Goal: Task Accomplishment & Management: Use online tool/utility

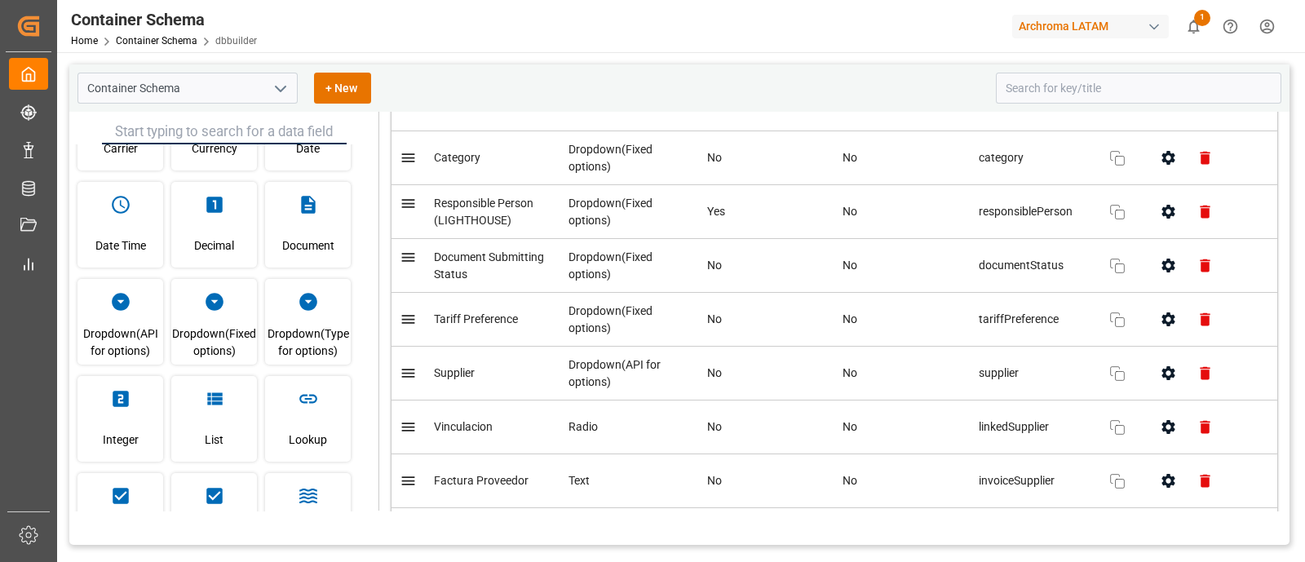
scroll to position [1091, 0]
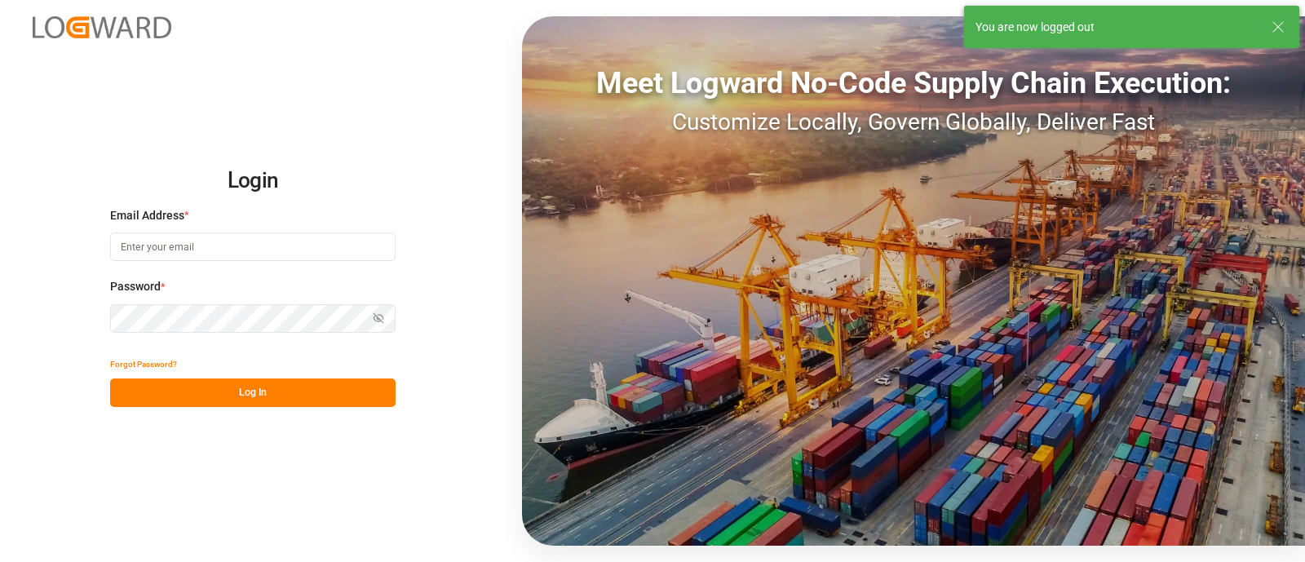
click at [325, 241] on input at bounding box center [253, 246] width 286 height 29
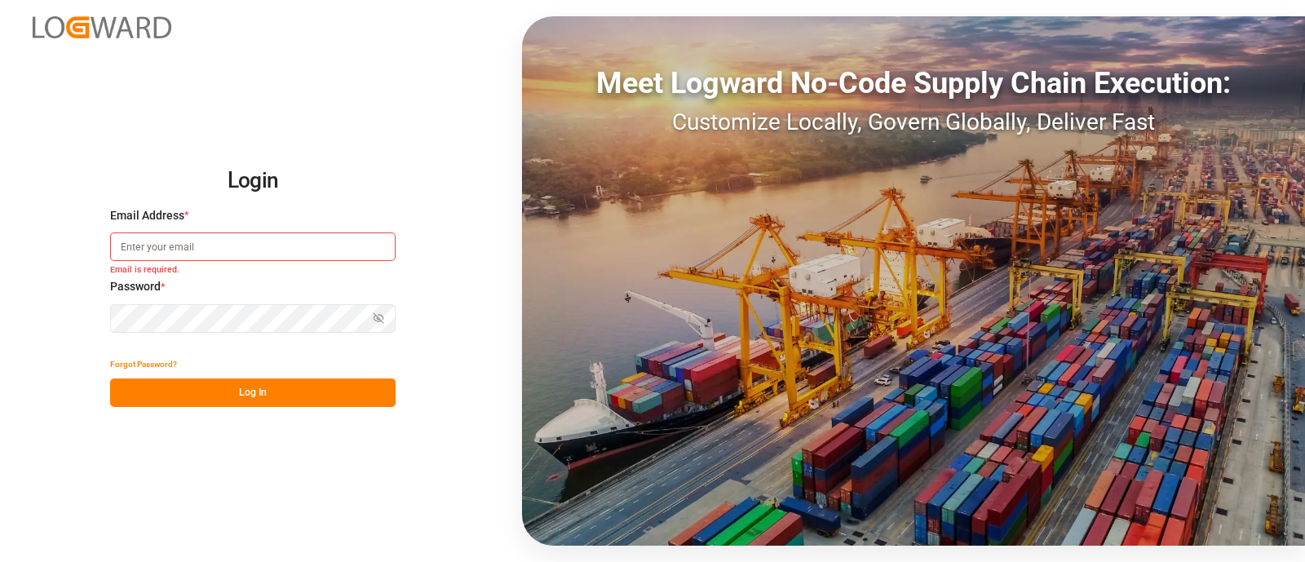
type input "elsie.sanchez@leschaco.com"
click at [323, 394] on button "Log In" at bounding box center [253, 393] width 286 height 29
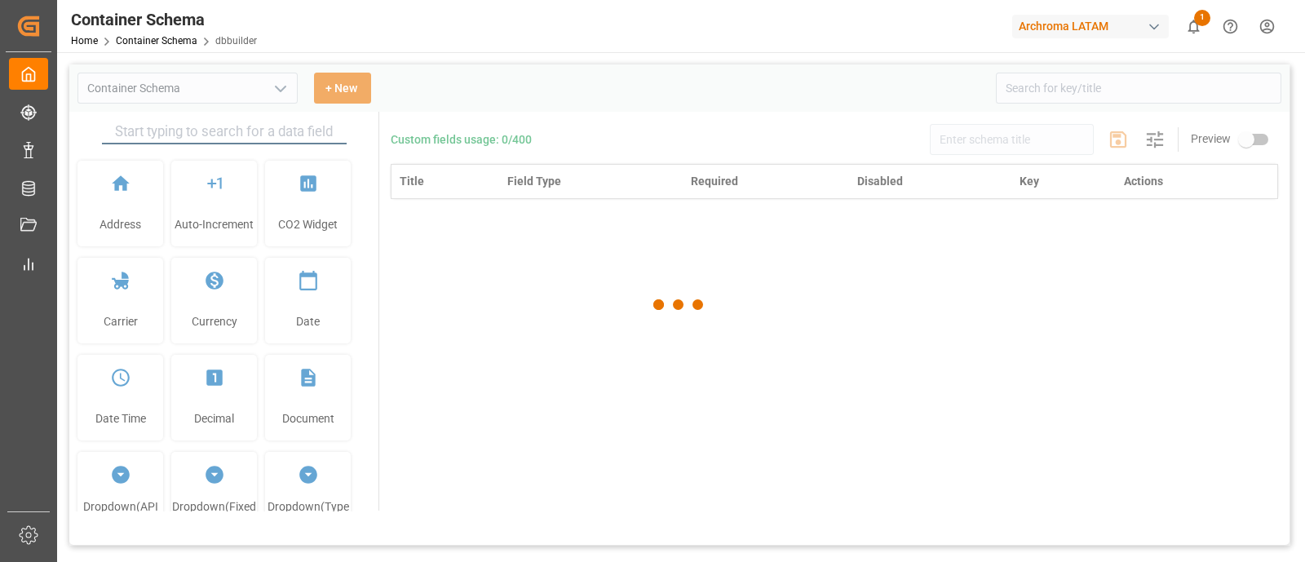
type input "Container Schema"
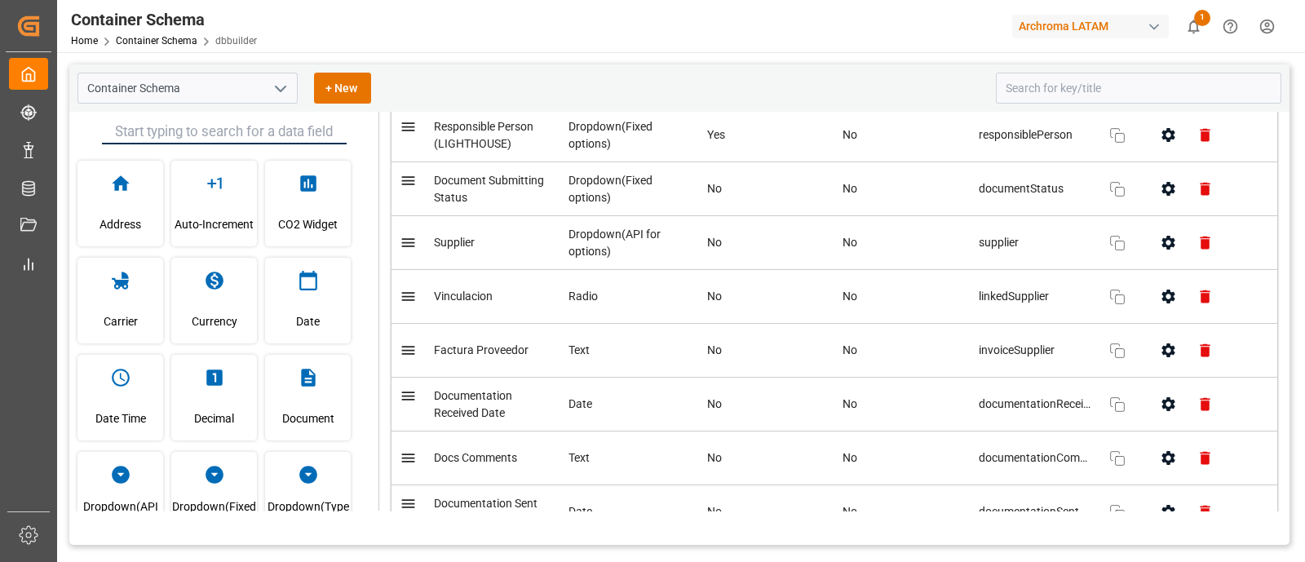
scroll to position [1167, 0]
click at [1160, 185] on icon "button" at bounding box center [1168, 187] width 17 height 17
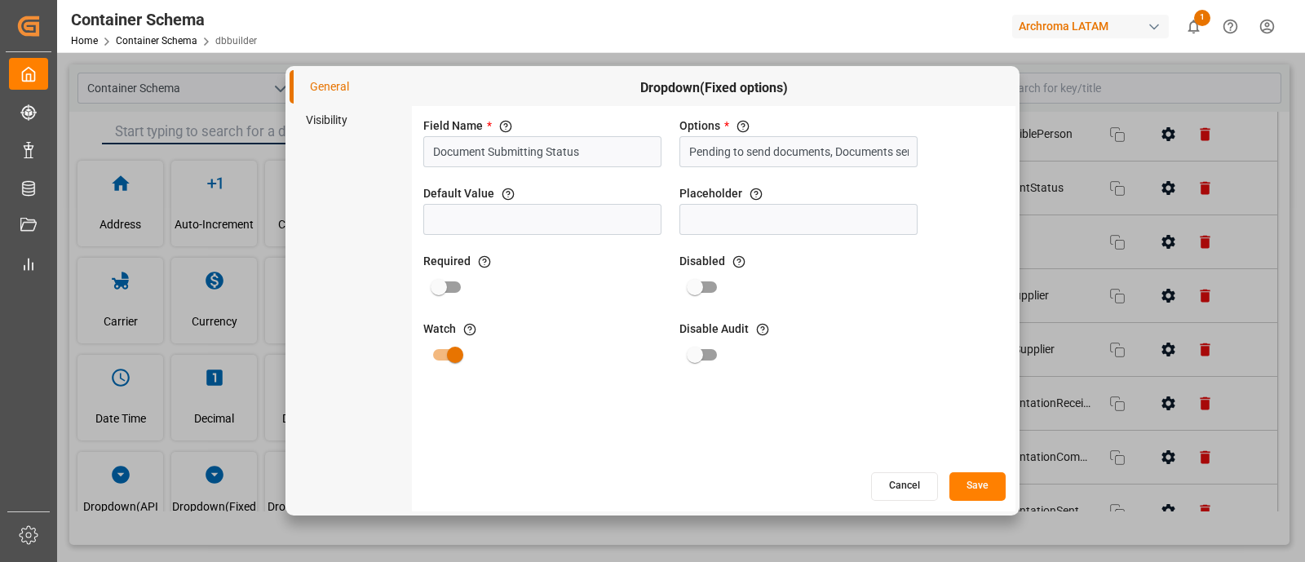
click at [919, 494] on button "Cancel" at bounding box center [904, 486] width 67 height 29
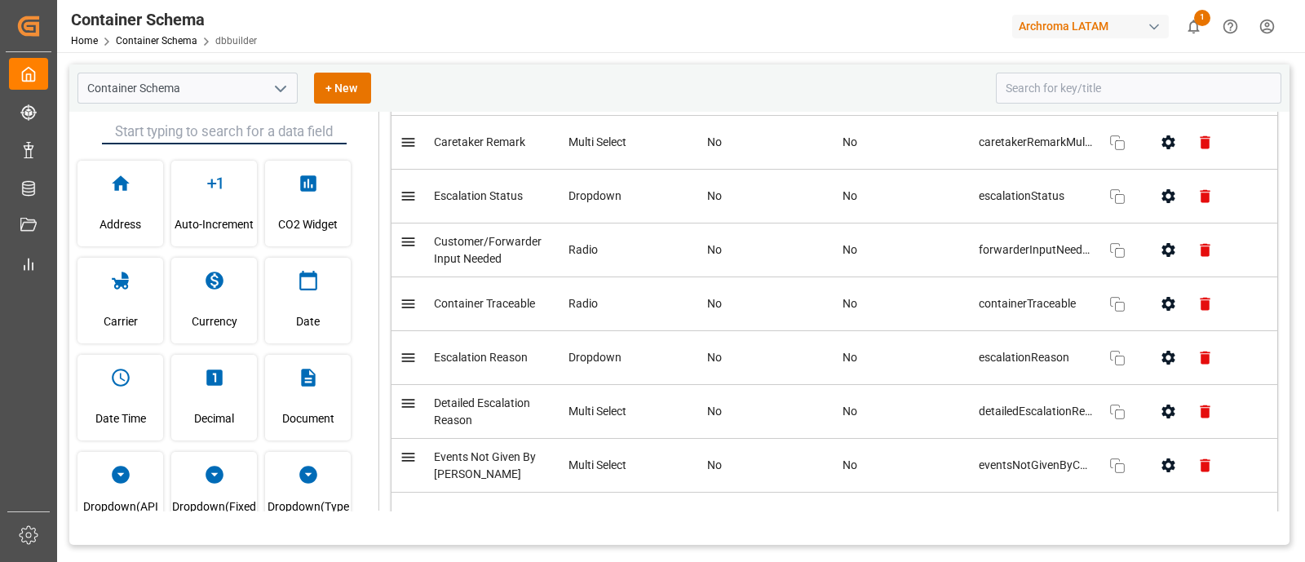
scroll to position [8118, 0]
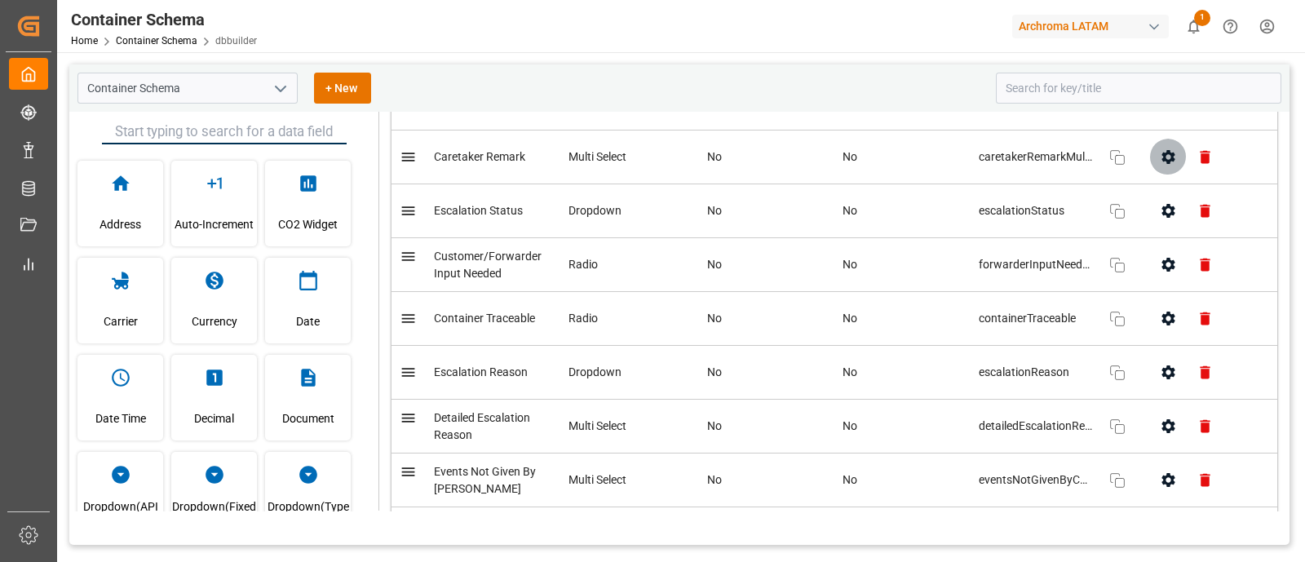
click at [1162, 164] on icon "button" at bounding box center [1168, 157] width 13 height 14
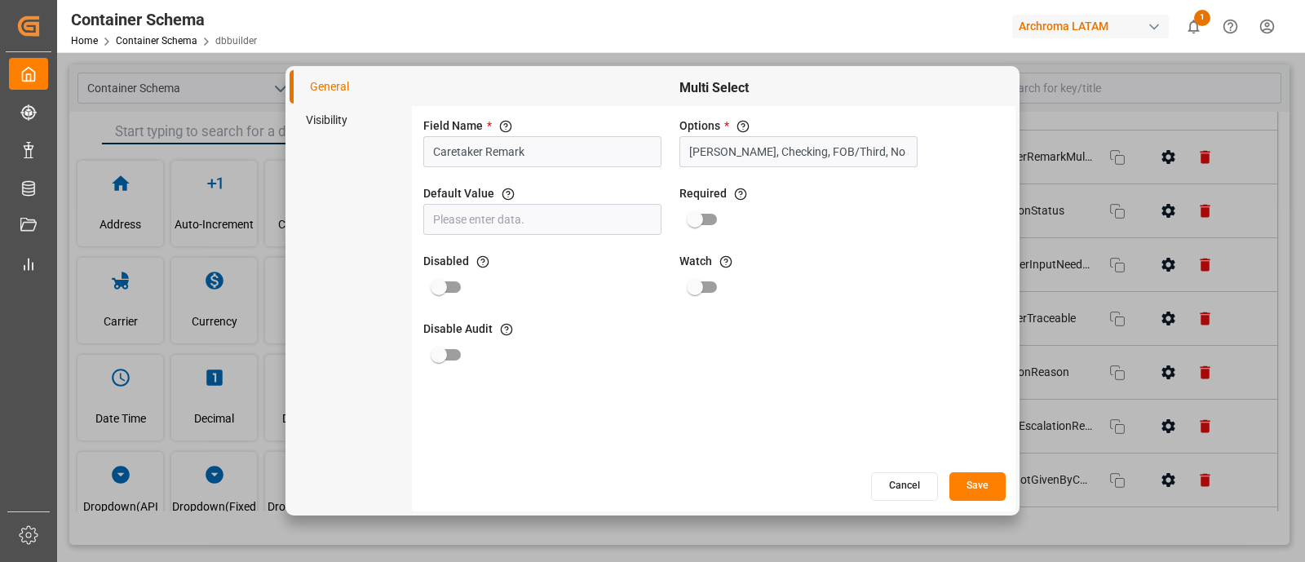
click at [909, 489] on button "Cancel" at bounding box center [904, 486] width 67 height 29
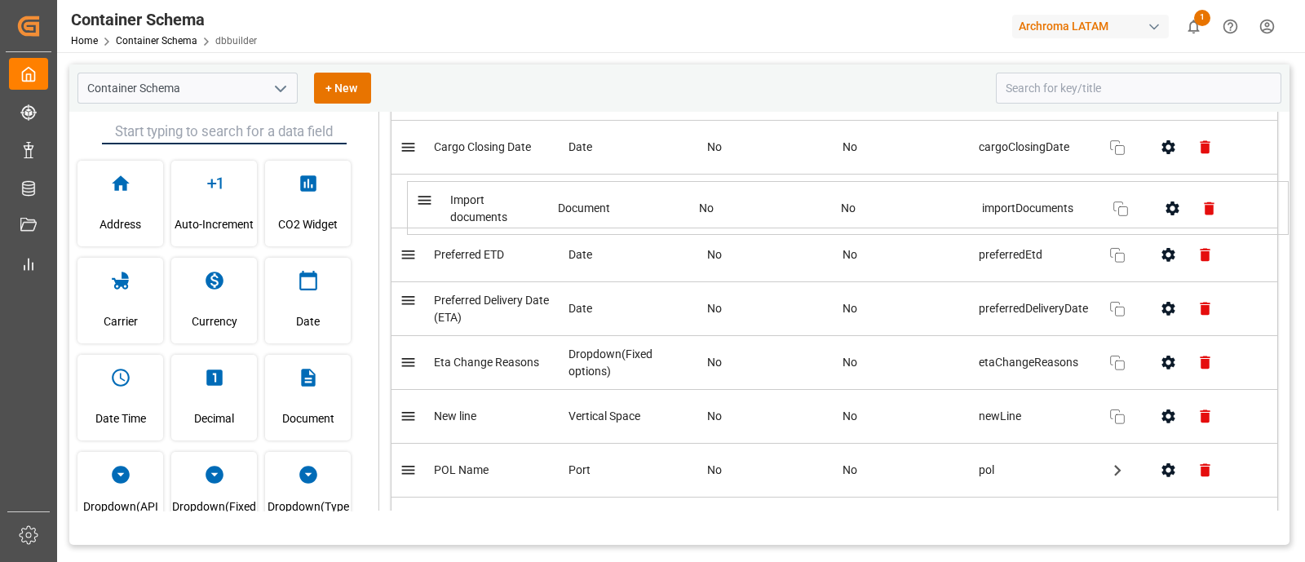
scroll to position [3736, 0]
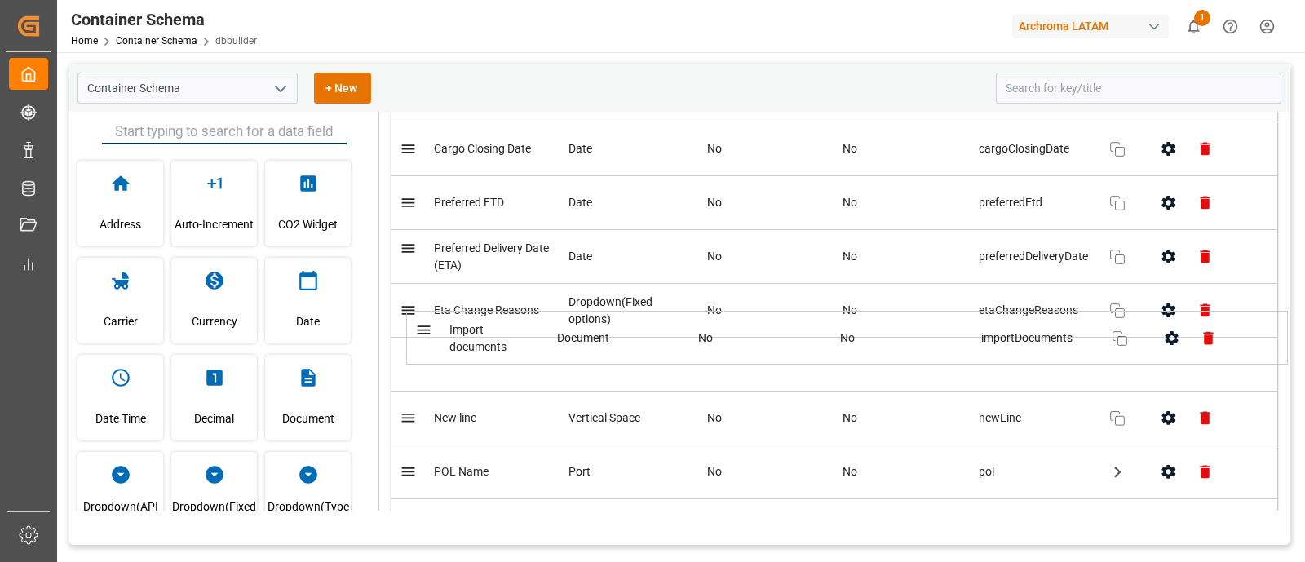
drag, startPoint x: 410, startPoint y: 345, endPoint x: 424, endPoint y: 336, distance: 16.5
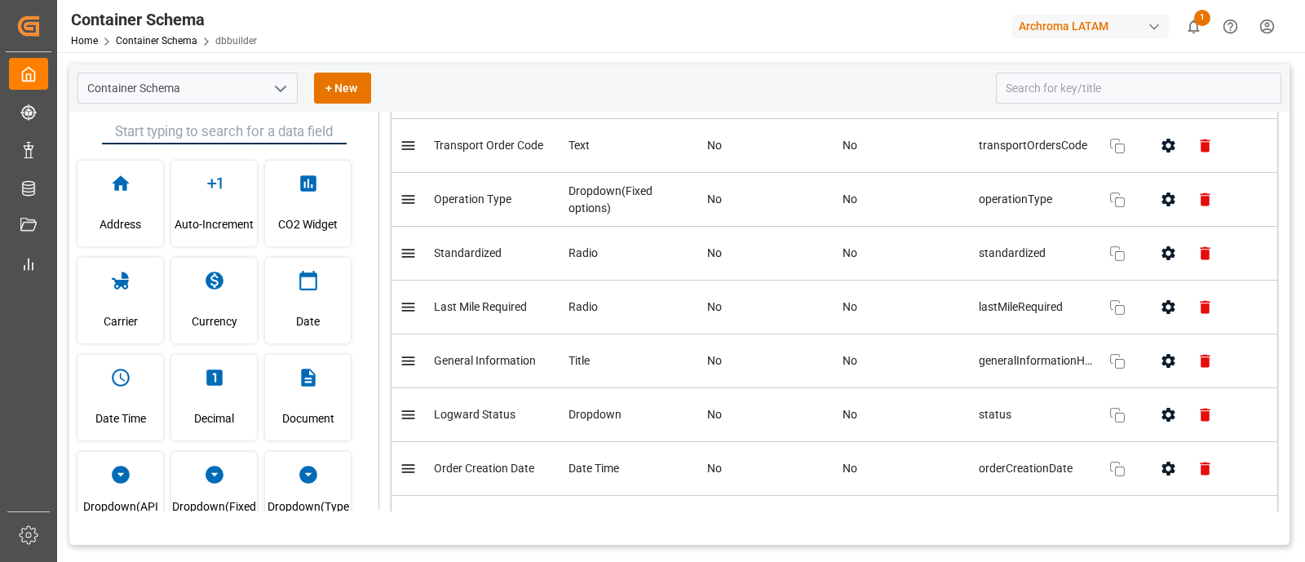
scroll to position [0, 0]
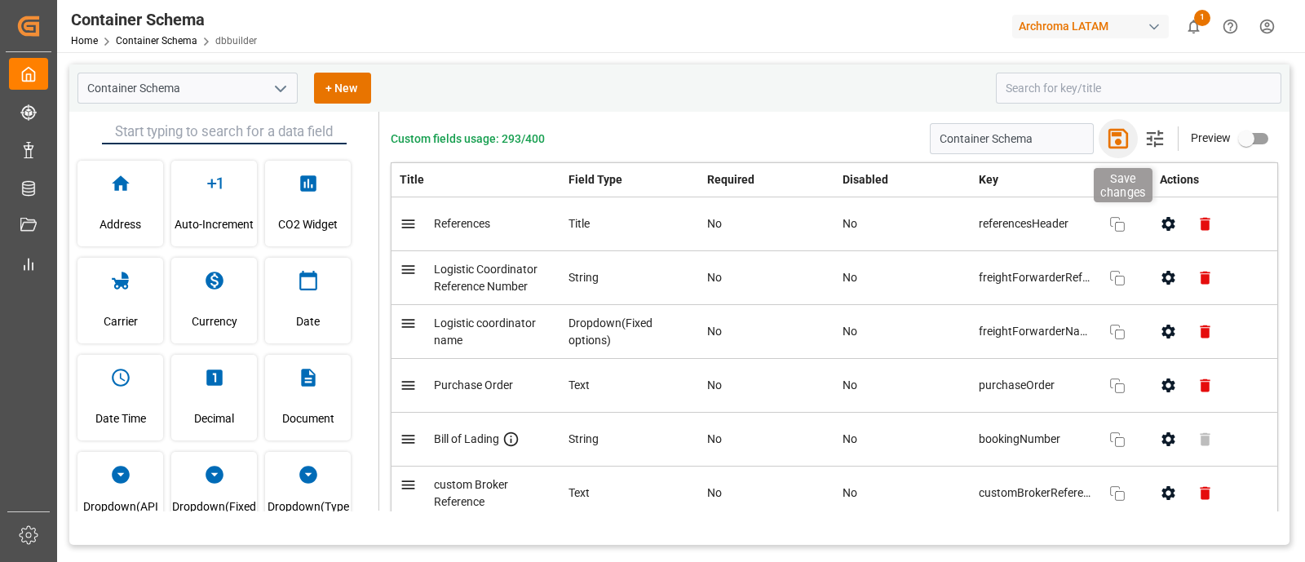
click at [1109, 138] on icon "button" at bounding box center [1118, 139] width 26 height 26
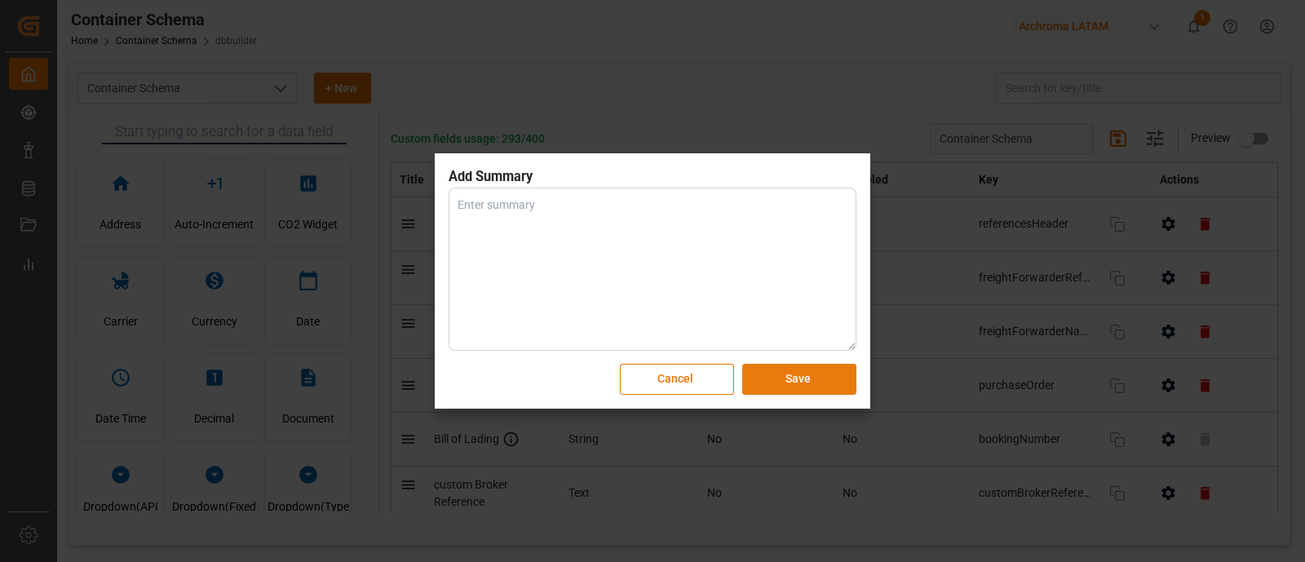
click at [822, 374] on button "Save" at bounding box center [799, 379] width 114 height 31
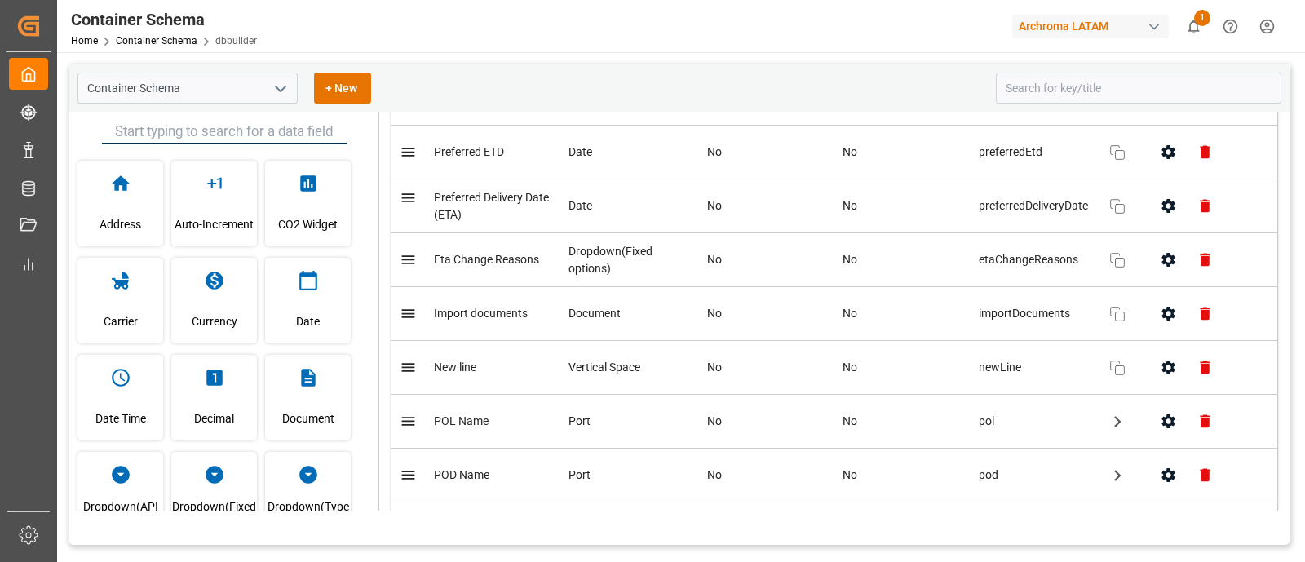
scroll to position [3788, 0]
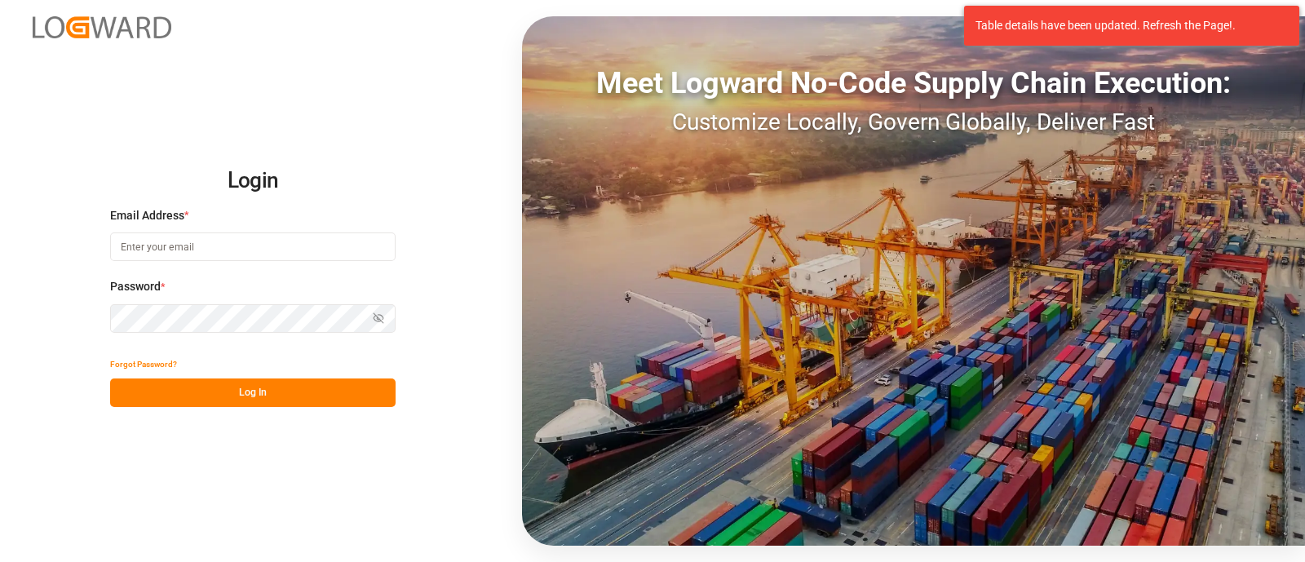
click at [281, 245] on input at bounding box center [253, 246] width 286 height 29
type input "[PERSON_NAME][EMAIL_ADDRESS][PERSON_NAME][DOMAIN_NAME]"
click at [352, 387] on button "Log In" at bounding box center [253, 393] width 286 height 29
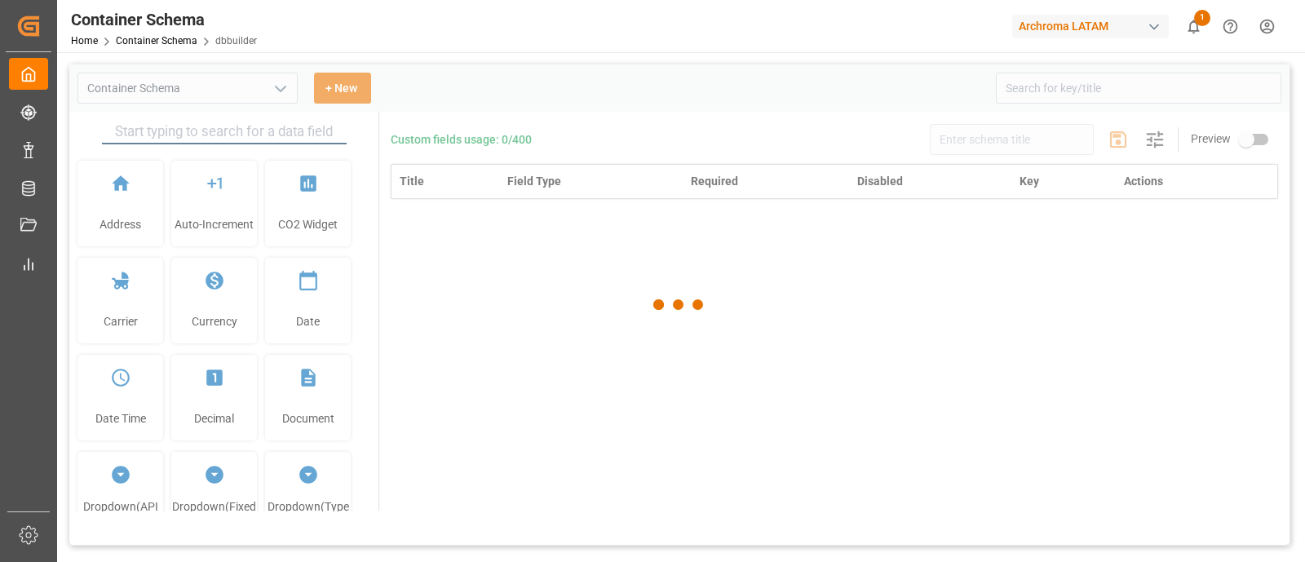
type input "Container Schema"
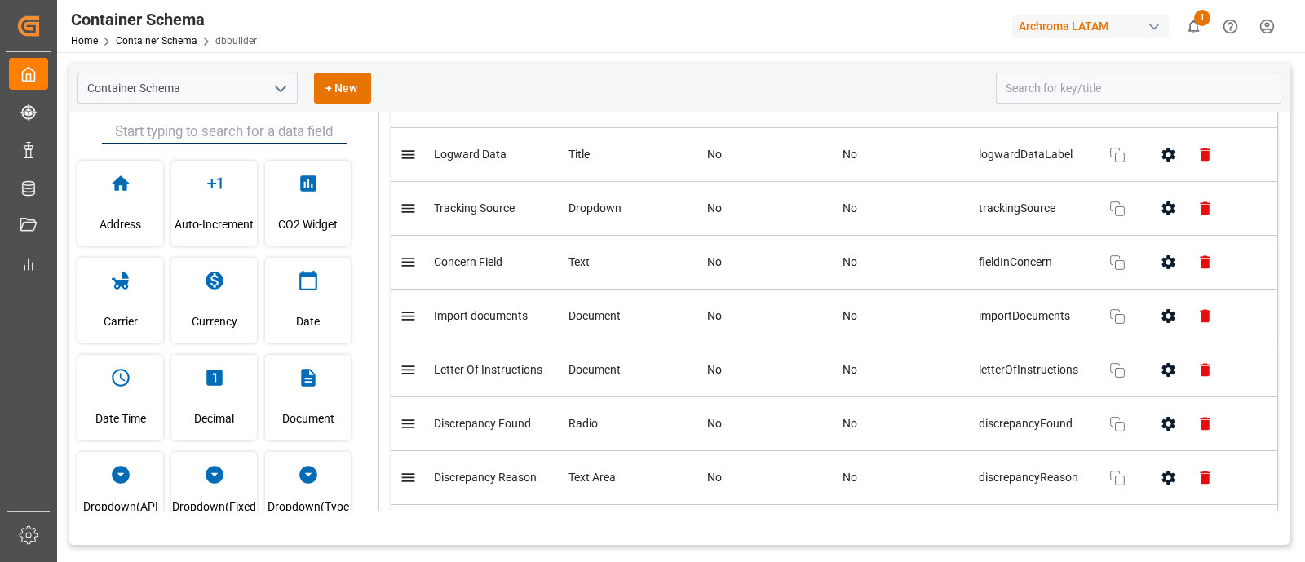
scroll to position [9037, 0]
click at [1160, 162] on icon "button" at bounding box center [1168, 153] width 17 height 17
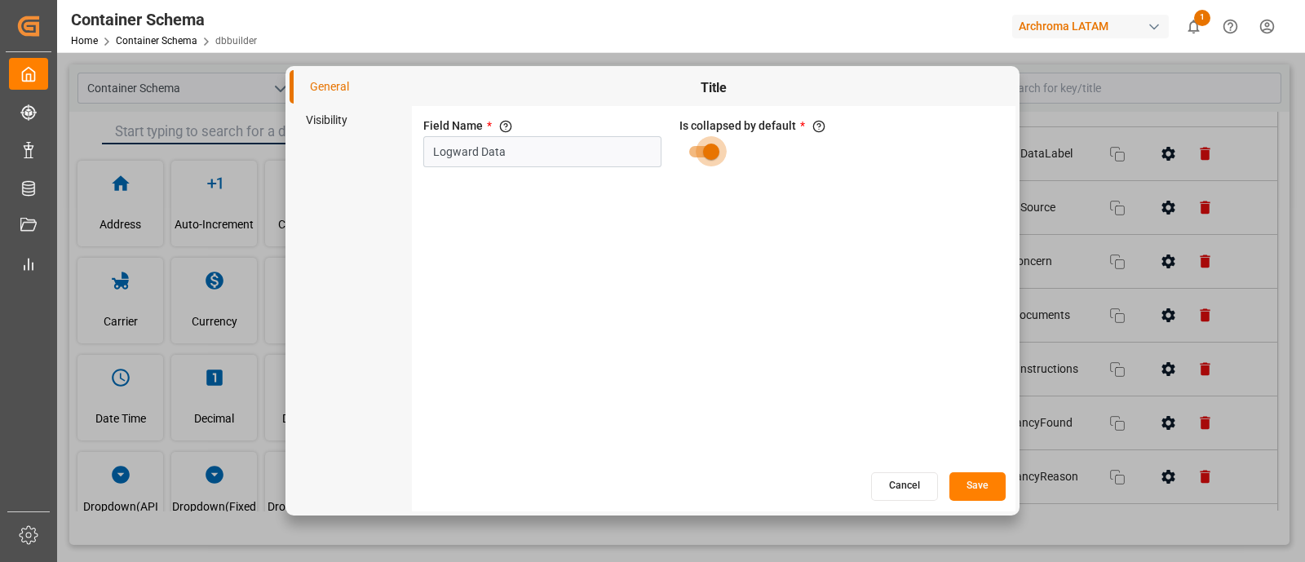
click at [699, 152] on input "primary checkbox" at bounding box center [711, 151] width 93 height 31
click at [699, 152] on input "primary checkbox" at bounding box center [695, 151] width 93 height 31
checkbox input "true"
click at [914, 484] on button "Cancel" at bounding box center [904, 486] width 67 height 29
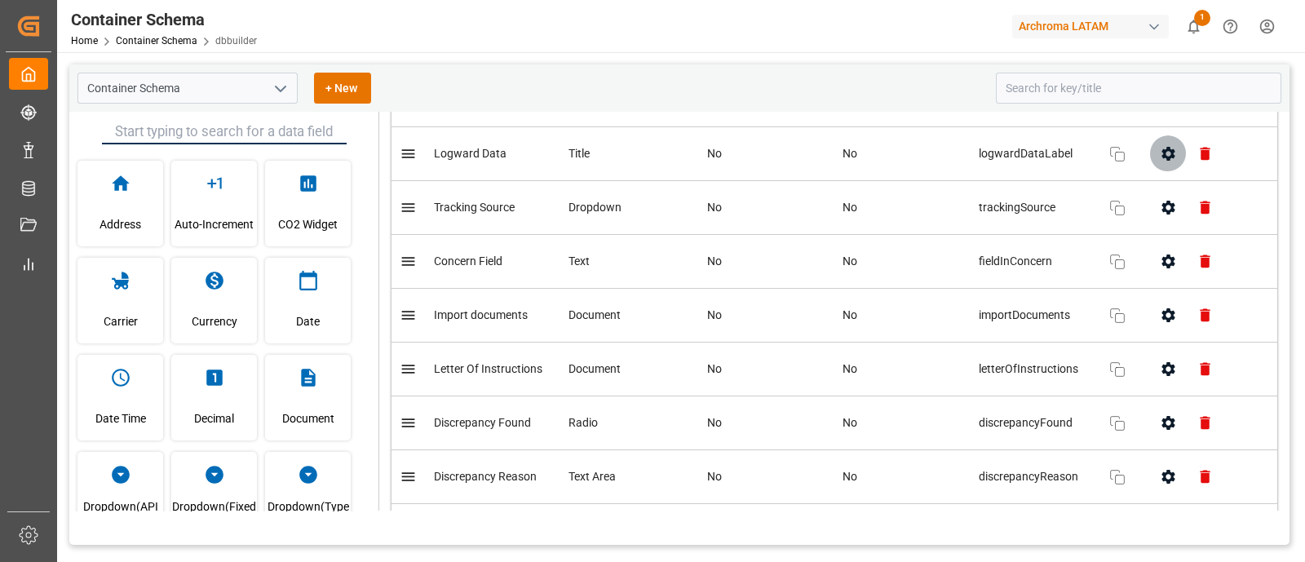
click at [1151, 172] on button "button" at bounding box center [1168, 153] width 37 height 37
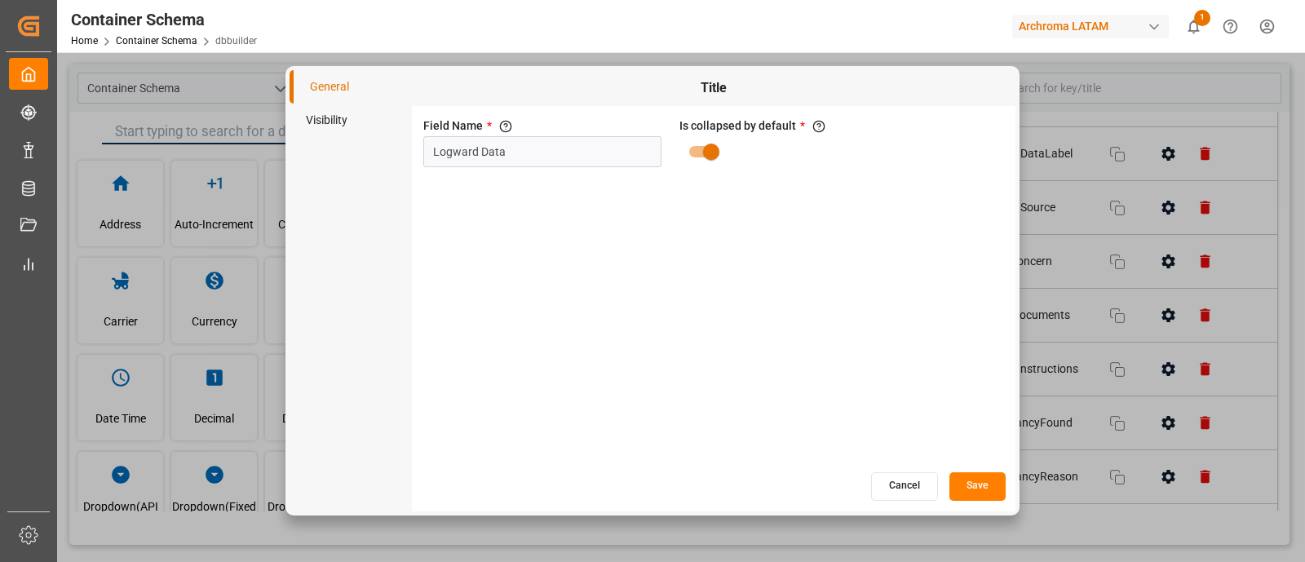
click at [348, 112] on li "Visibility" at bounding box center [351, 120] width 122 height 33
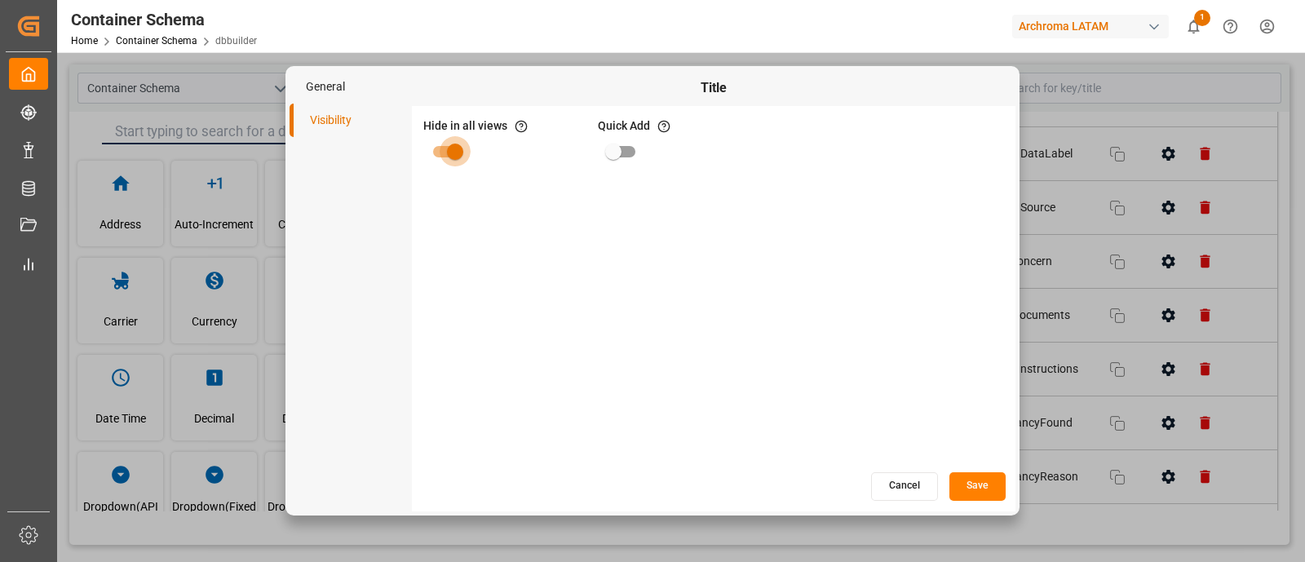
click at [449, 159] on input "primary checkbox" at bounding box center [455, 151] width 93 height 31
checkbox input "false"
click at [967, 491] on button "Save" at bounding box center [978, 486] width 56 height 29
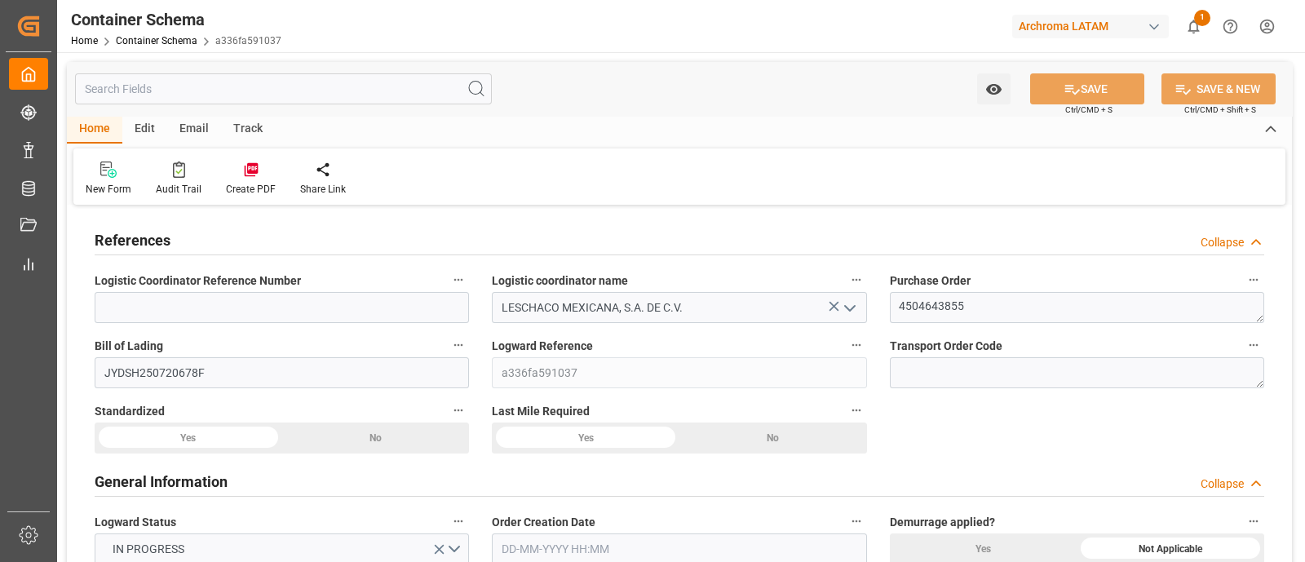
type input "0"
type input "7"
type input "1"
type input "13"
type input "2340"
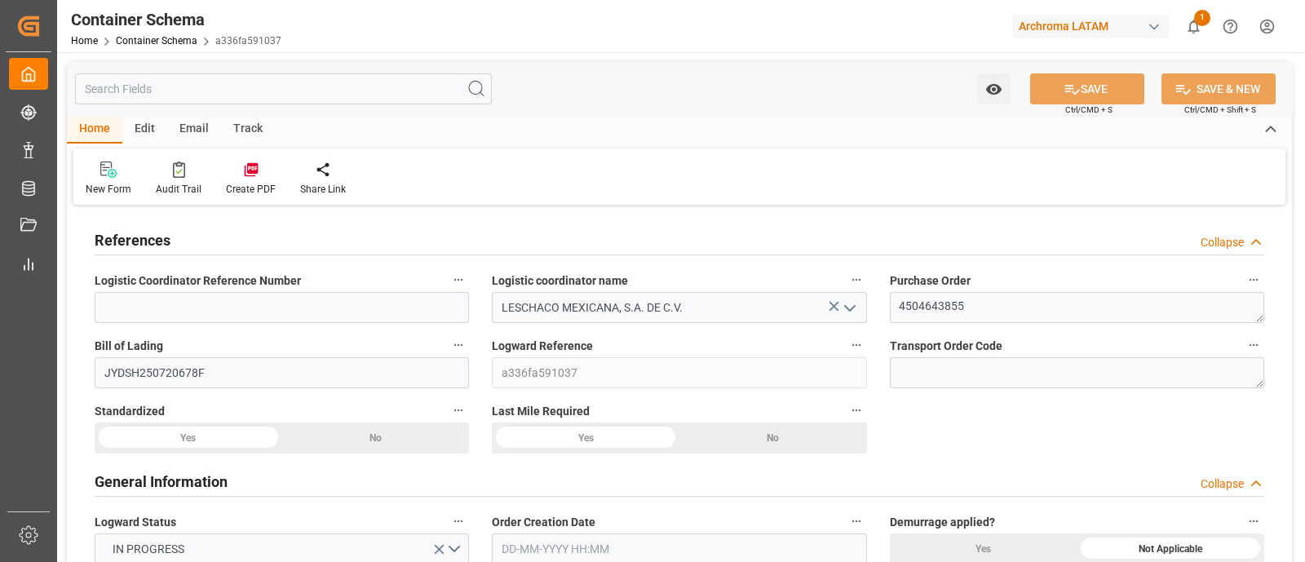
type input "2568.8"
type input "Maersk"
type input "Maersk Line AS"
type input "CNSGH"
type input "CNSHG"
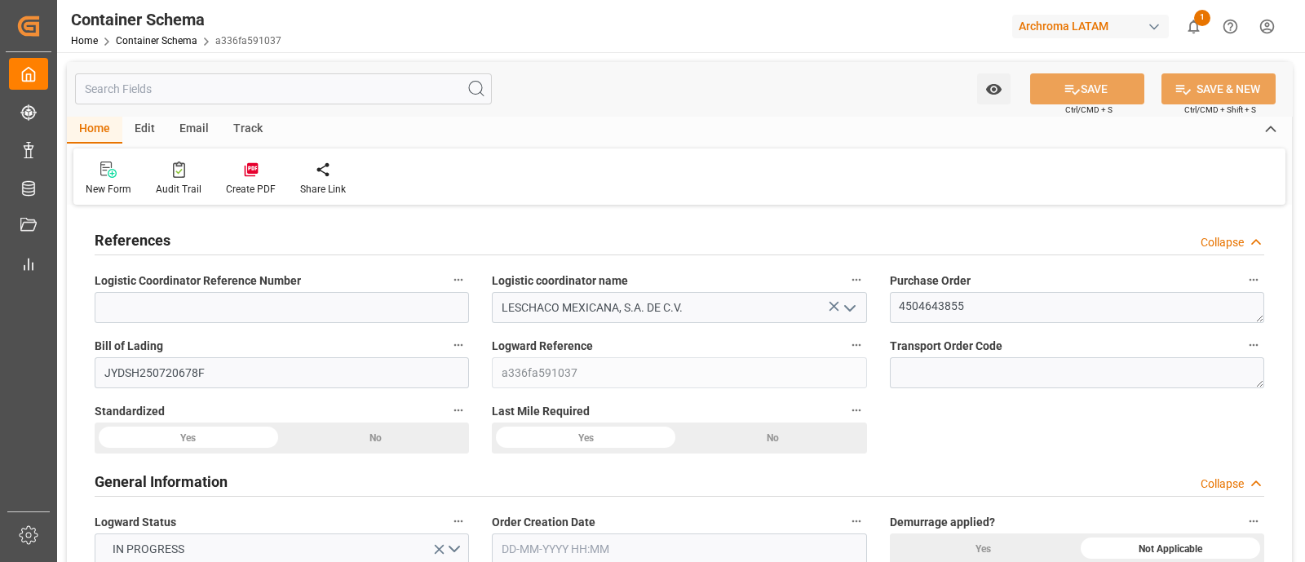
type input "MXZLO"
type input "9964508"
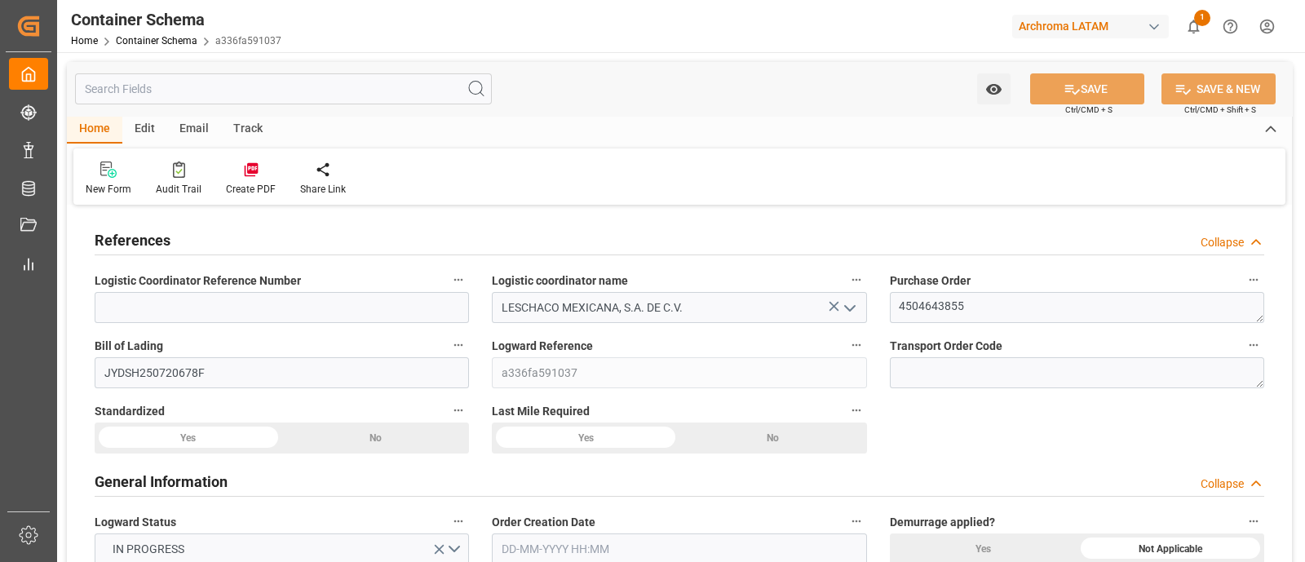
type input "9964508"
type input "11-08-2025 20:45"
type input "11-08-2025"
type input "24-08-2025"
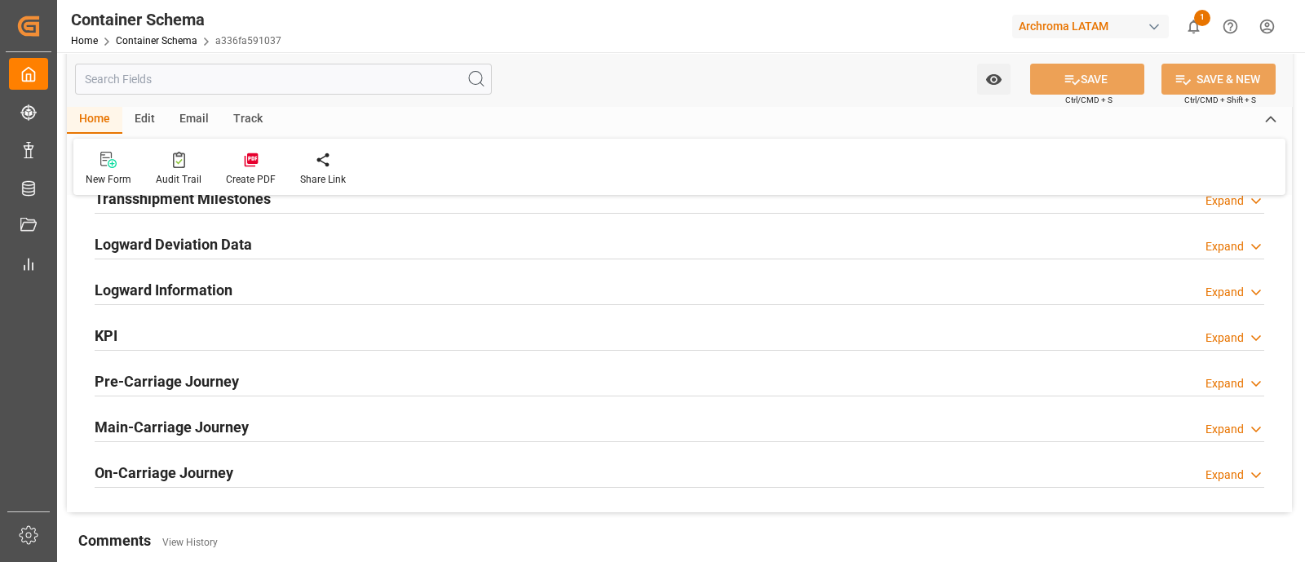
scroll to position [2123, 0]
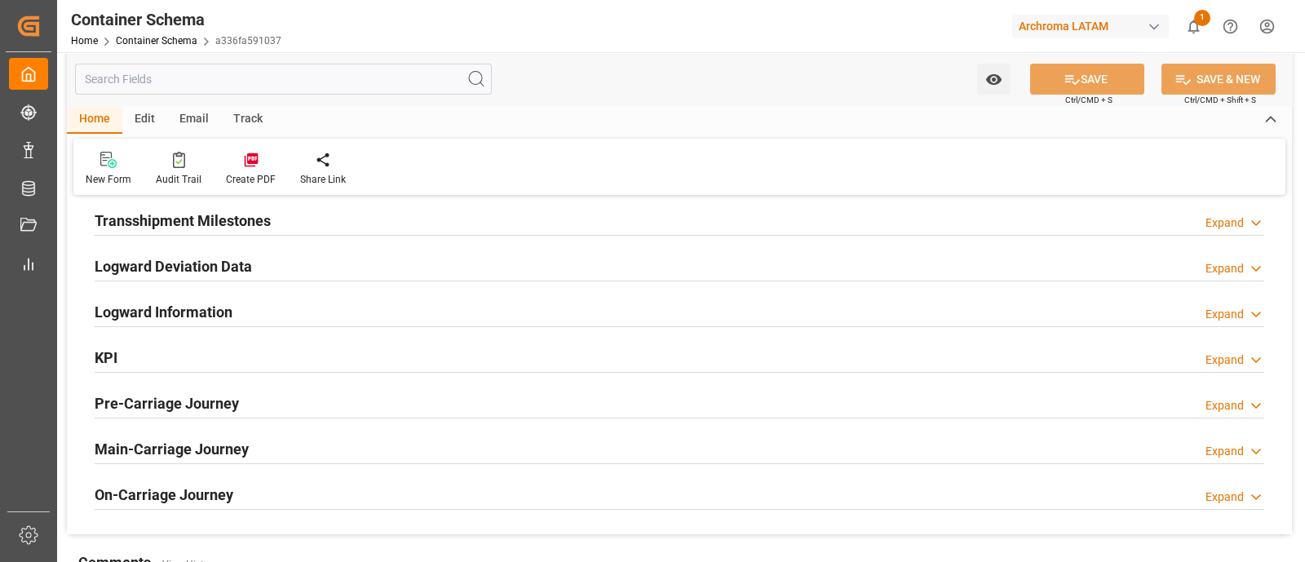
click at [947, 310] on div "Logward Information Expand" at bounding box center [680, 310] width 1170 height 31
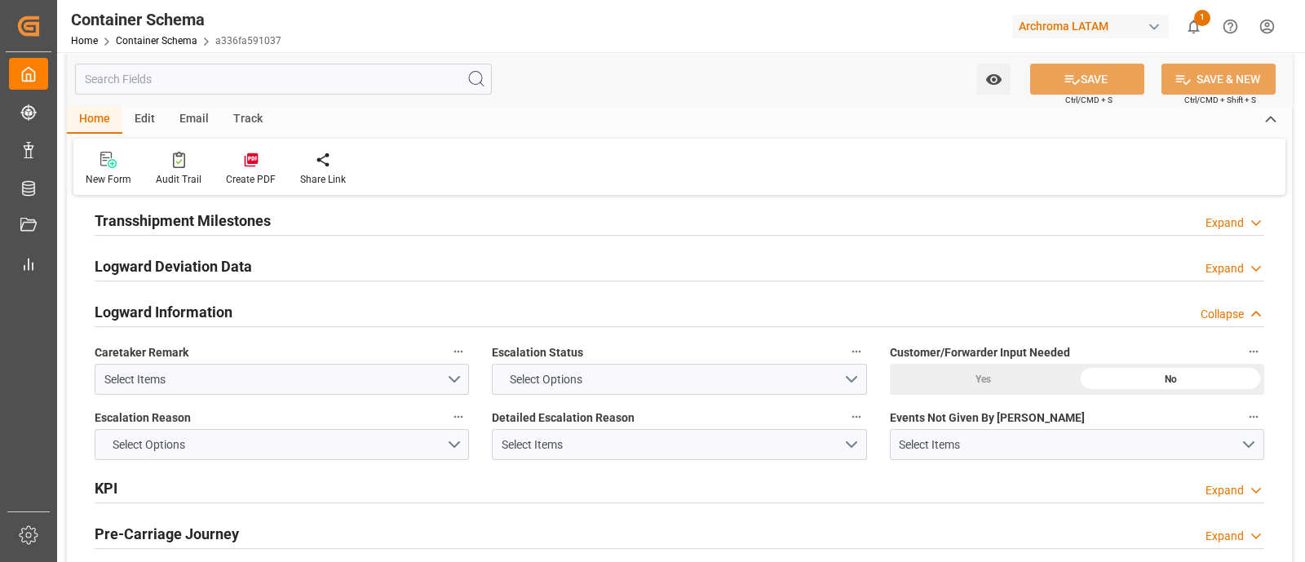
click at [556, 305] on div "Logward Information Collapse" at bounding box center [680, 310] width 1170 height 31
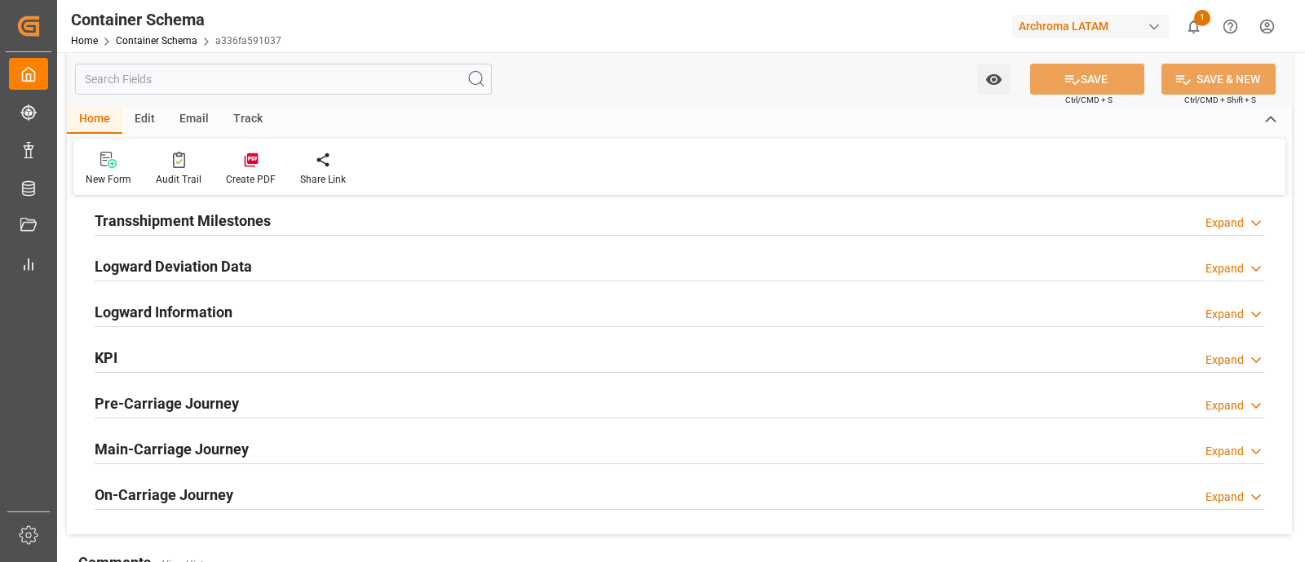
click at [334, 271] on div "Logward Deviation Data Expand" at bounding box center [680, 265] width 1170 height 31
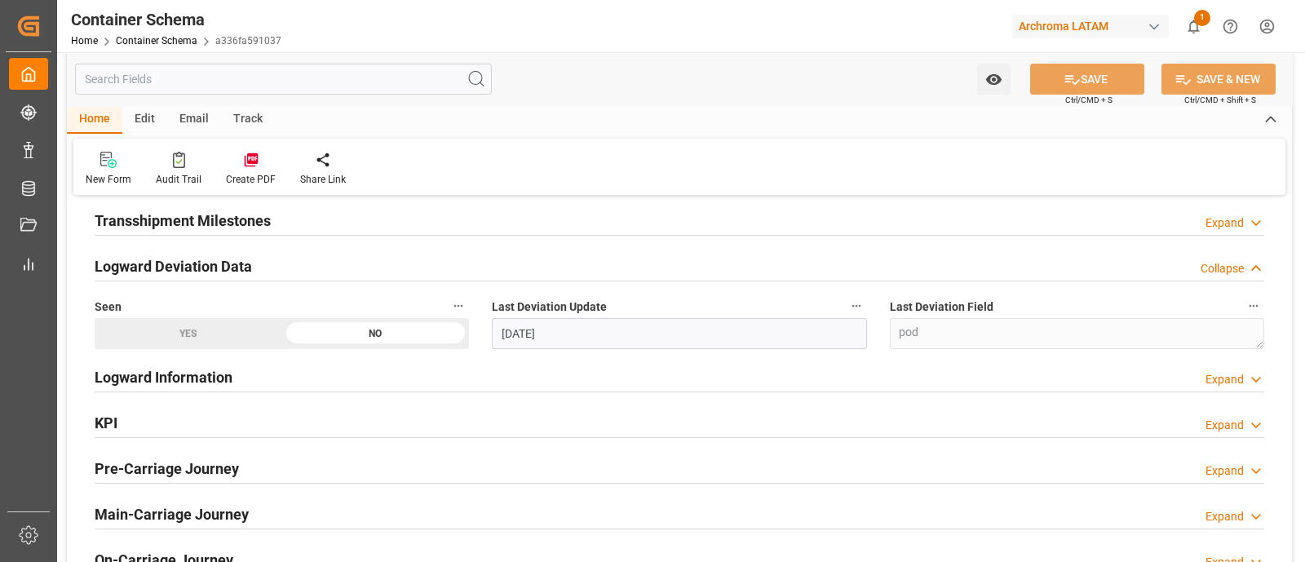
click at [334, 271] on div "Logward Deviation Data Collapse" at bounding box center [680, 265] width 1170 height 31
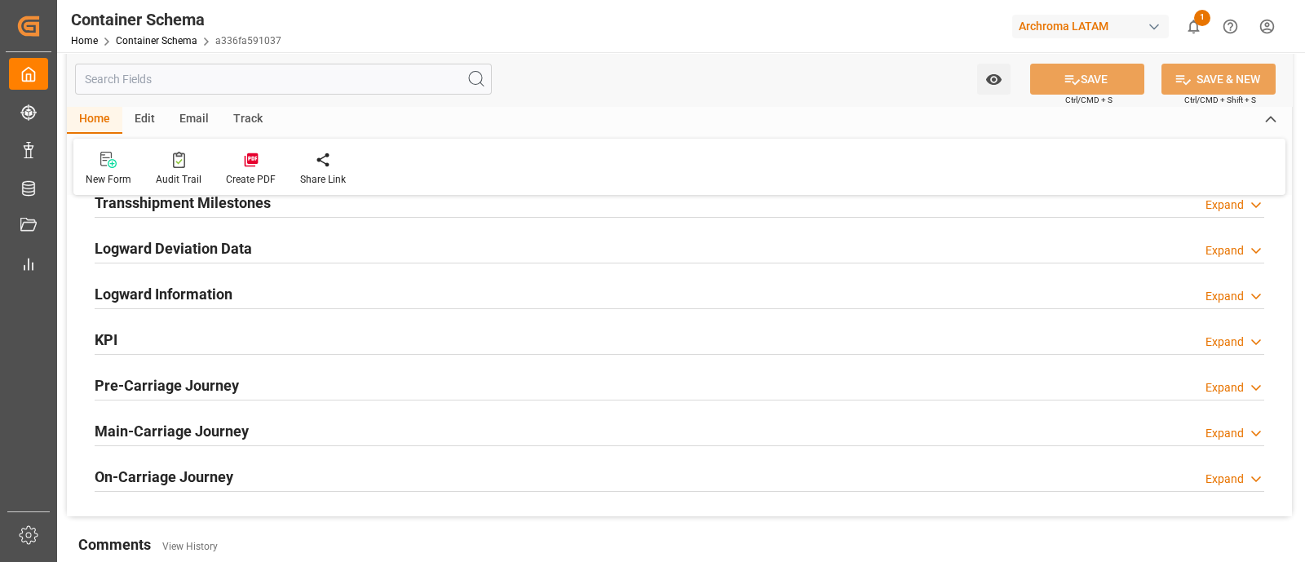
scroll to position [2138, 0]
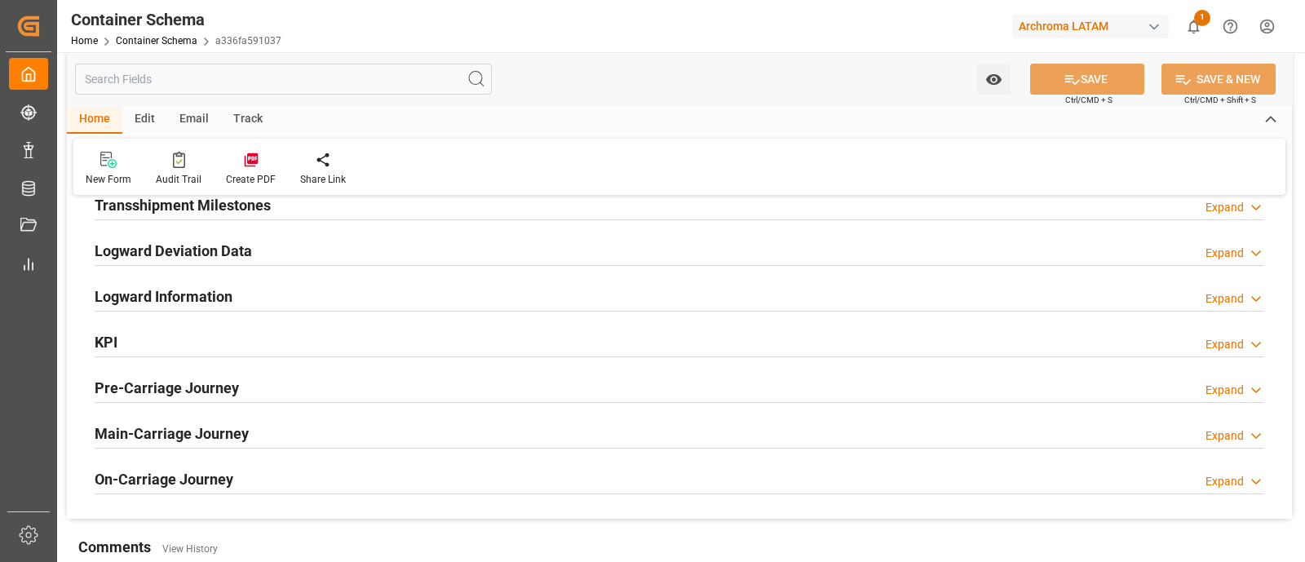
click at [302, 335] on div "KPI Expand" at bounding box center [680, 340] width 1170 height 31
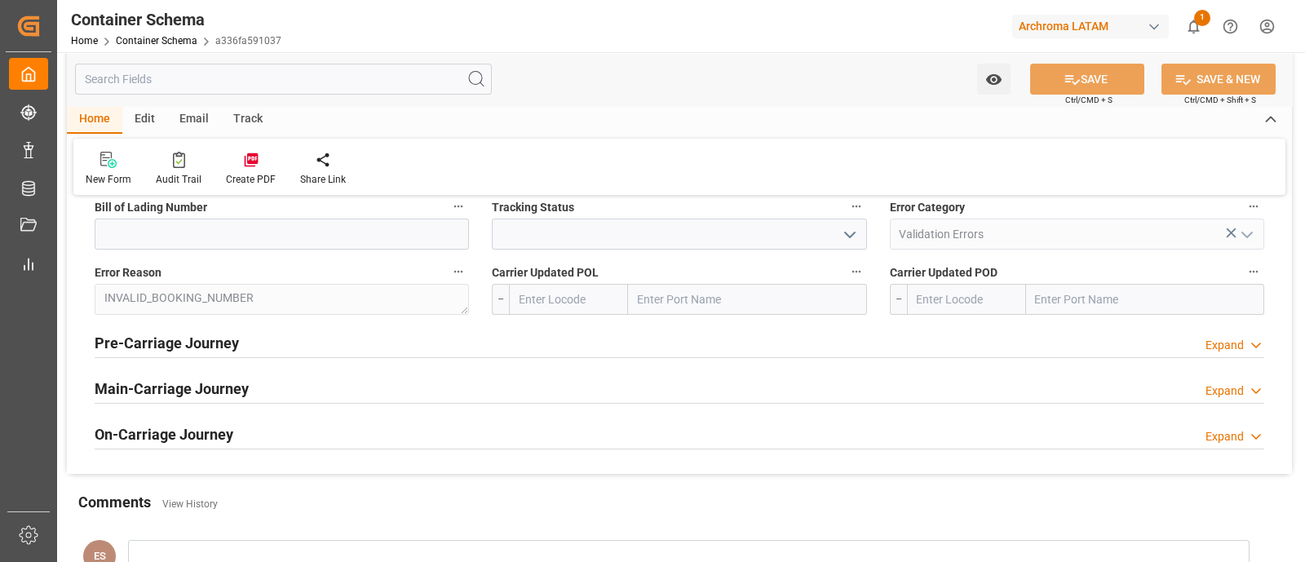
scroll to position [2979, 0]
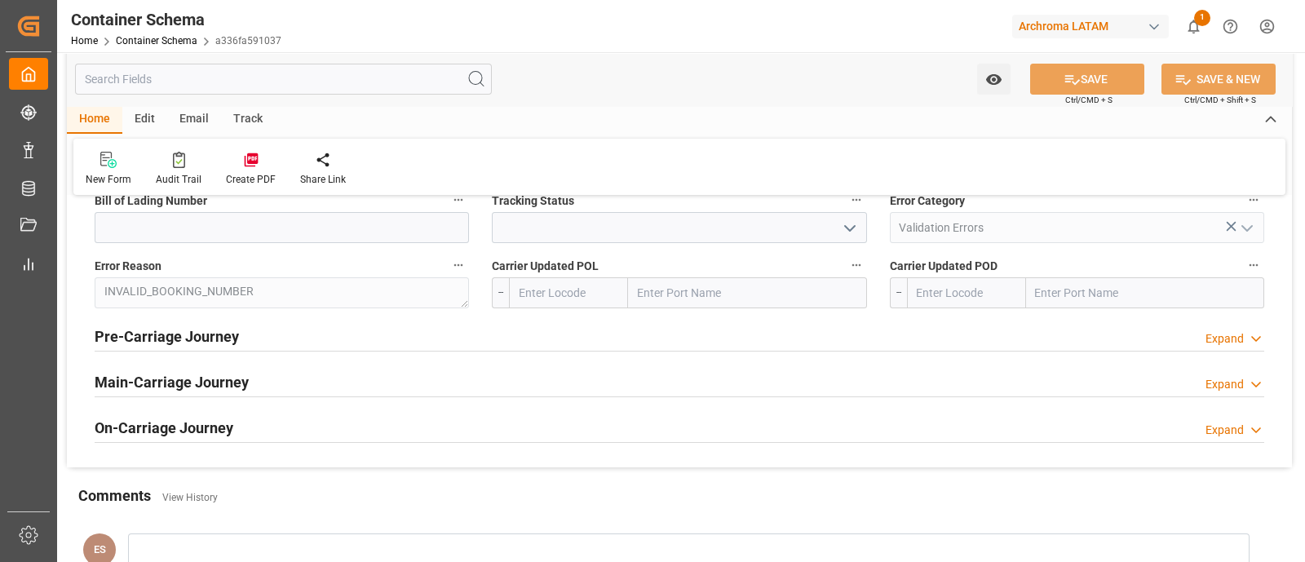
click at [302, 335] on div "Pre-Carriage Journey Expand" at bounding box center [680, 335] width 1170 height 31
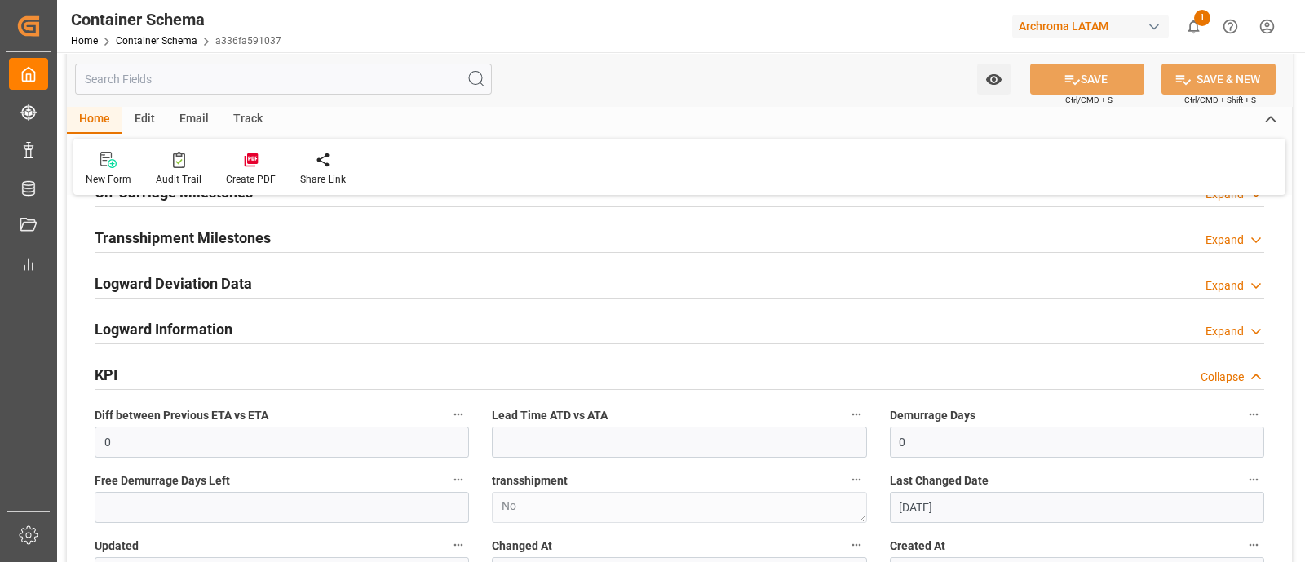
scroll to position [2101, 0]
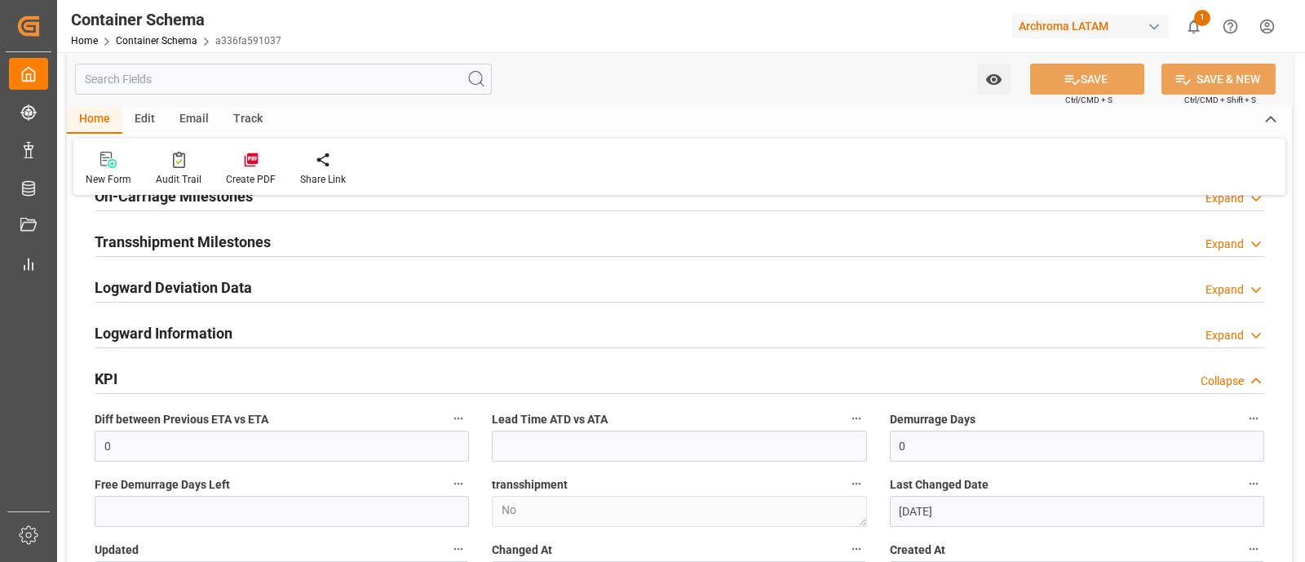
click at [273, 371] on div "KPI Collapse" at bounding box center [680, 377] width 1170 height 31
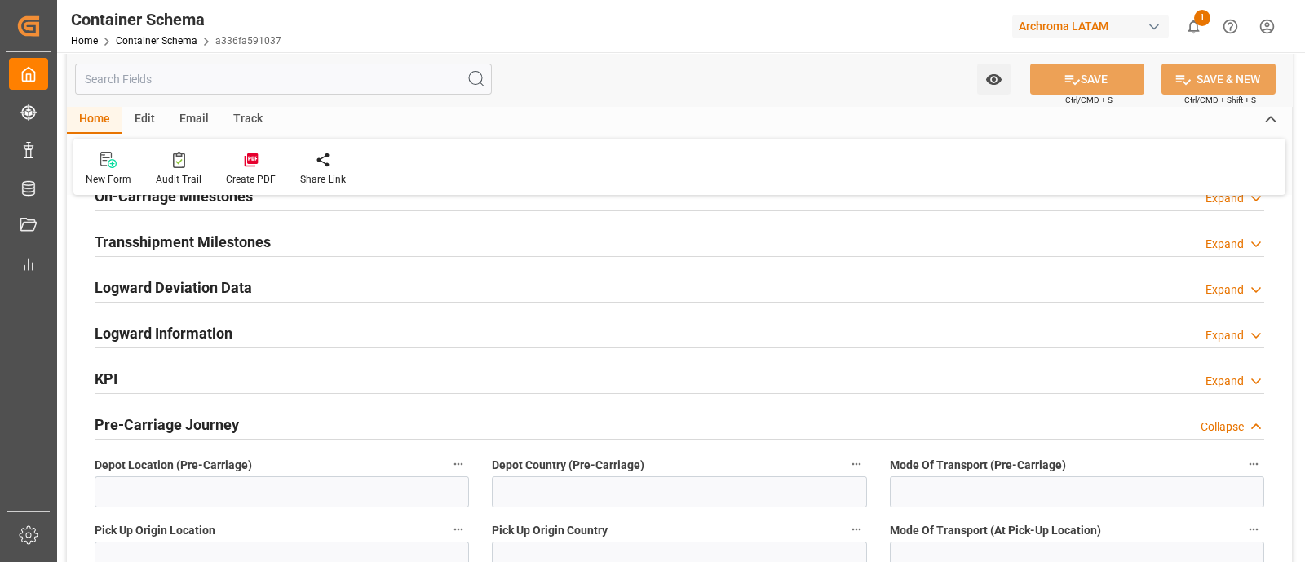
click at [276, 415] on div "Pre-Carriage Journey Collapse" at bounding box center [680, 423] width 1170 height 31
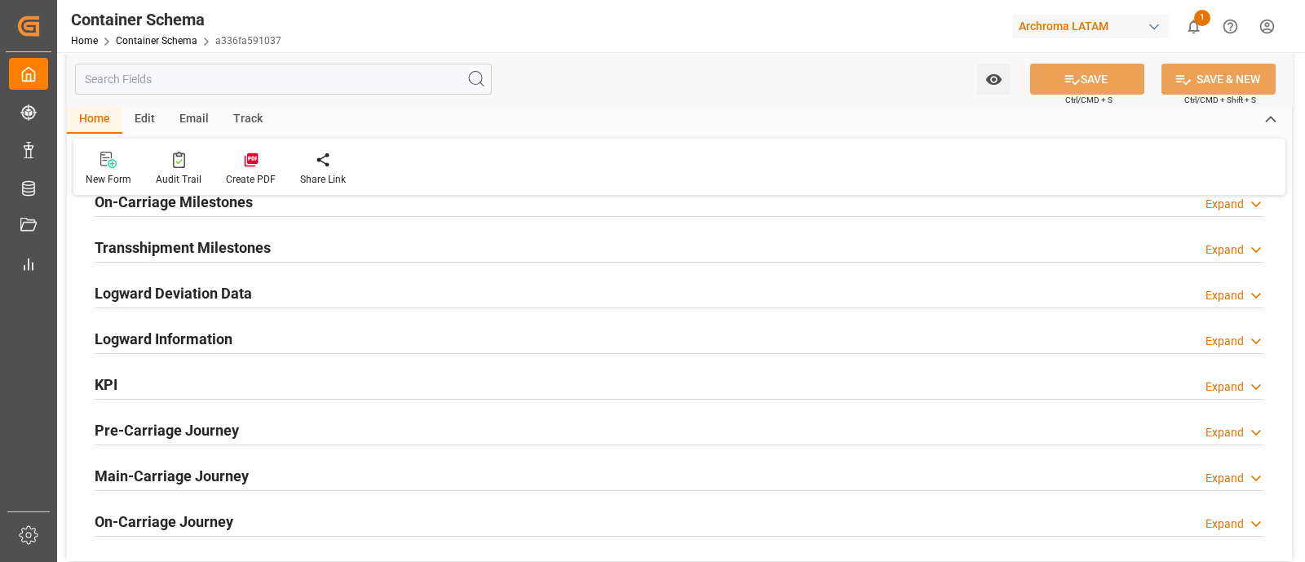
scroll to position [2097, 0]
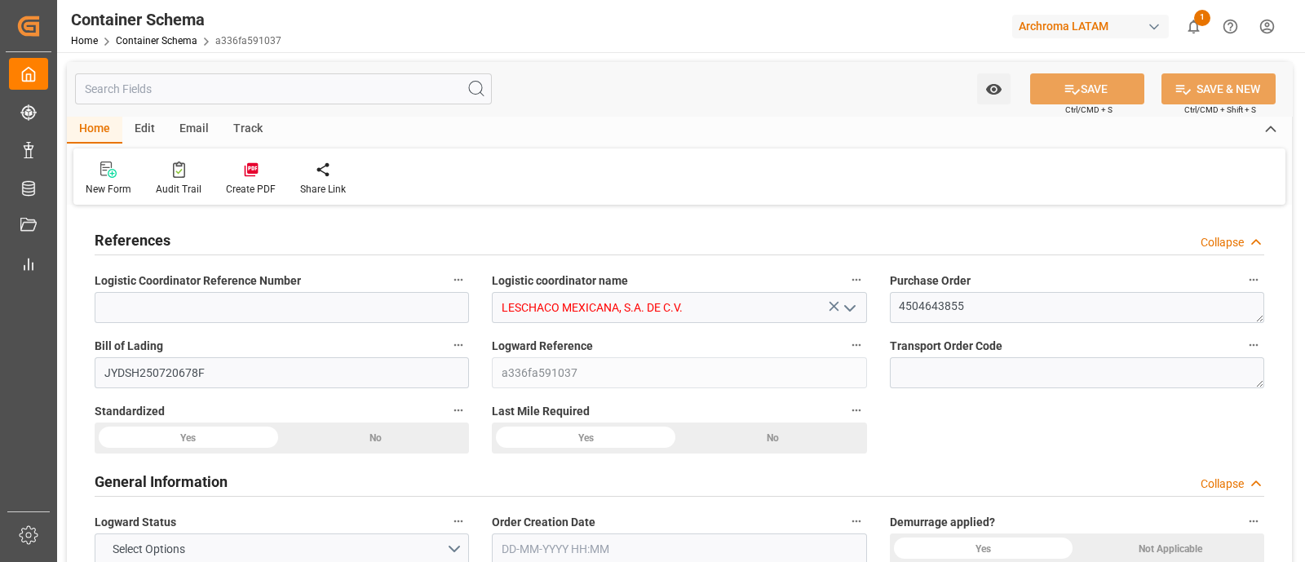
type input "0"
type input "7"
type input "1"
type input "13"
type input "2340"
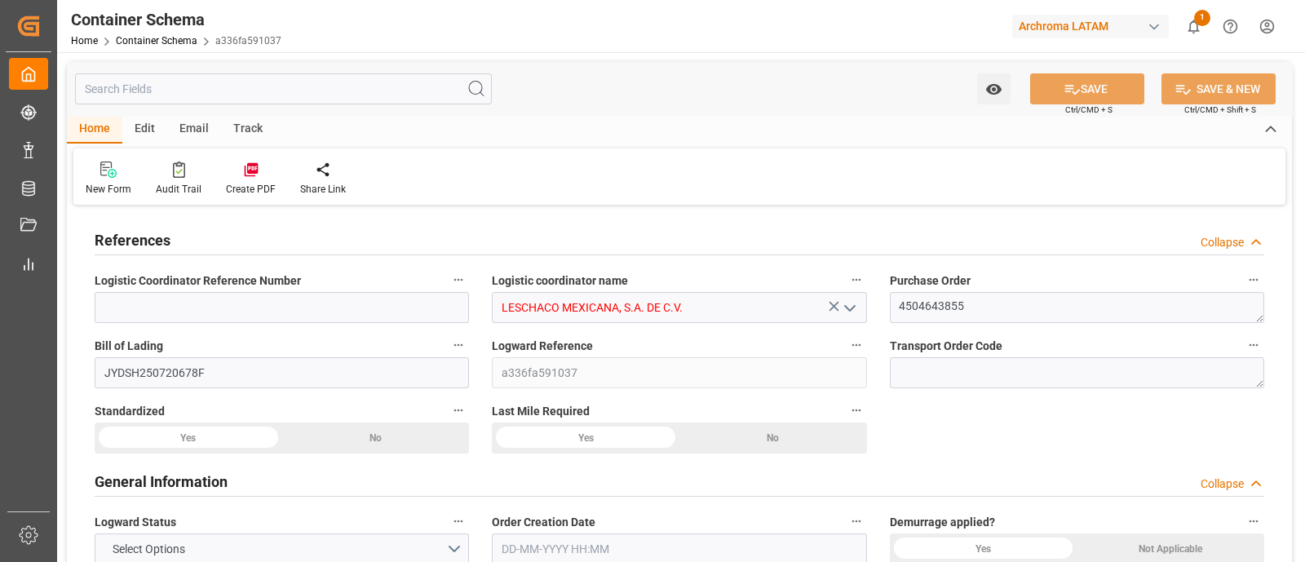
type input "2568.8"
type input "Maersk"
type input "Maersk Line AS"
type input "CNSGH"
type input "CNSHG"
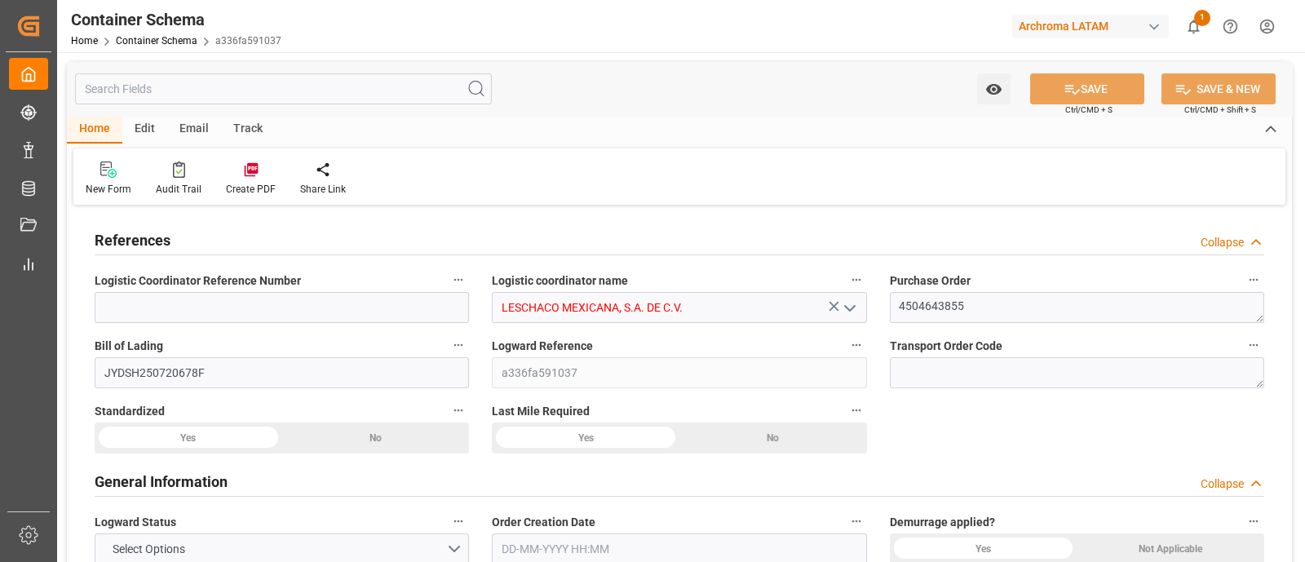
type input "MXZLO"
type input "9964508"
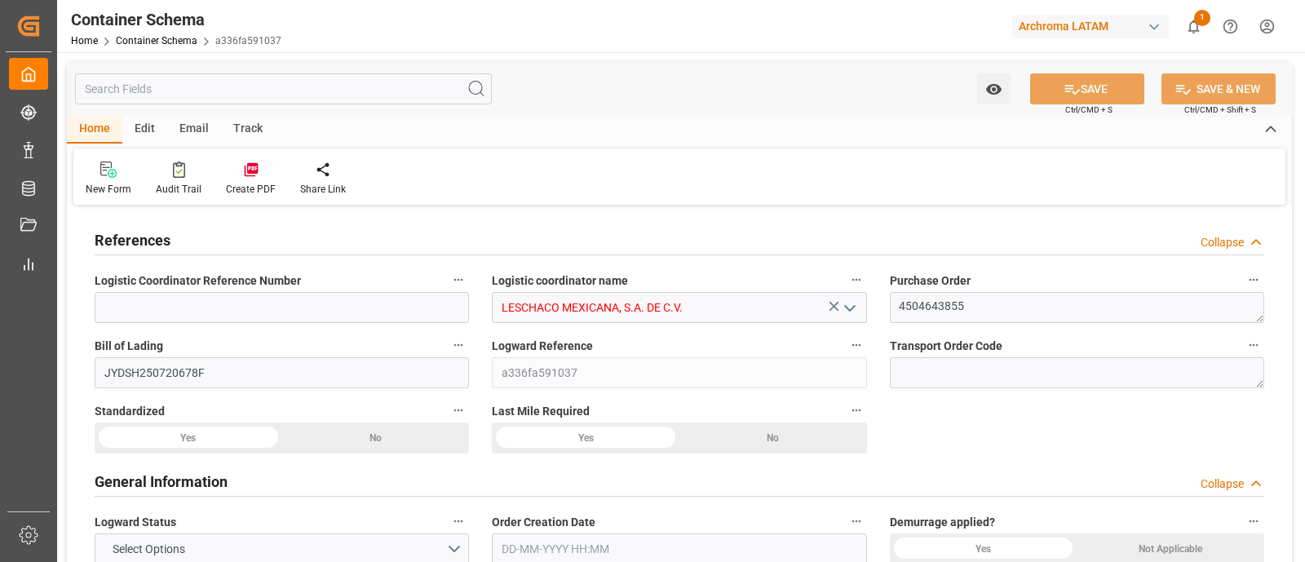
type input "9964508"
type input "[DATE] 20:45"
type input "[DATE]"
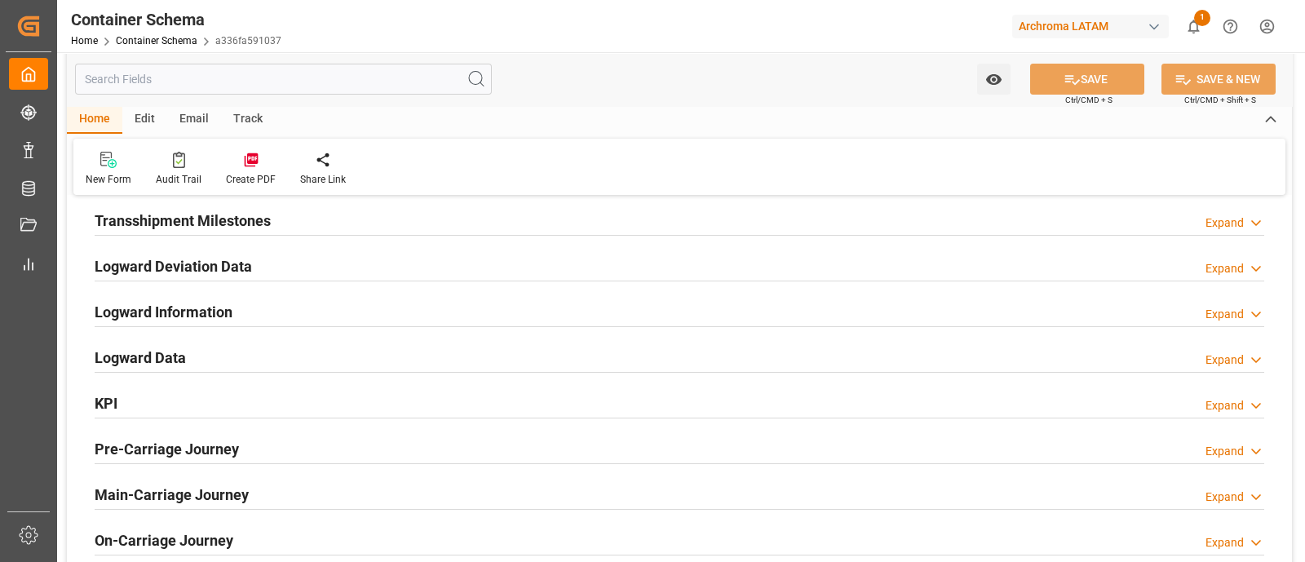
scroll to position [2124, 0]
click at [1224, 352] on div "Expand" at bounding box center [1225, 358] width 38 height 17
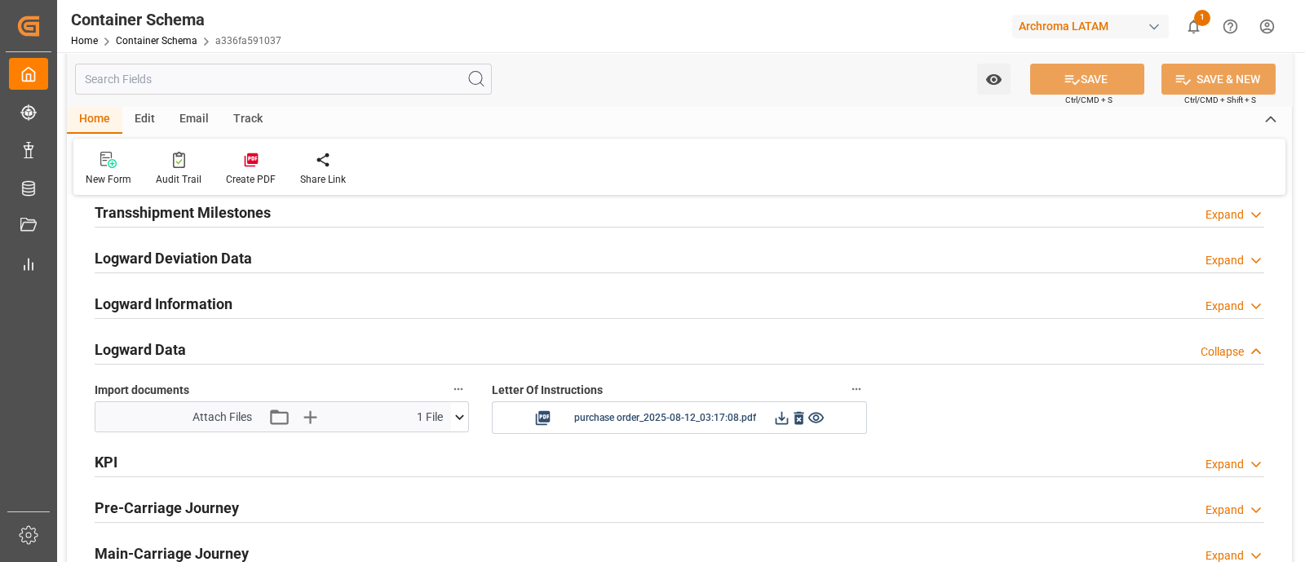
scroll to position [2132, 0]
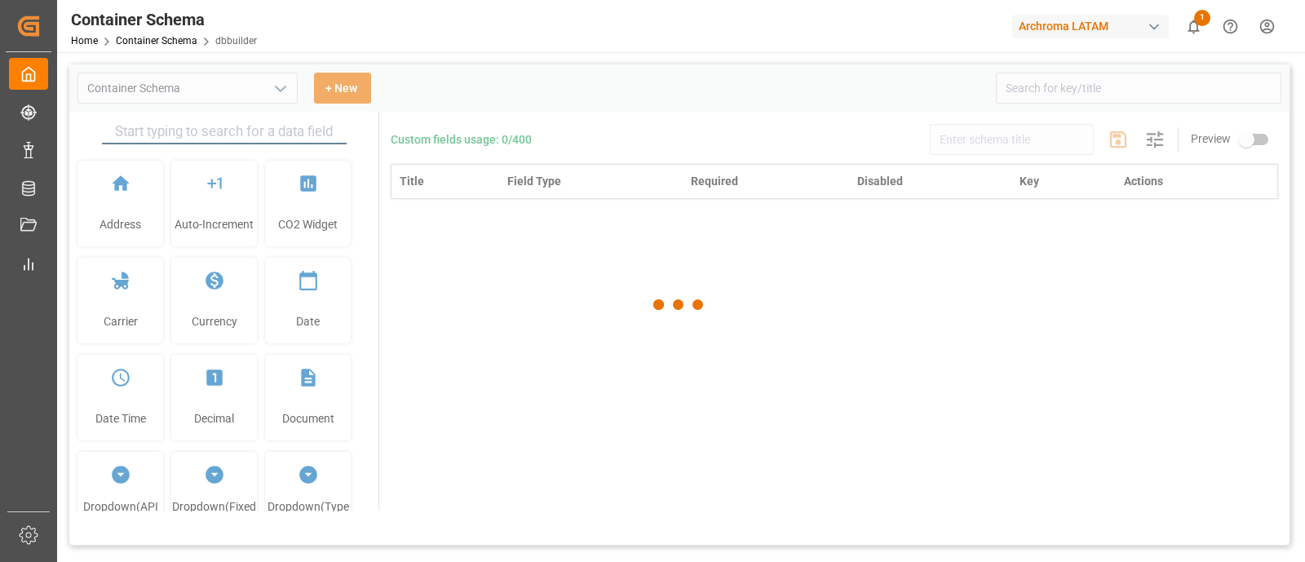
type input "Container Schema"
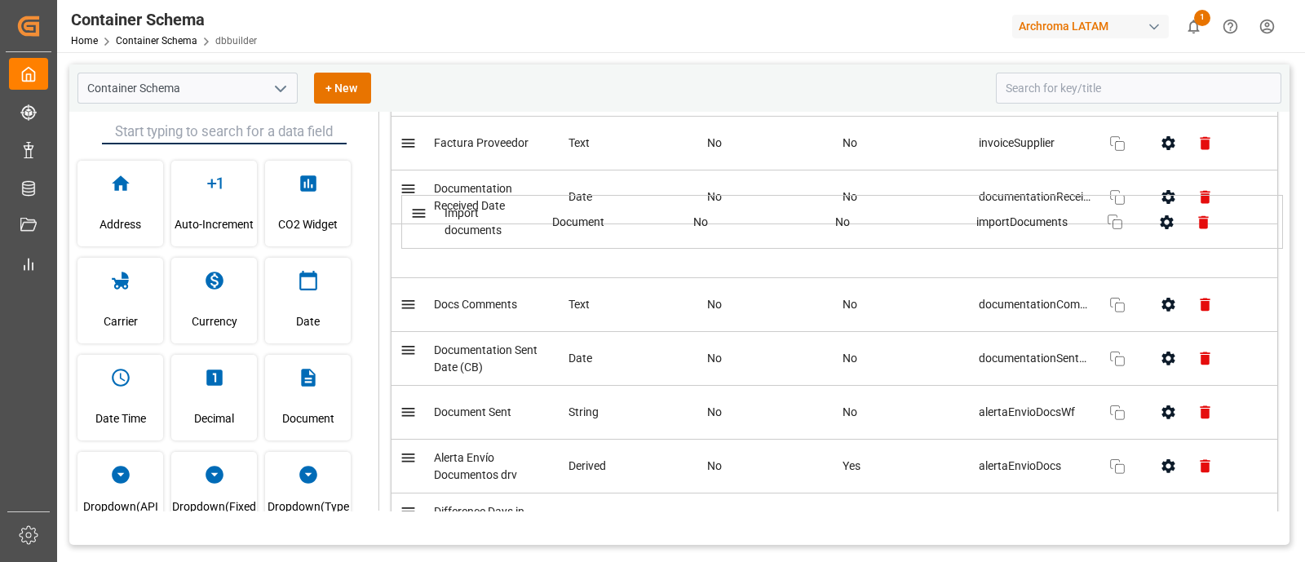
scroll to position [1370, 0]
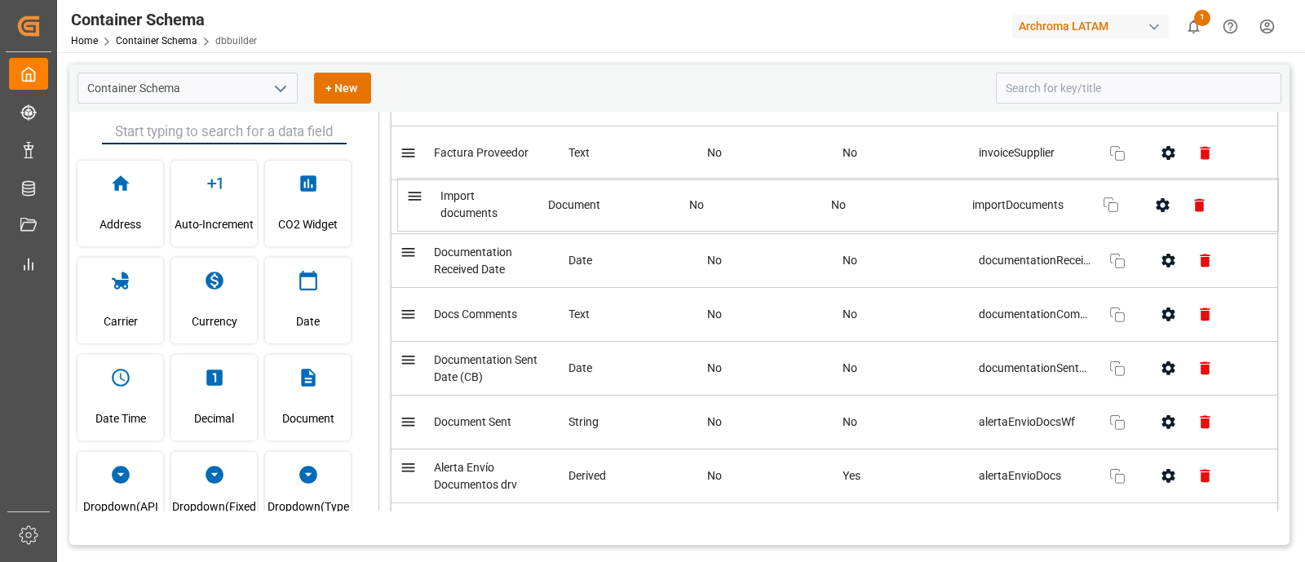
drag, startPoint x: 417, startPoint y: 261, endPoint x: 420, endPoint y: 179, distance: 81.6
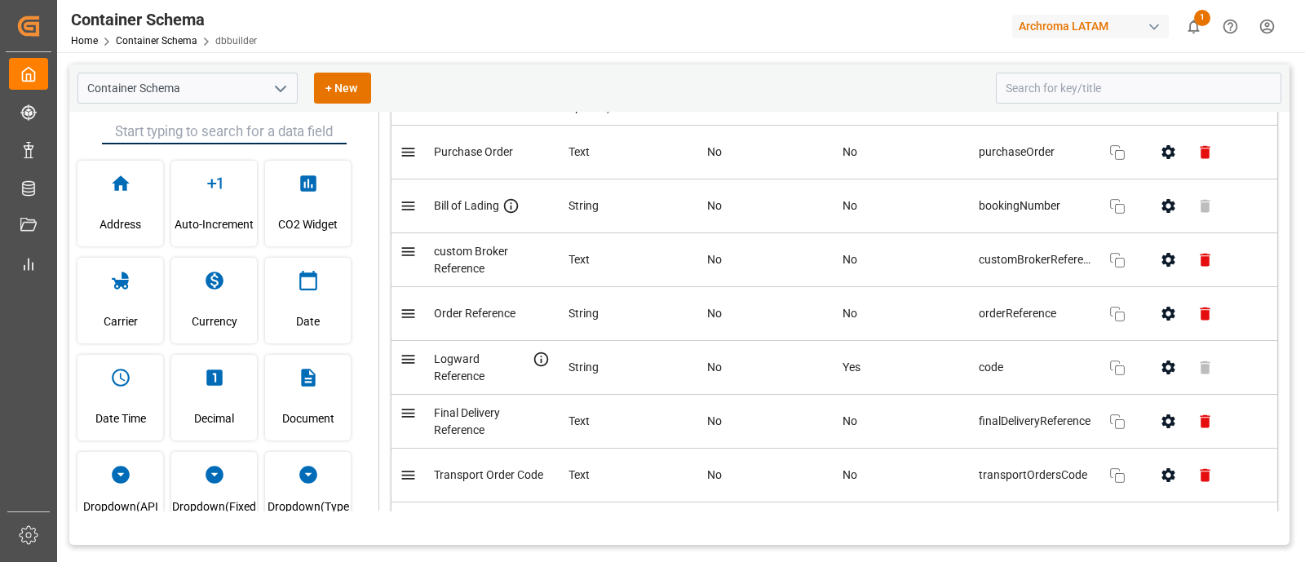
scroll to position [0, 0]
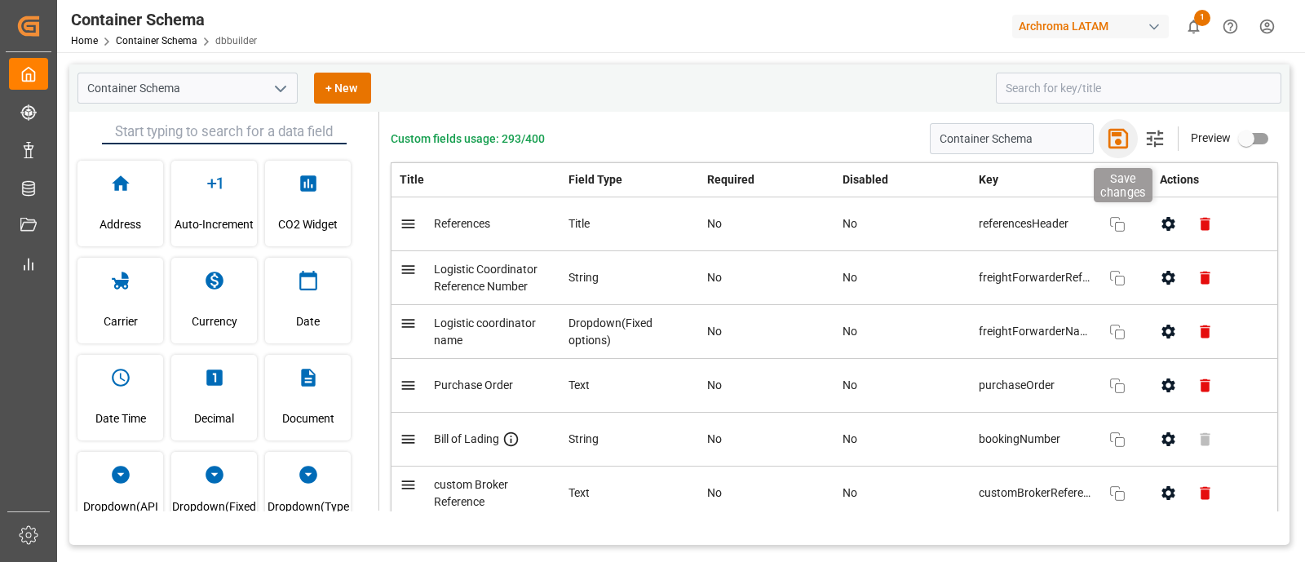
click at [1118, 148] on icon "button" at bounding box center [1118, 139] width 26 height 26
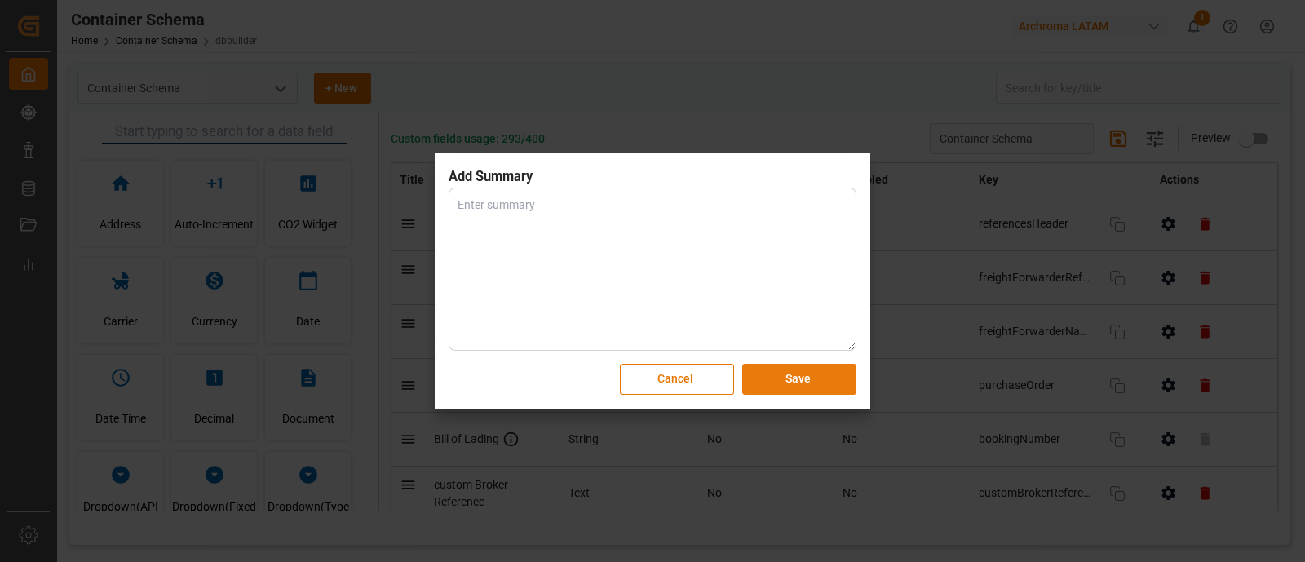
click at [825, 381] on button "Save" at bounding box center [799, 379] width 114 height 31
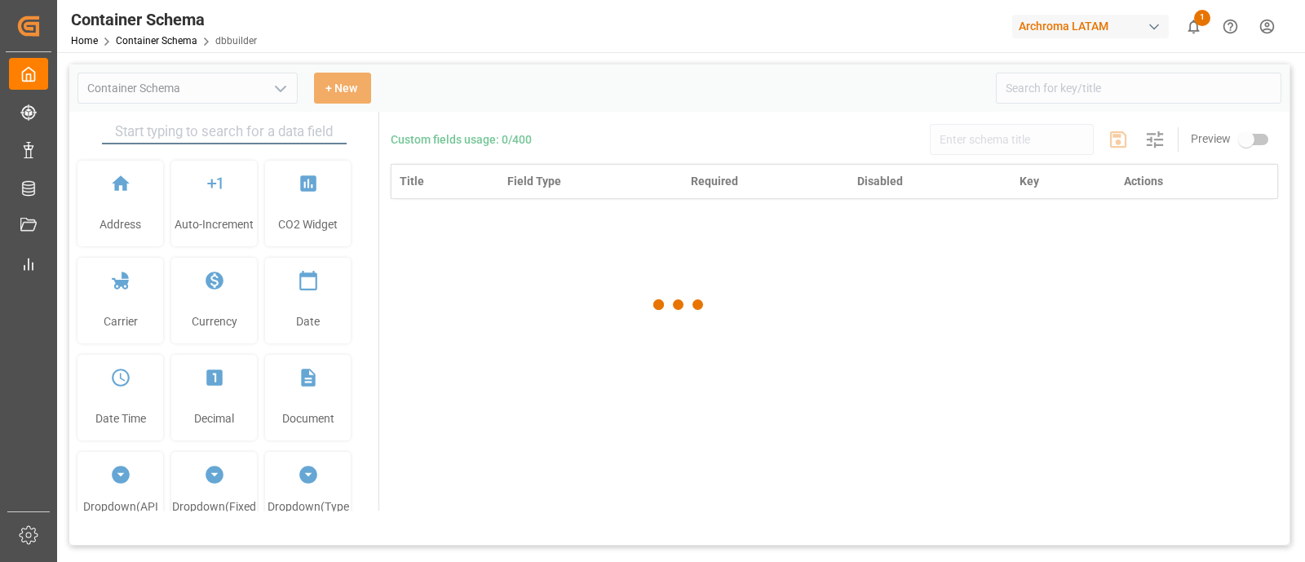
type input "Container Schema"
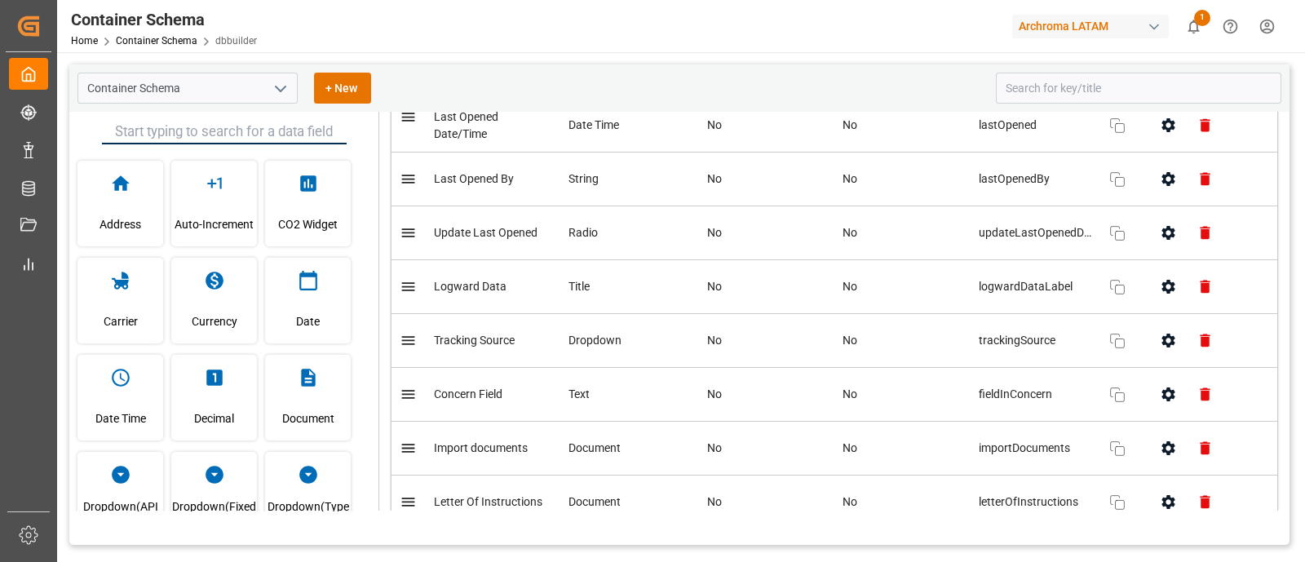
scroll to position [8917, 0]
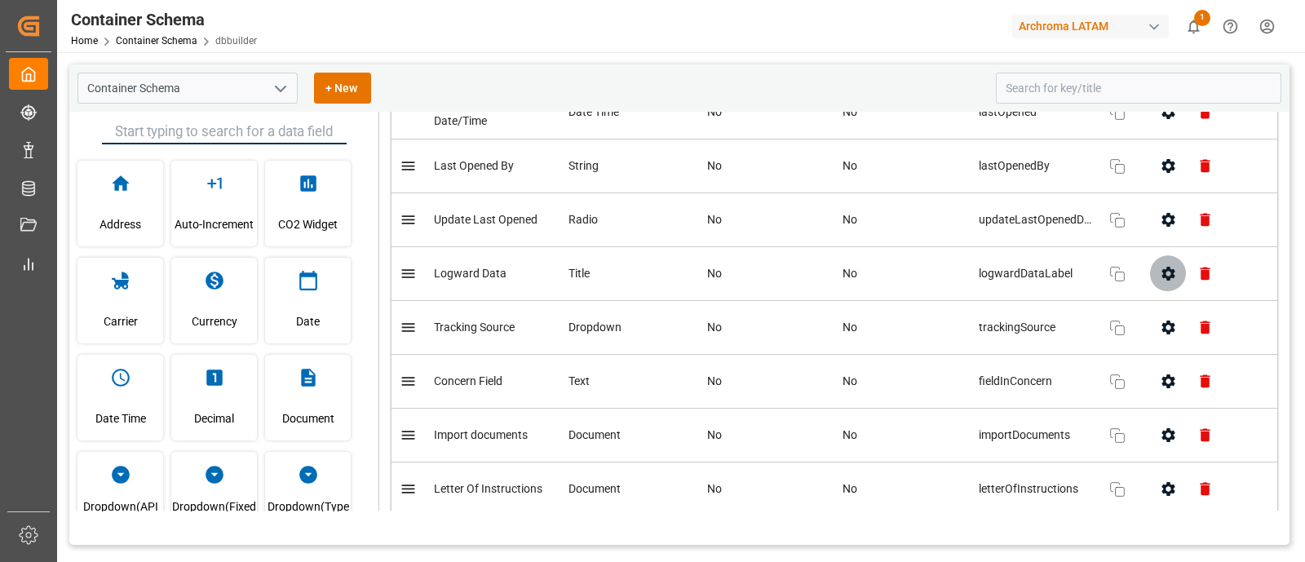
click at [1162, 281] on icon "button" at bounding box center [1168, 274] width 13 height 14
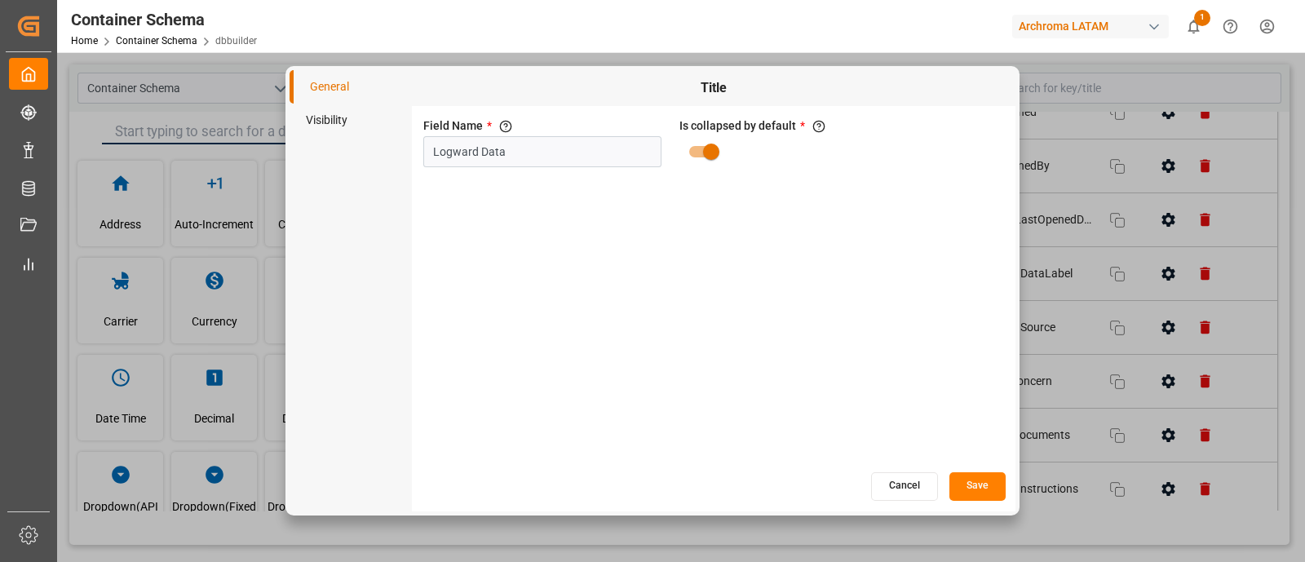
click at [715, 139] on input "primary checkbox" at bounding box center [711, 151] width 93 height 31
checkbox input "false"
click at [985, 479] on button "Save" at bounding box center [978, 486] width 56 height 29
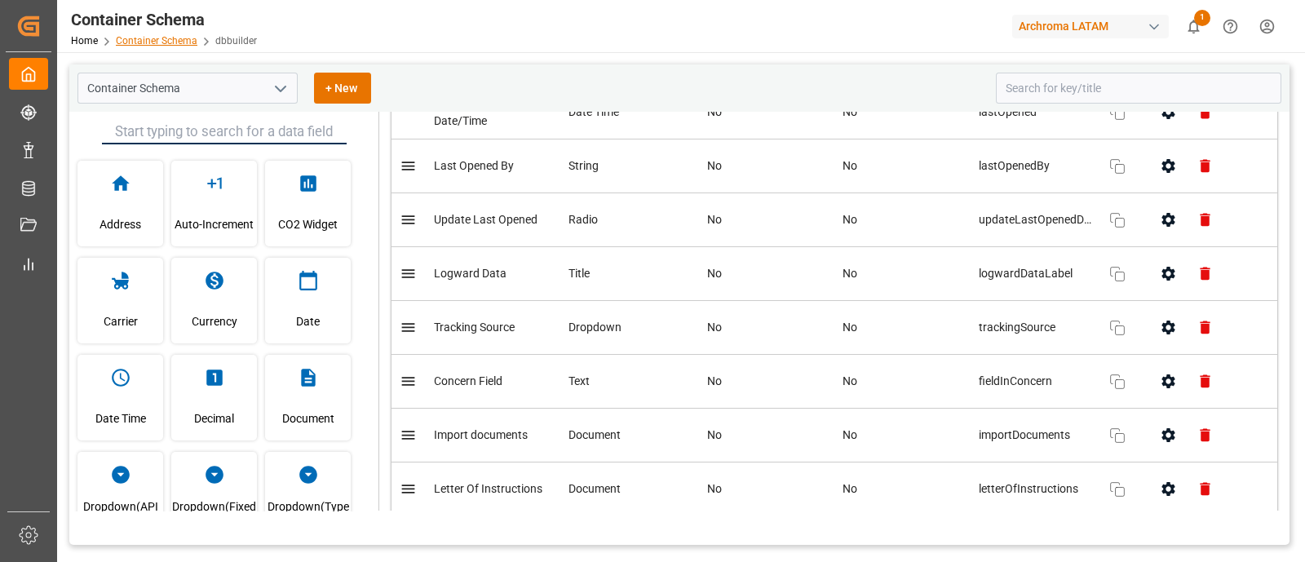
click at [184, 38] on link "Container Schema" at bounding box center [157, 40] width 82 height 11
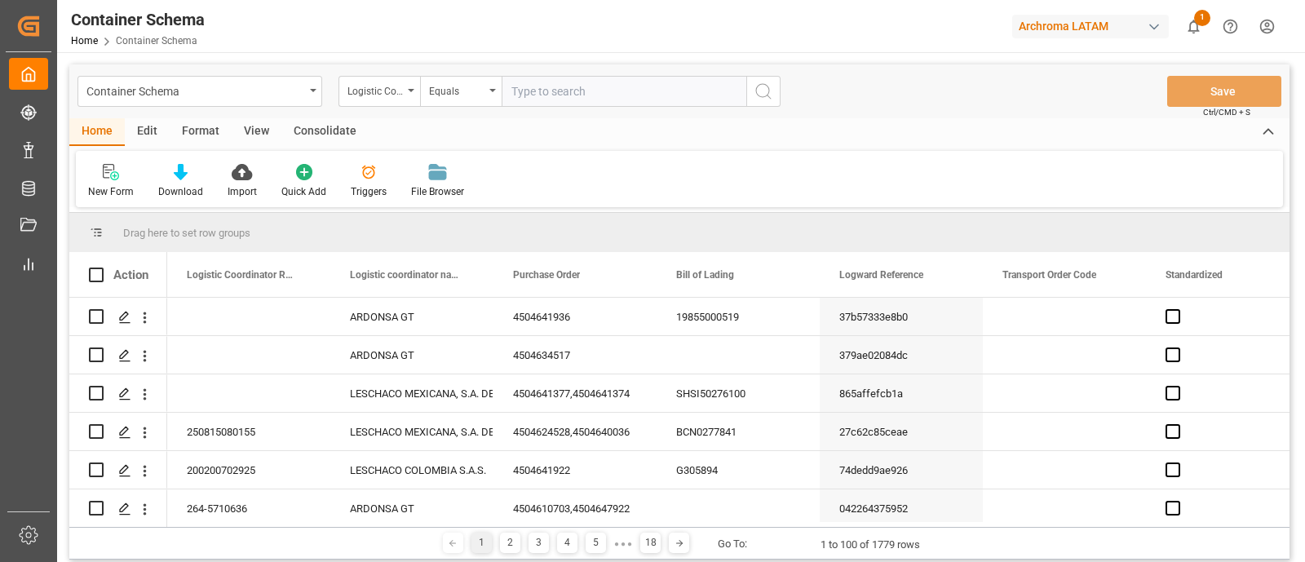
click at [376, 181] on div "Triggers" at bounding box center [369, 181] width 60 height 36
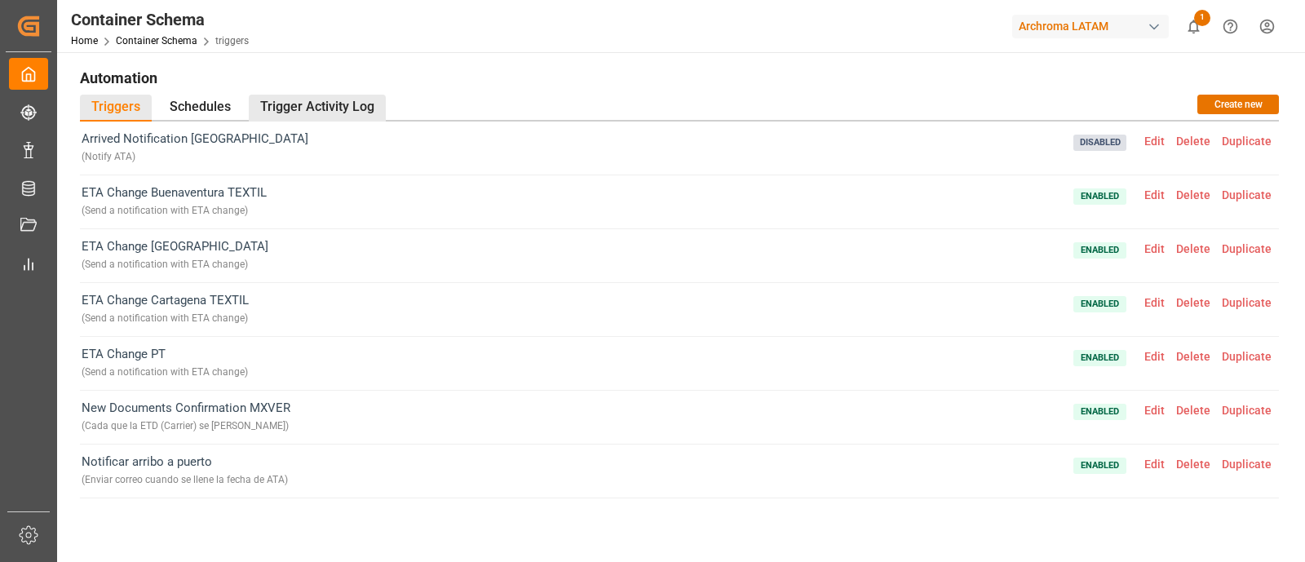
click at [315, 110] on div "Trigger Activity Log" at bounding box center [317, 108] width 137 height 27
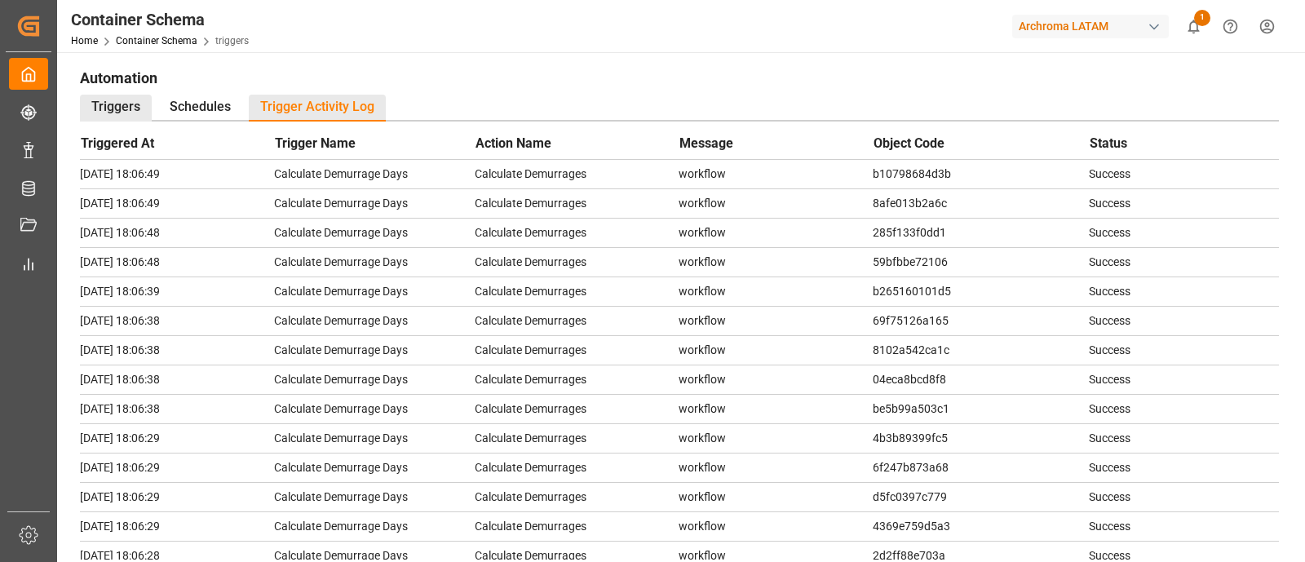
click at [123, 95] on div "Triggers" at bounding box center [116, 108] width 72 height 27
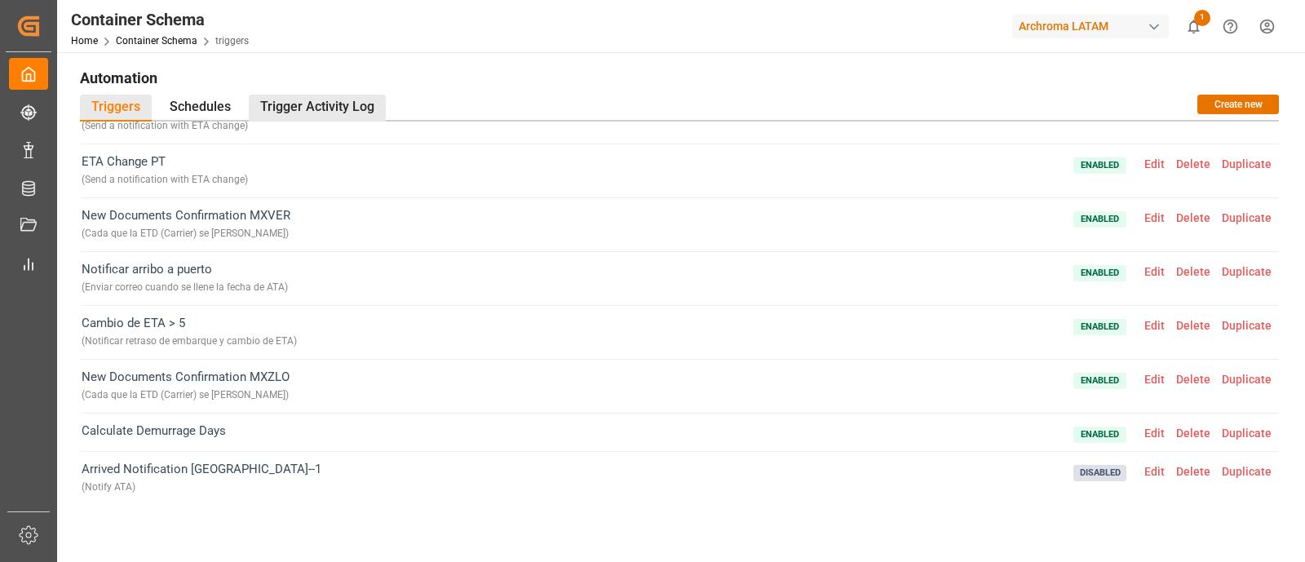
click at [334, 108] on div "Trigger Activity Log" at bounding box center [317, 108] width 137 height 27
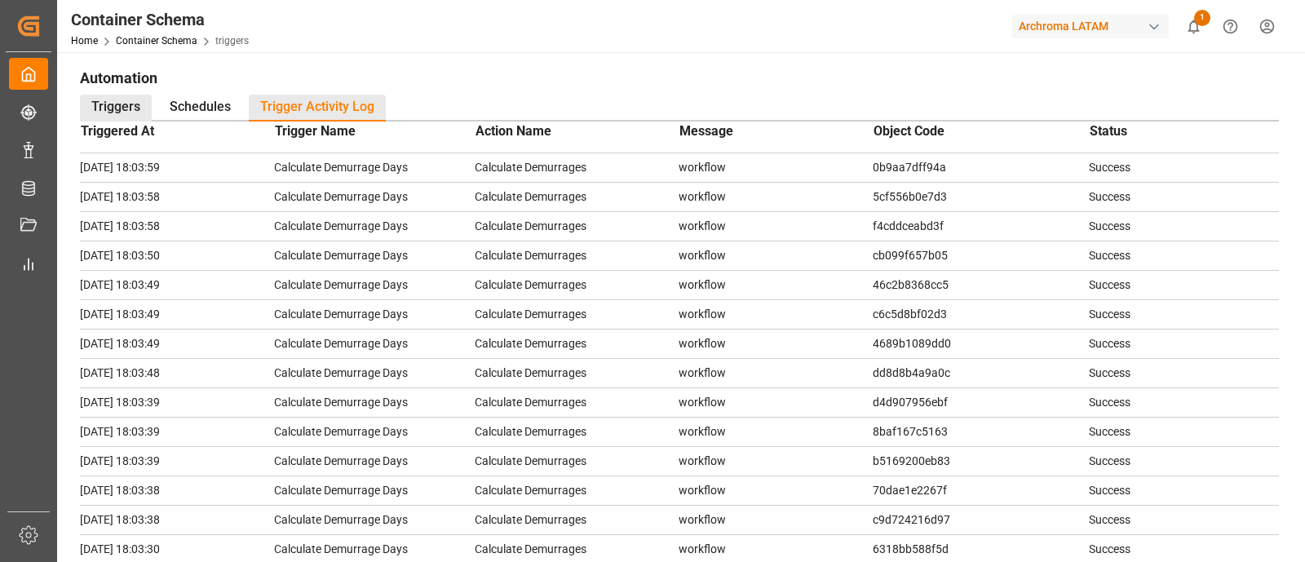
click at [132, 99] on div "Triggers" at bounding box center [116, 108] width 72 height 27
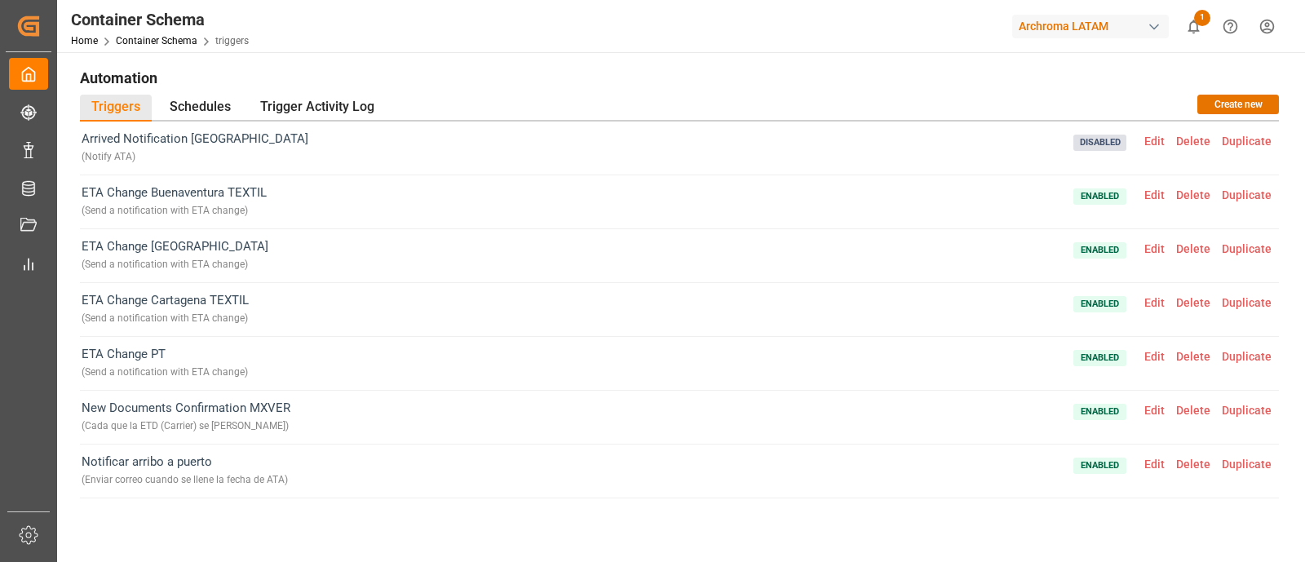
scroll to position [193, 0]
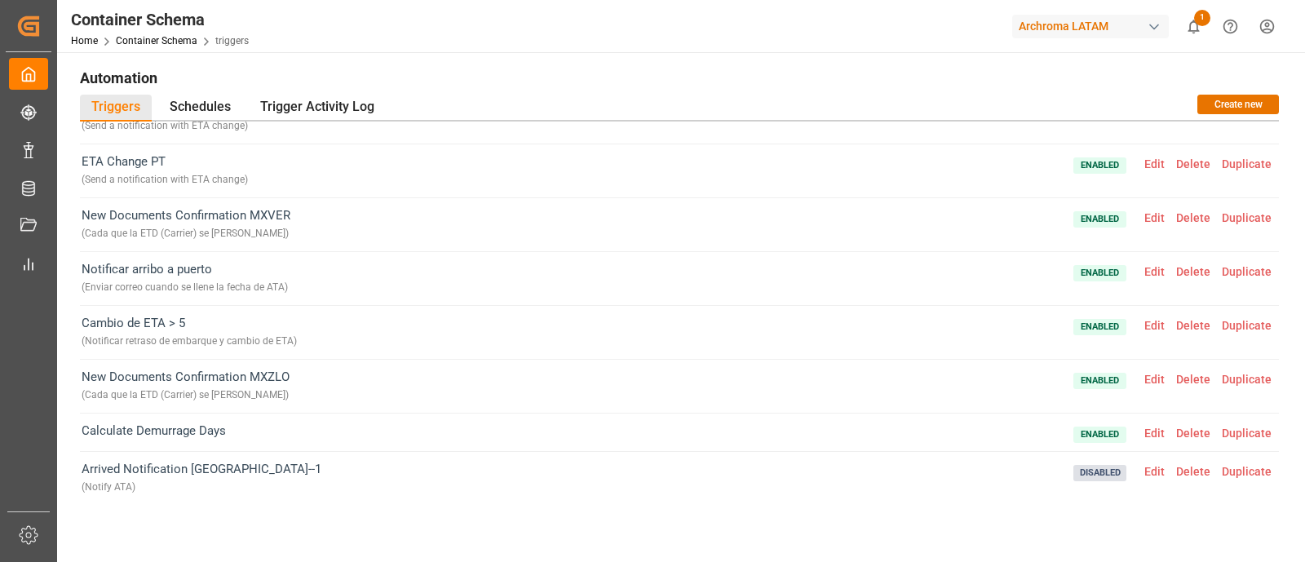
click at [1151, 211] on span "Edit" at bounding box center [1155, 217] width 32 height 13
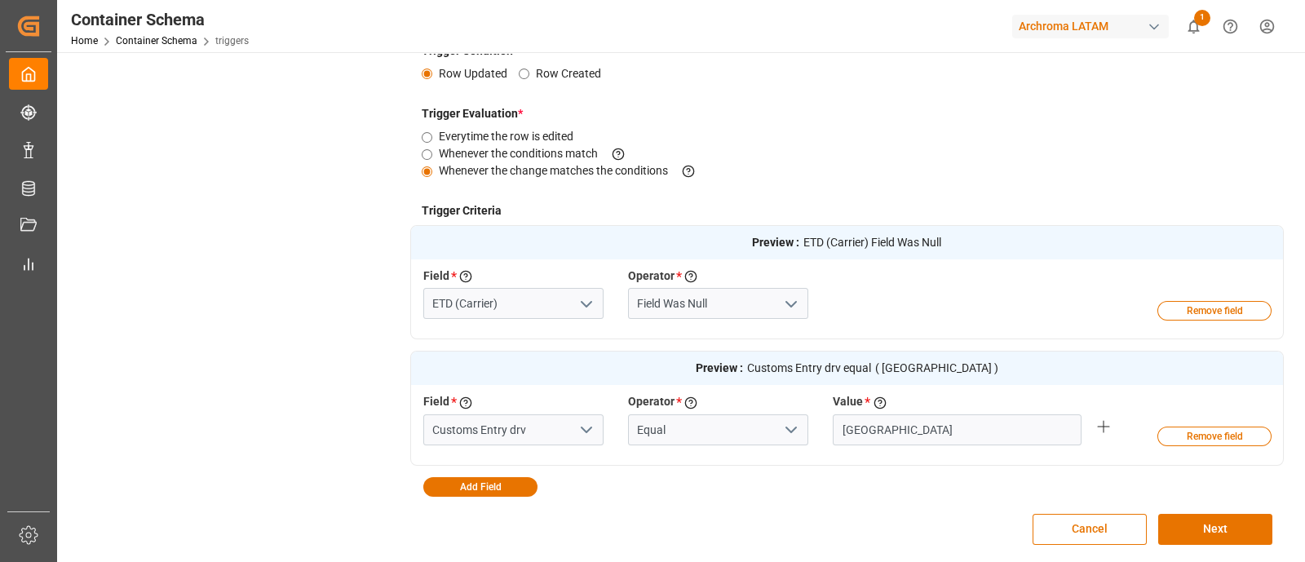
scroll to position [348, 0]
click at [556, 436] on input "Customs Entry drv" at bounding box center [513, 429] width 180 height 31
click at [587, 432] on icon "open menu" at bounding box center [587, 429] width 20 height 20
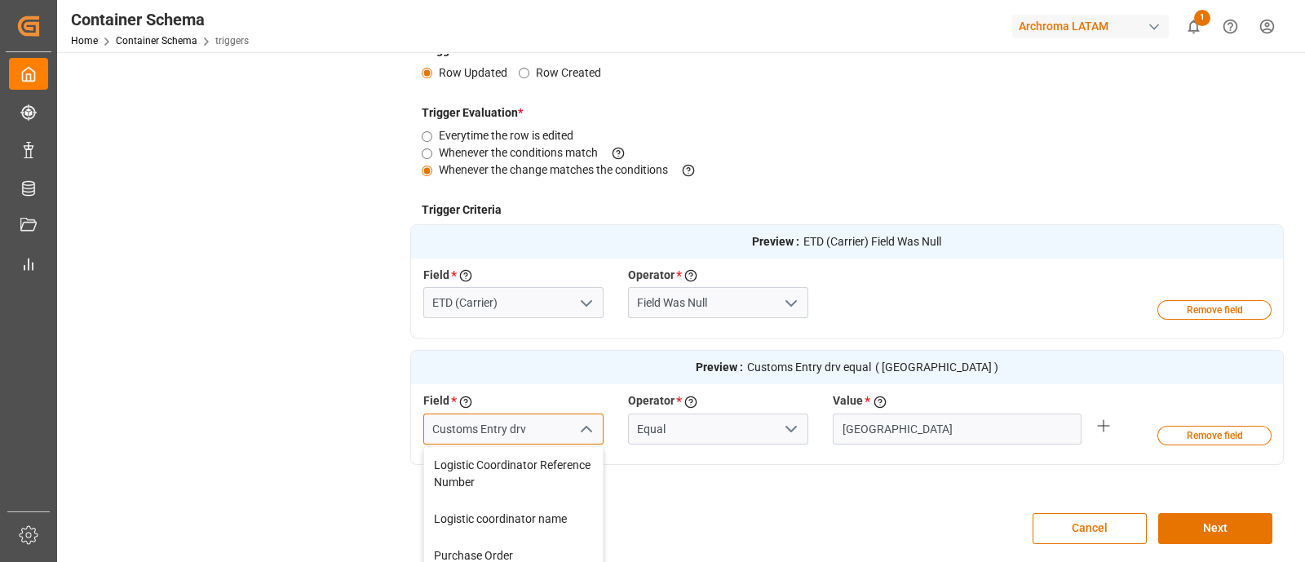
click at [560, 428] on input "Customs Entry drv" at bounding box center [513, 429] width 180 height 31
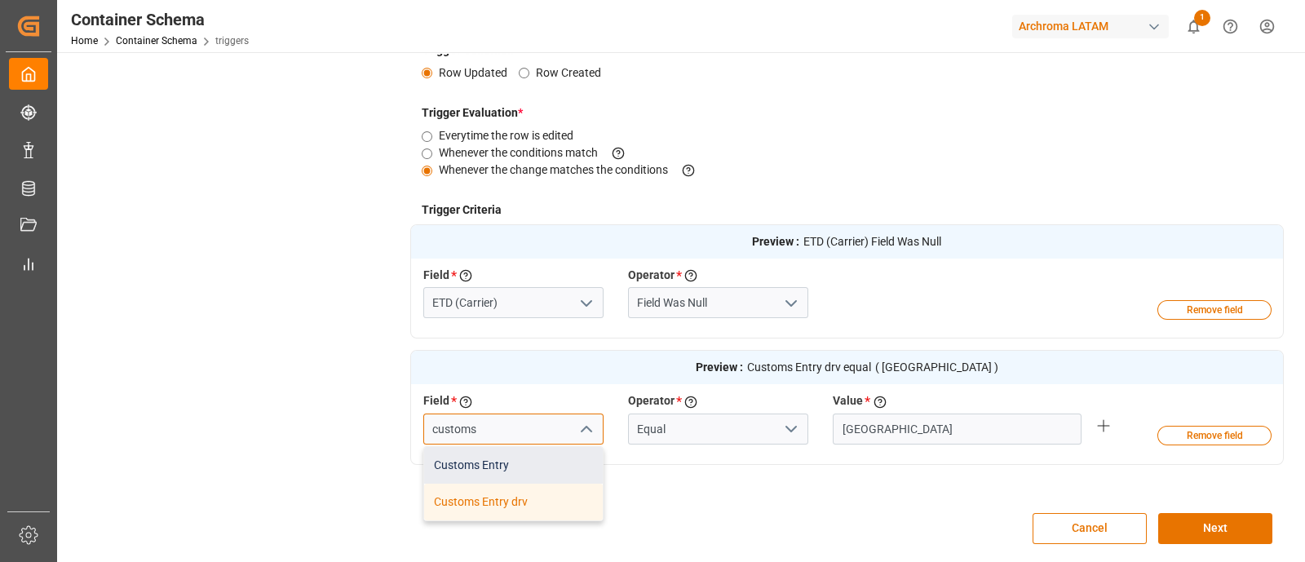
click at [507, 457] on div "Customs Entry" at bounding box center [513, 465] width 179 height 37
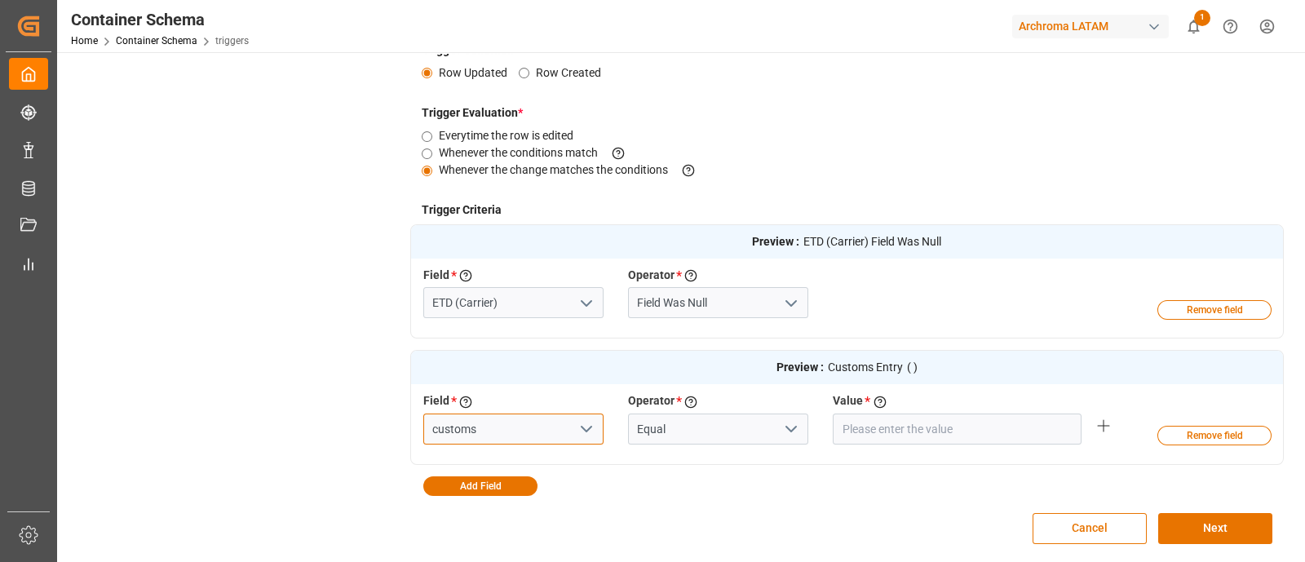
type input "Customs Entry"
click at [784, 427] on icon "open menu" at bounding box center [791, 429] width 20 height 20
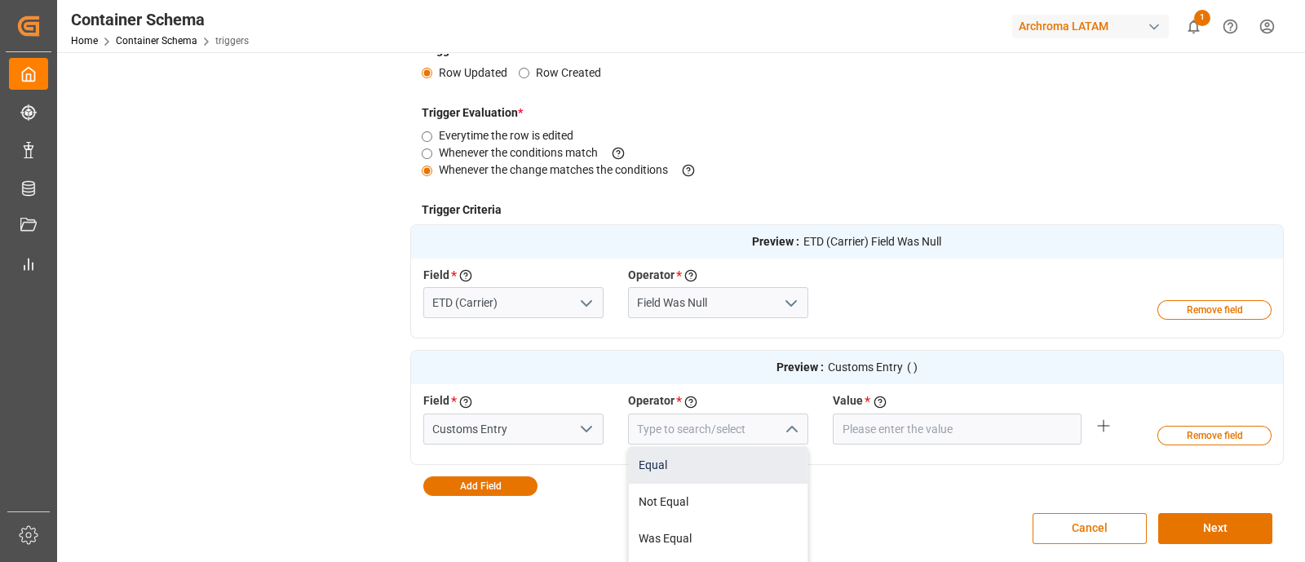
click at [702, 455] on div "Equal" at bounding box center [718, 465] width 179 height 37
type input "Equal"
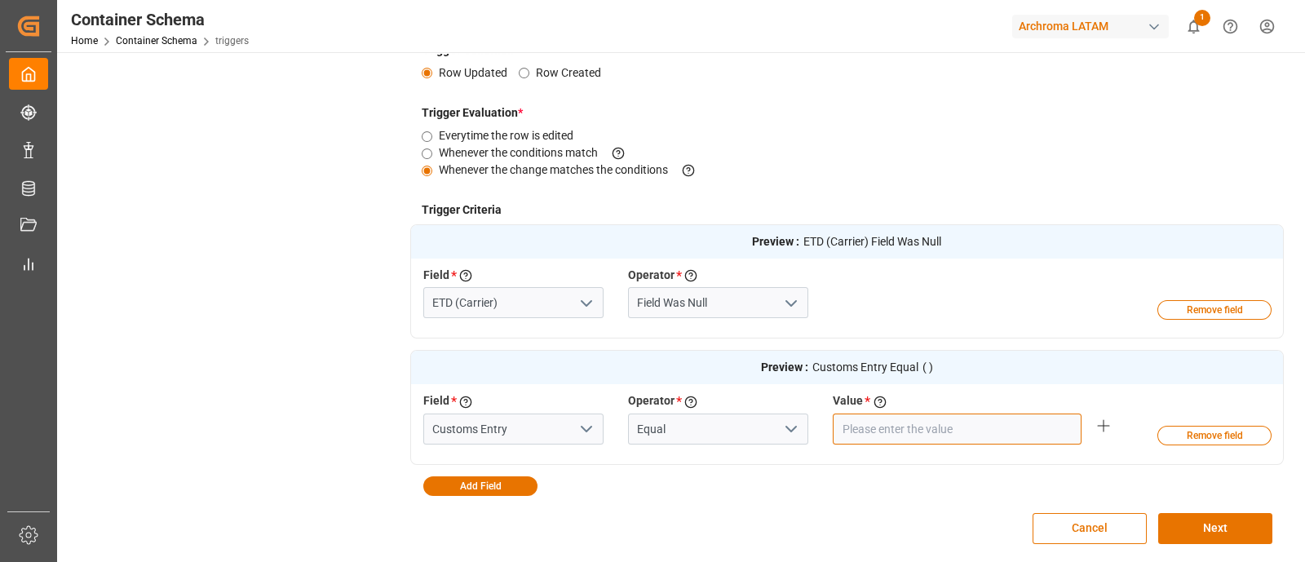
click at [901, 438] on input "text" at bounding box center [957, 429] width 249 height 31
type input "VERACRUZ"
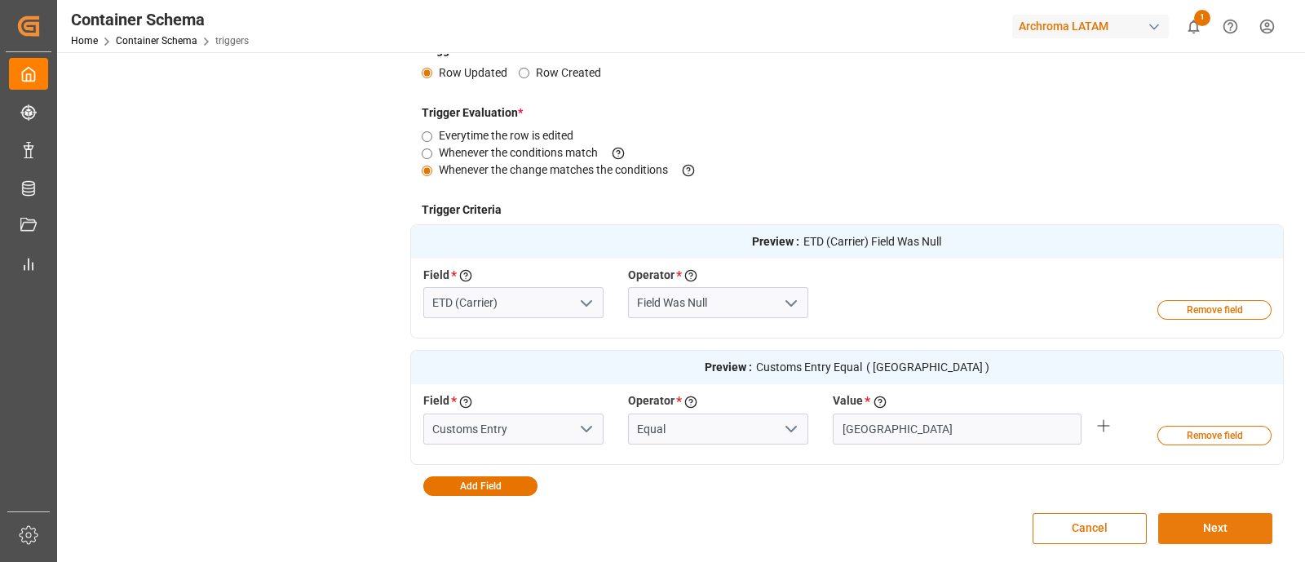
click at [1198, 527] on button "Next" at bounding box center [1215, 528] width 114 height 31
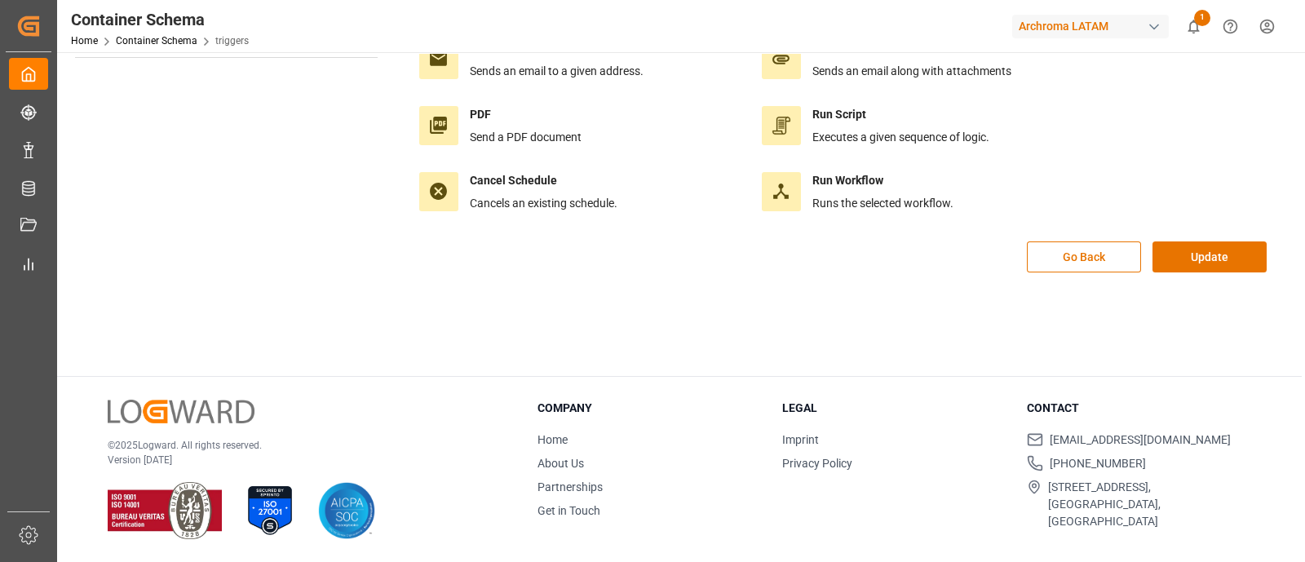
scroll to position [182, 0]
click at [1211, 259] on button "Update" at bounding box center [1210, 257] width 114 height 31
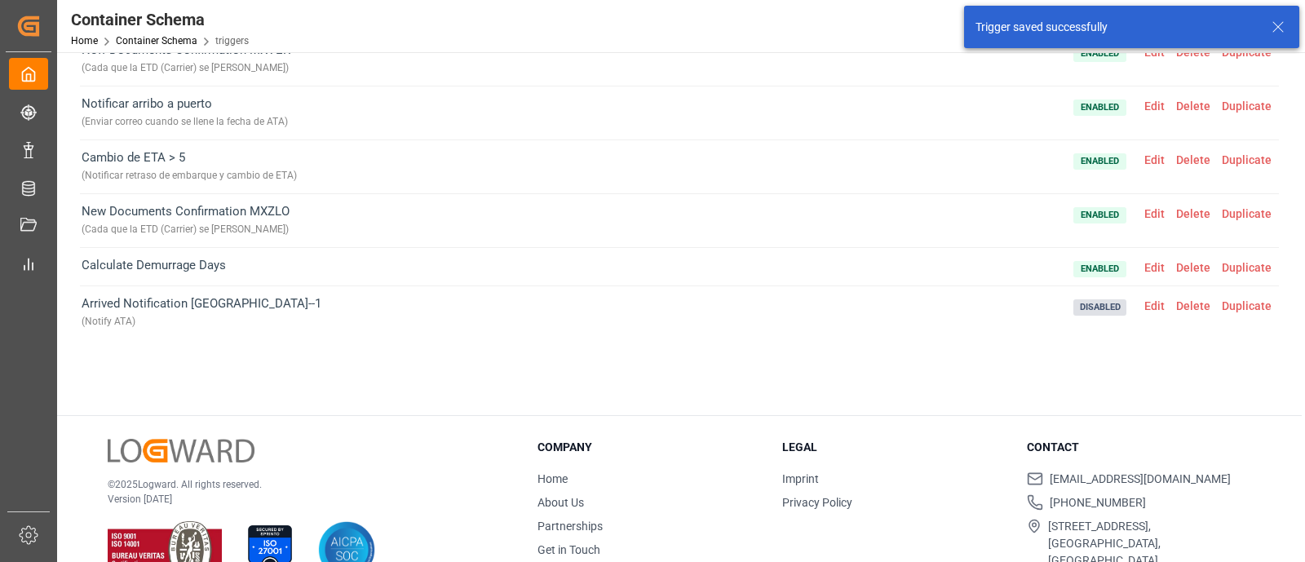
scroll to position [193, 0]
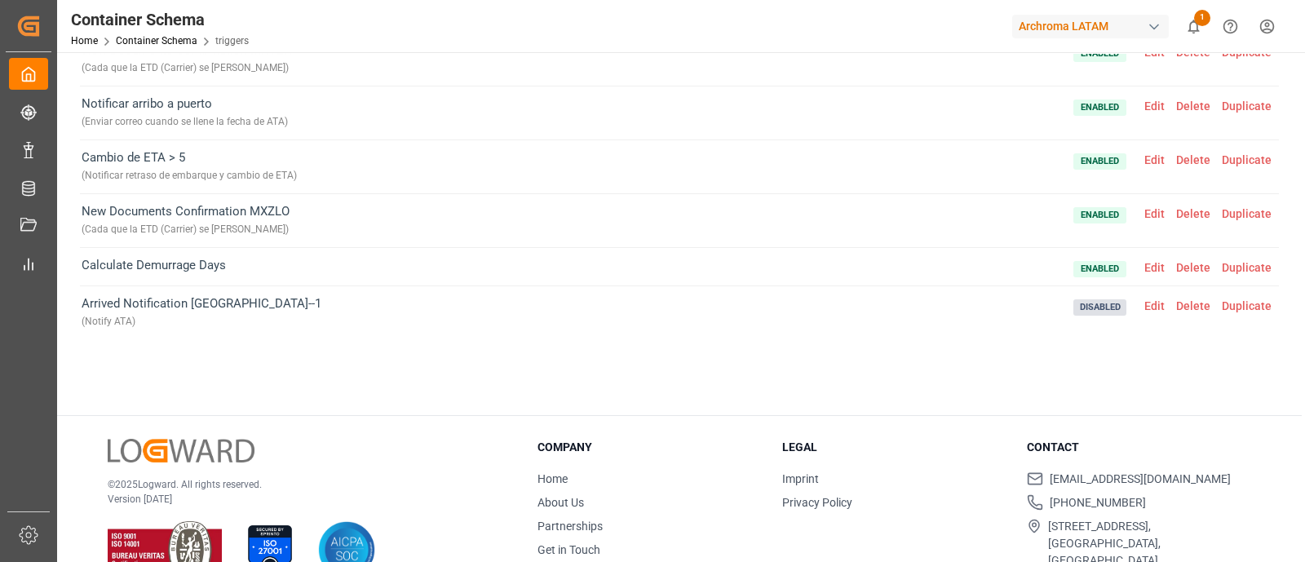
click at [1141, 216] on span "Edit" at bounding box center [1155, 213] width 32 height 13
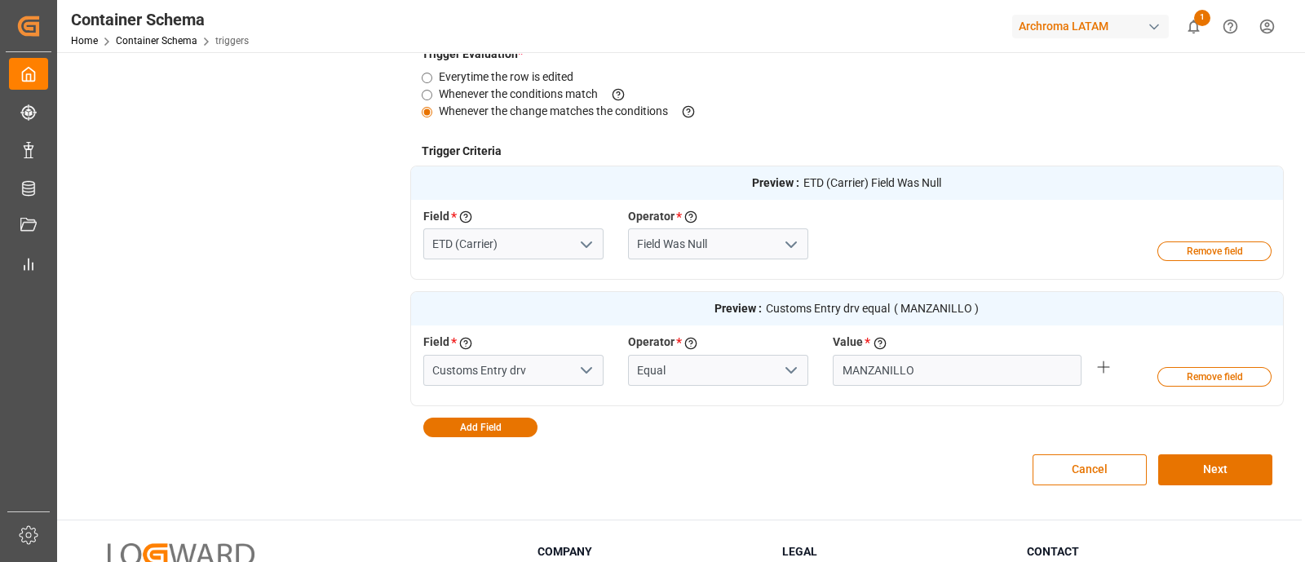
scroll to position [408, 0]
click at [547, 365] on input "Customs Entry drv" at bounding box center [513, 369] width 180 height 31
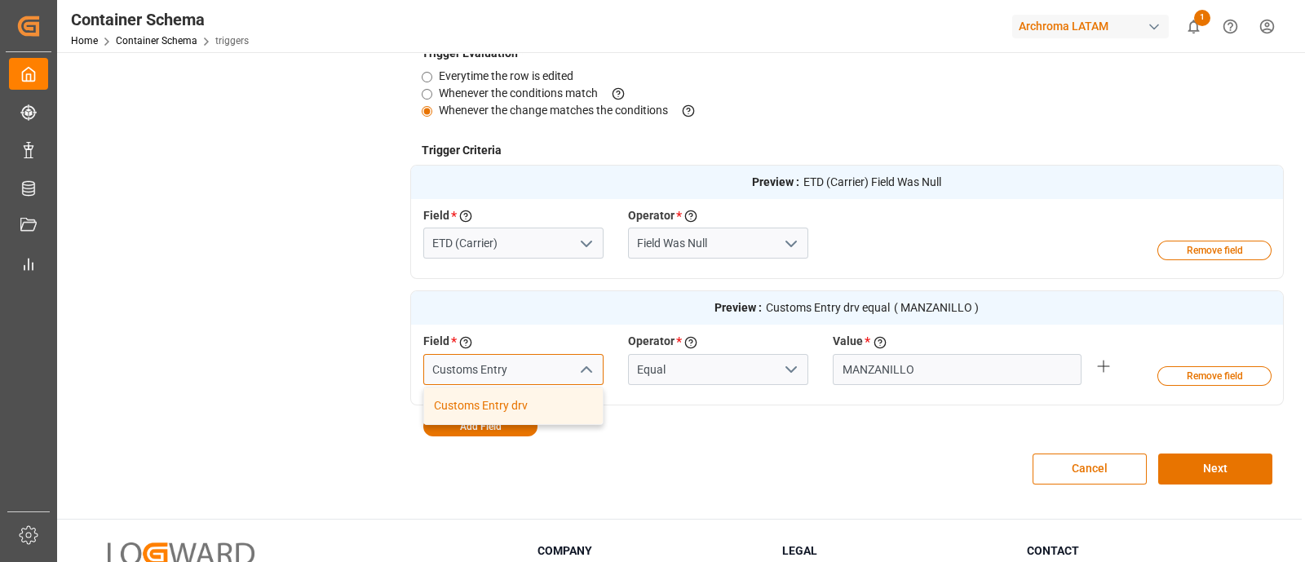
type input "Customs Entry"
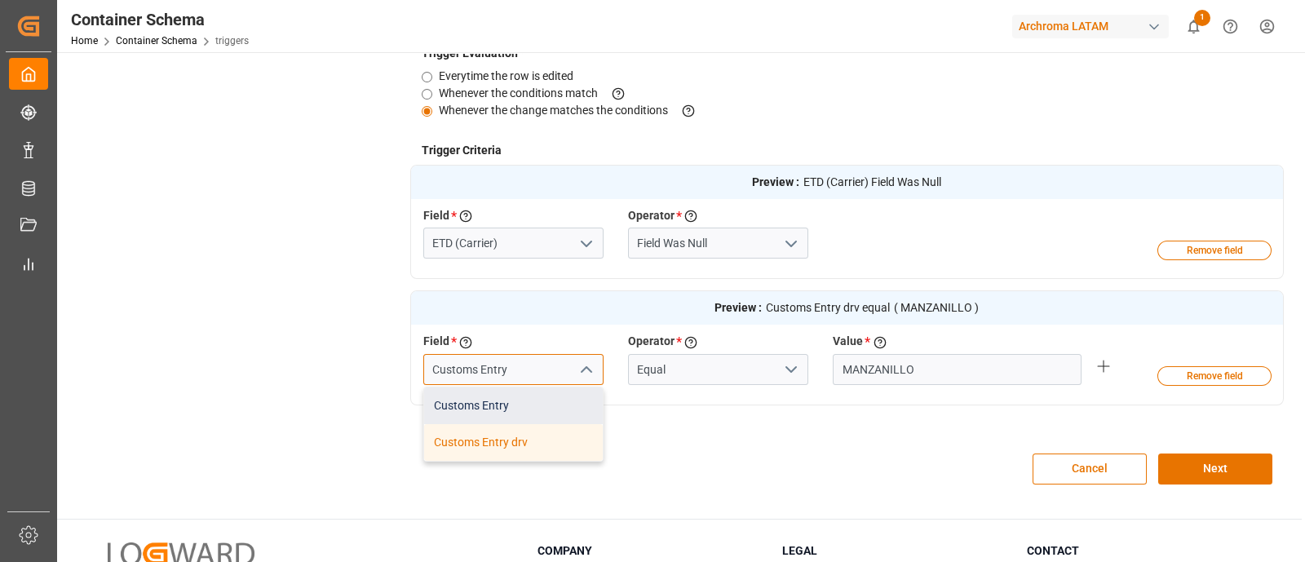
click at [542, 399] on div "Customs Entry" at bounding box center [513, 405] width 179 height 37
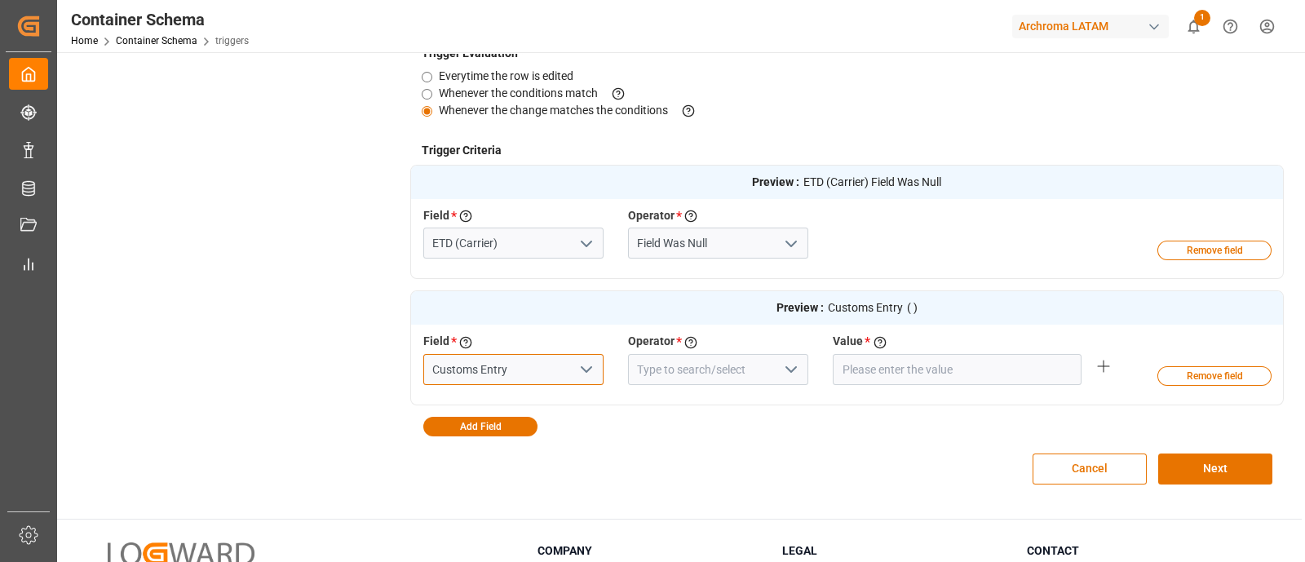
type input "Customs Entry"
click at [786, 370] on icon "open menu" at bounding box center [791, 370] width 20 height 20
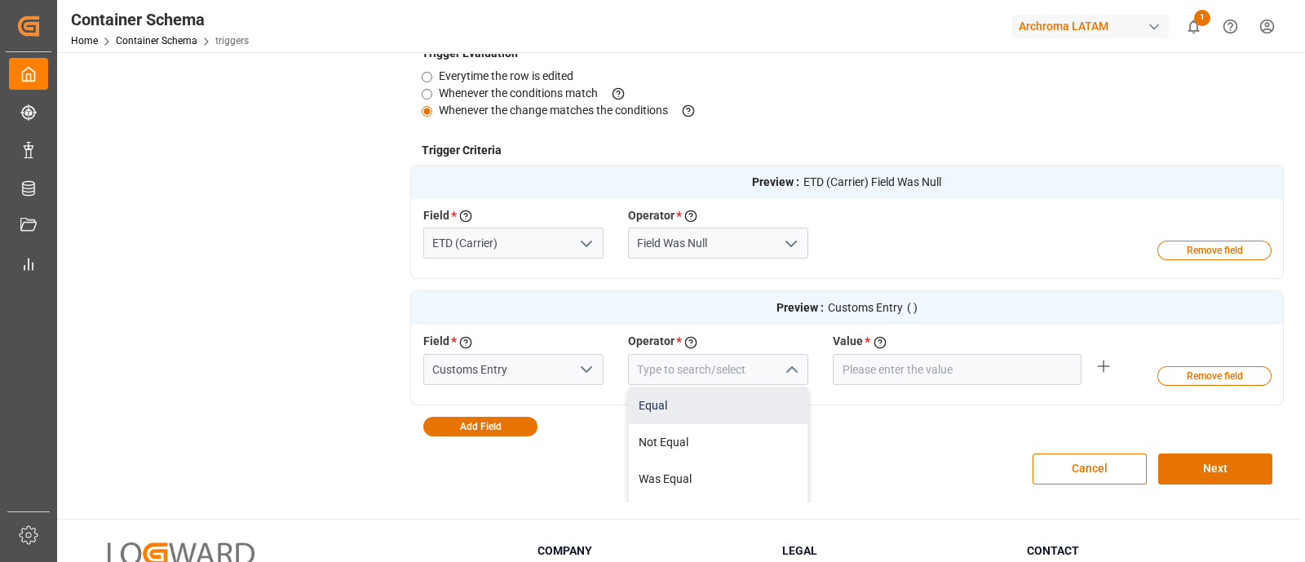
click at [672, 397] on div "Equal" at bounding box center [718, 405] width 179 height 37
type input "Equal"
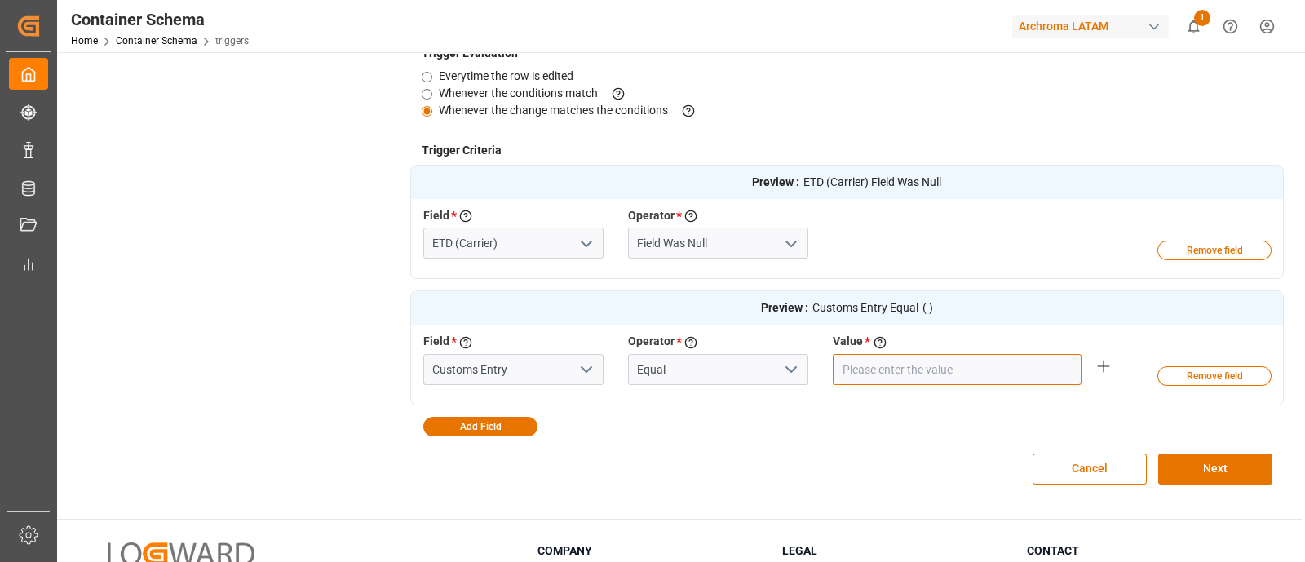
click at [964, 374] on input "text" at bounding box center [957, 369] width 249 height 31
type input "MANZANILLO"
click at [1195, 468] on button "Next" at bounding box center [1215, 469] width 114 height 31
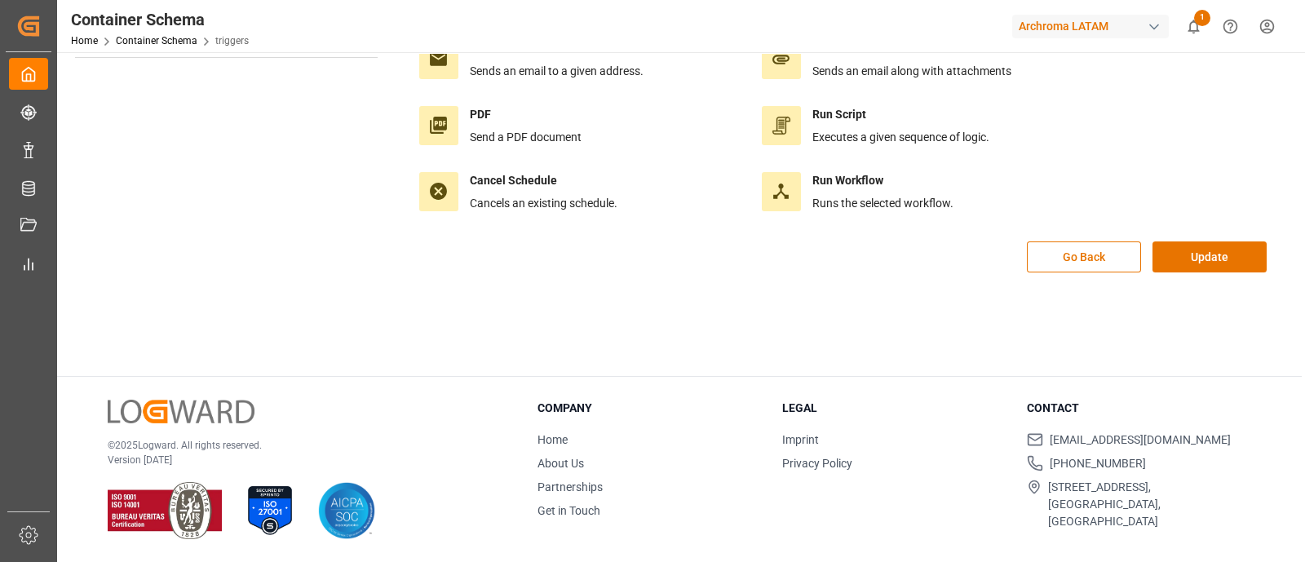
scroll to position [182, 0]
click at [1218, 259] on button "Update" at bounding box center [1210, 257] width 114 height 31
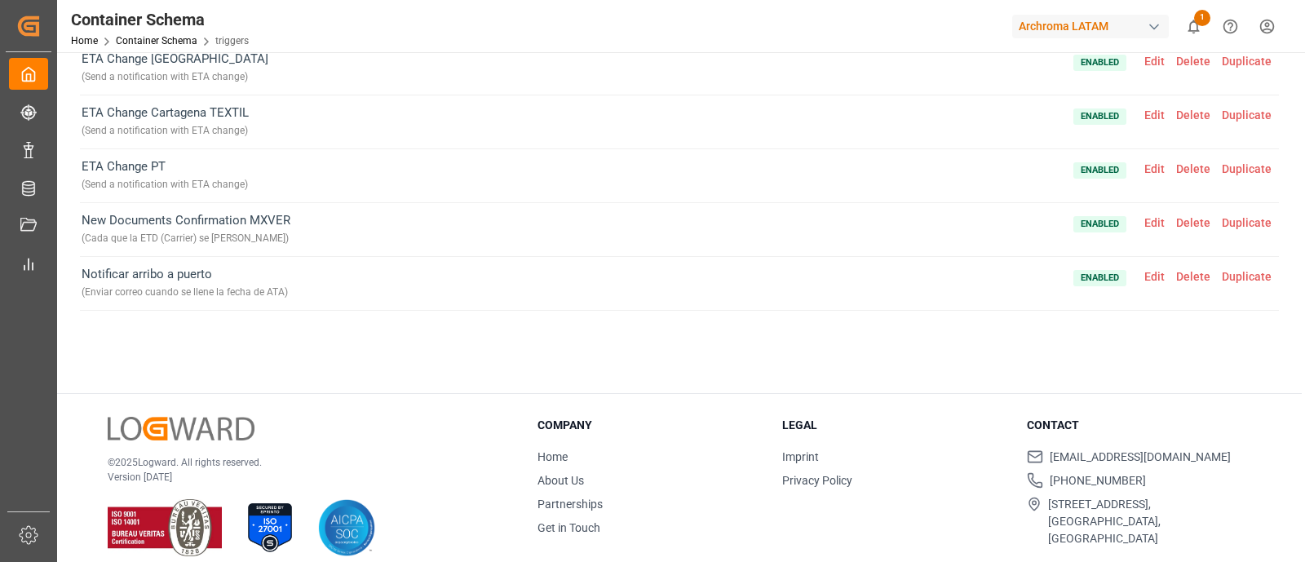
scroll to position [0, 0]
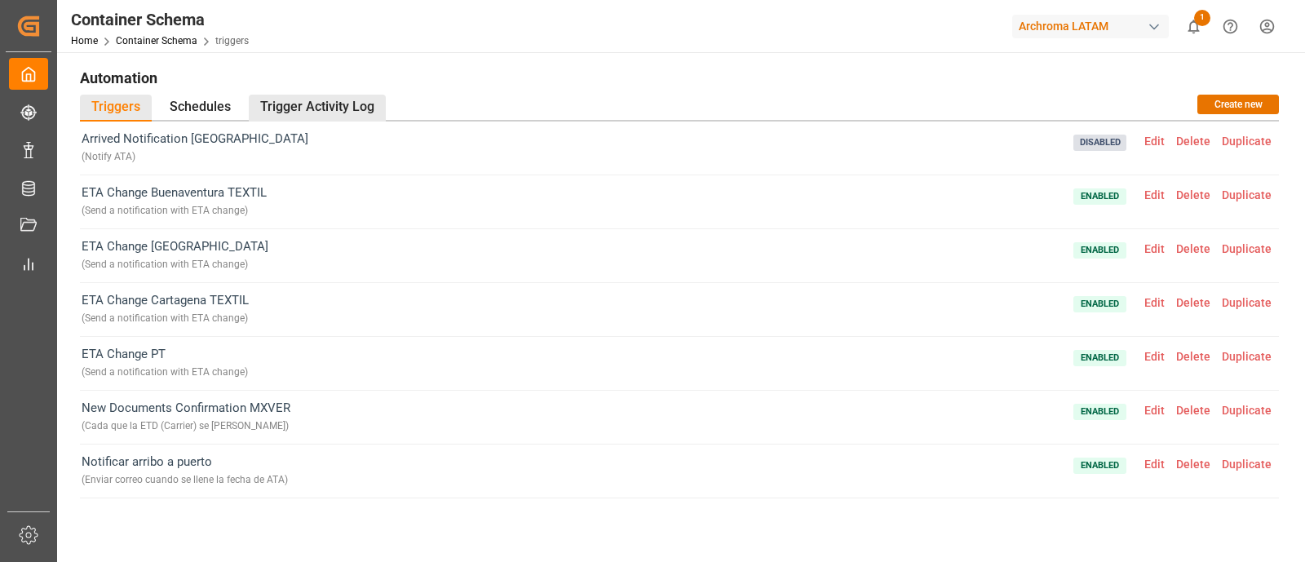
click at [340, 107] on div "Trigger Activity Log" at bounding box center [317, 108] width 137 height 27
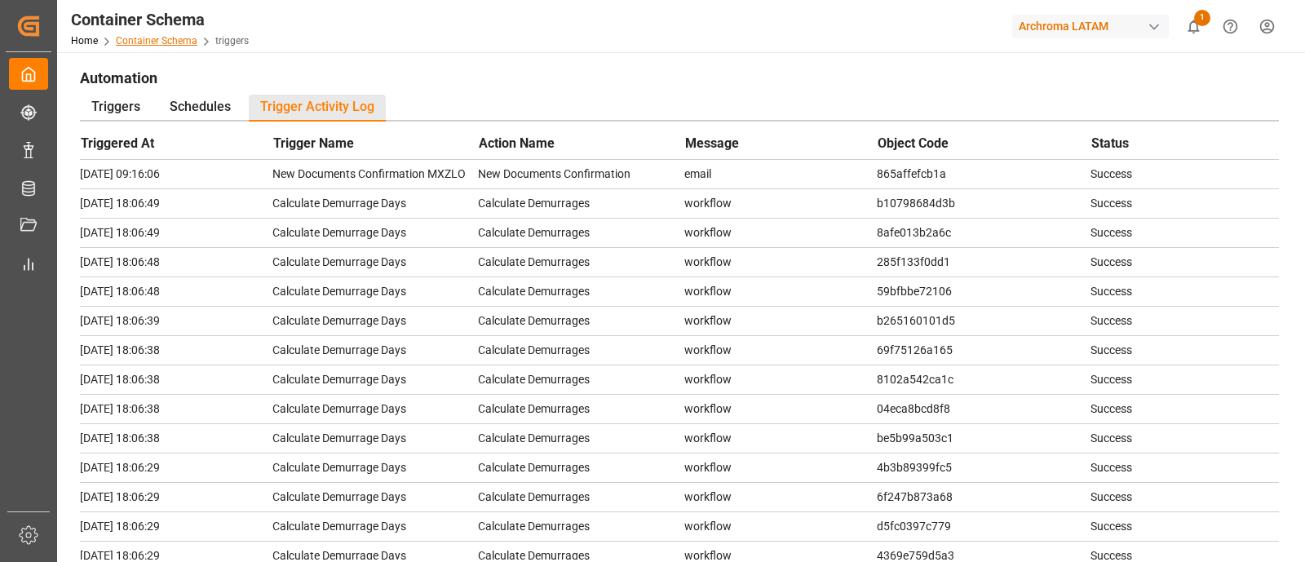
click at [166, 36] on link "Container Schema" at bounding box center [157, 40] width 82 height 11
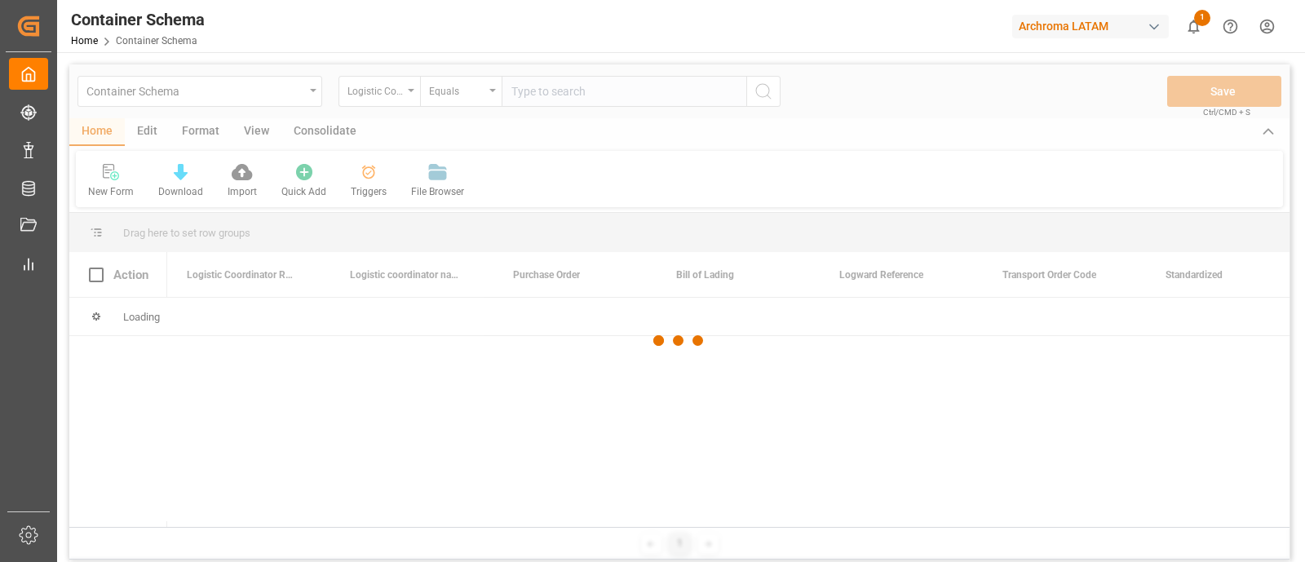
click at [143, 144] on div at bounding box center [679, 340] width 1220 height 552
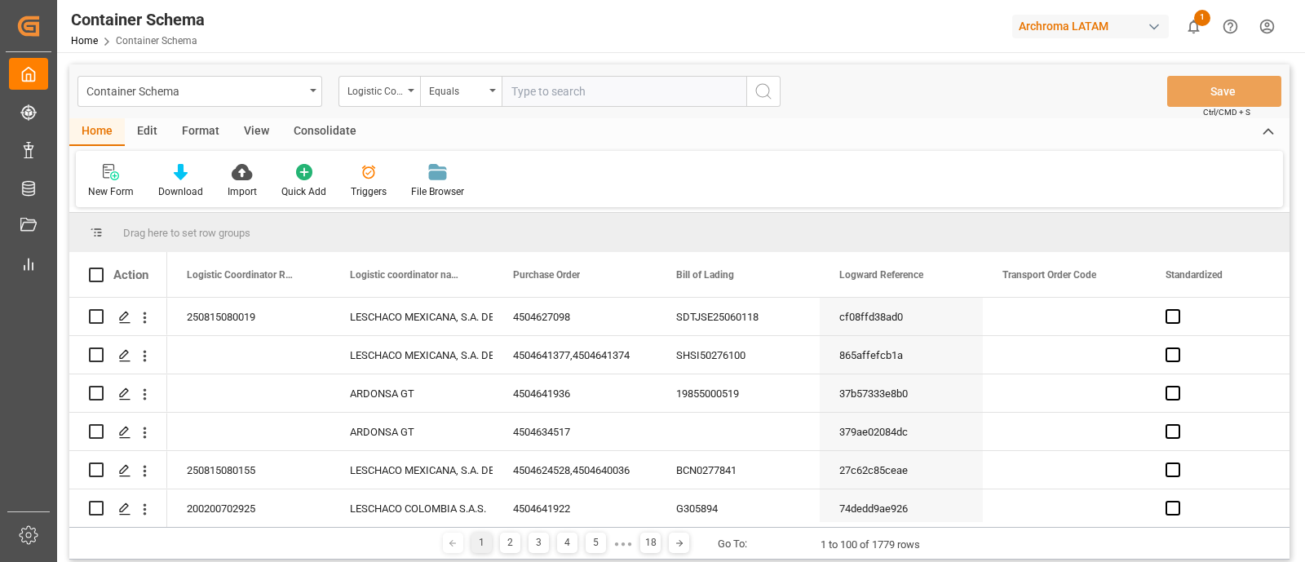
click at [145, 137] on div "Edit" at bounding box center [147, 132] width 45 height 28
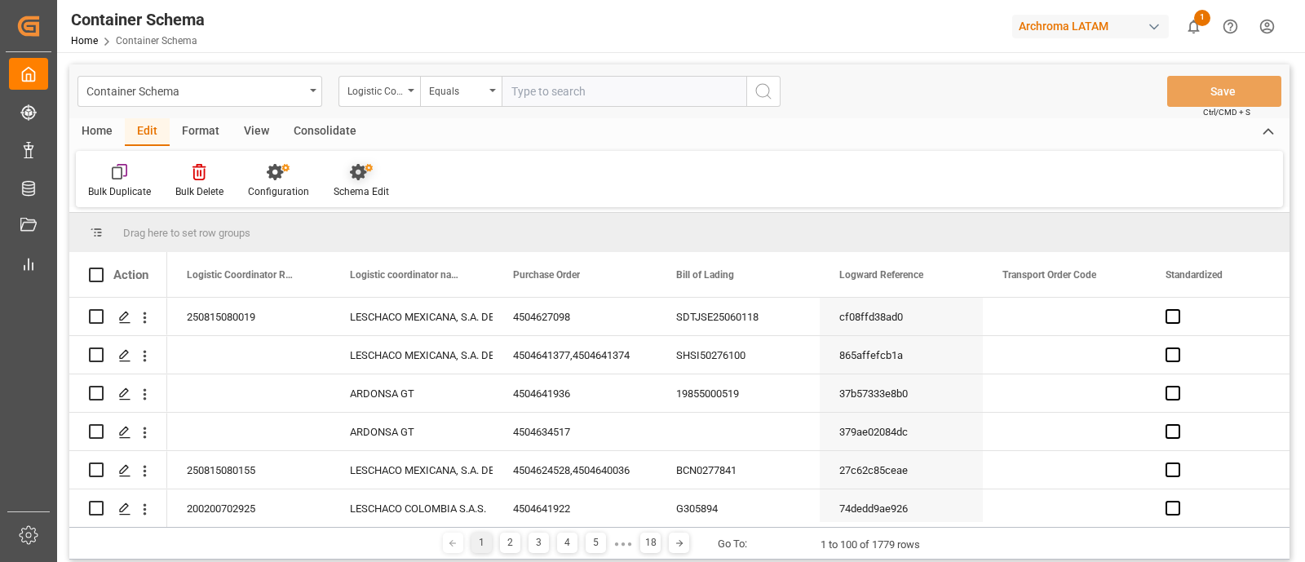
click at [361, 198] on div "Schema Edit" at bounding box center [361, 191] width 55 height 15
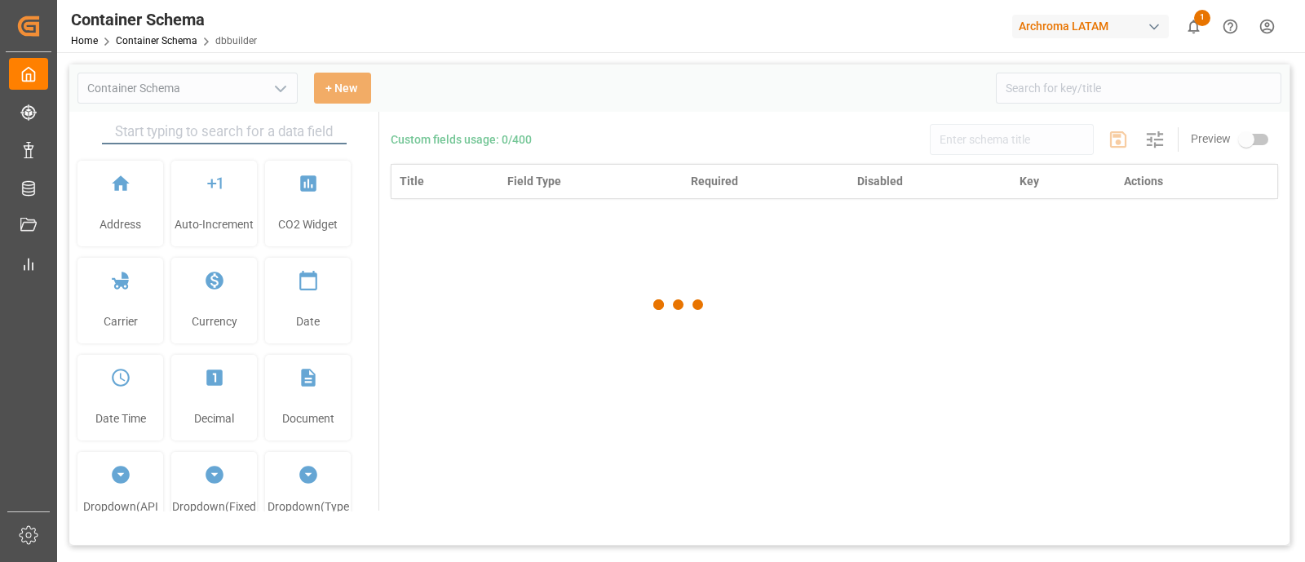
type input "Container Schema"
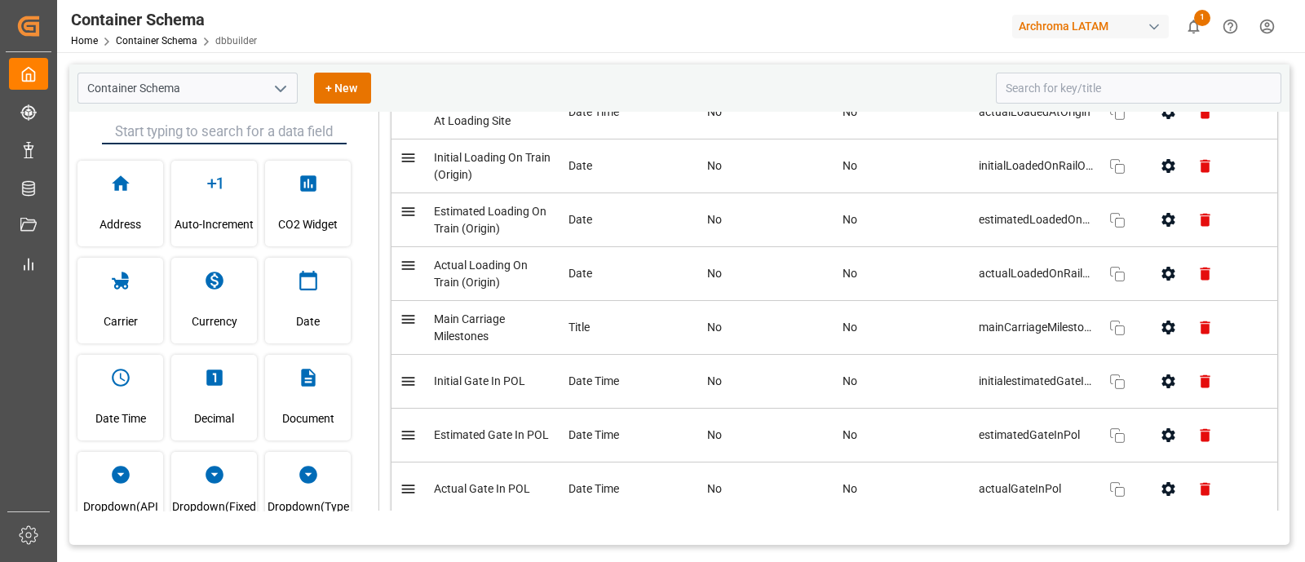
scroll to position [4818, 0]
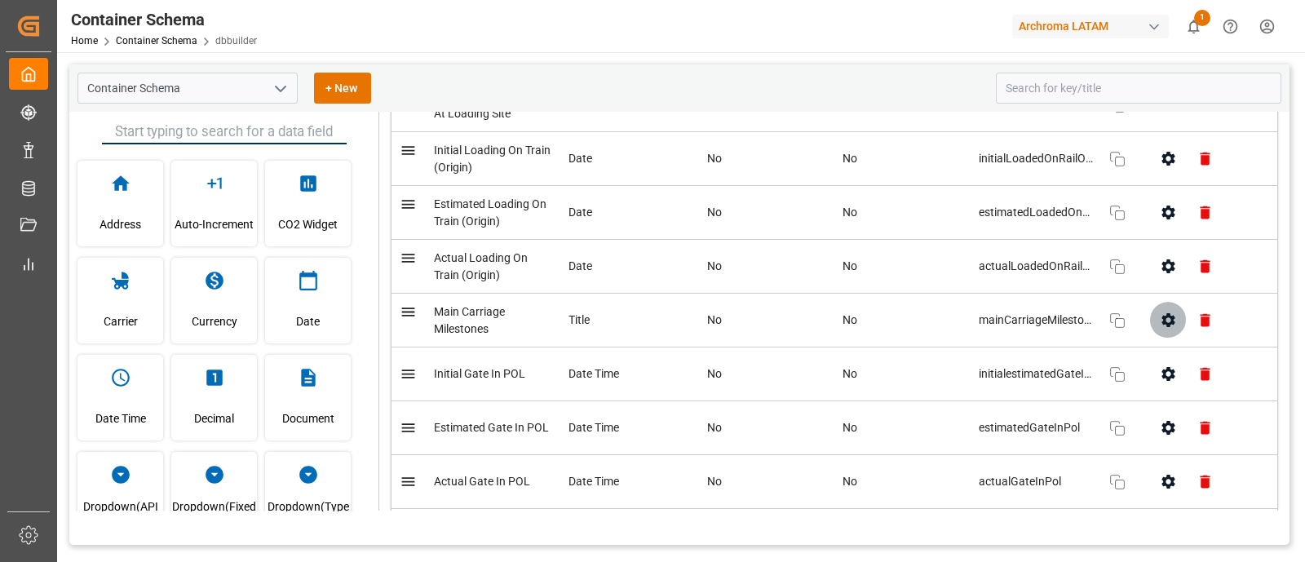
click at [1162, 322] on icon "button" at bounding box center [1168, 320] width 13 height 14
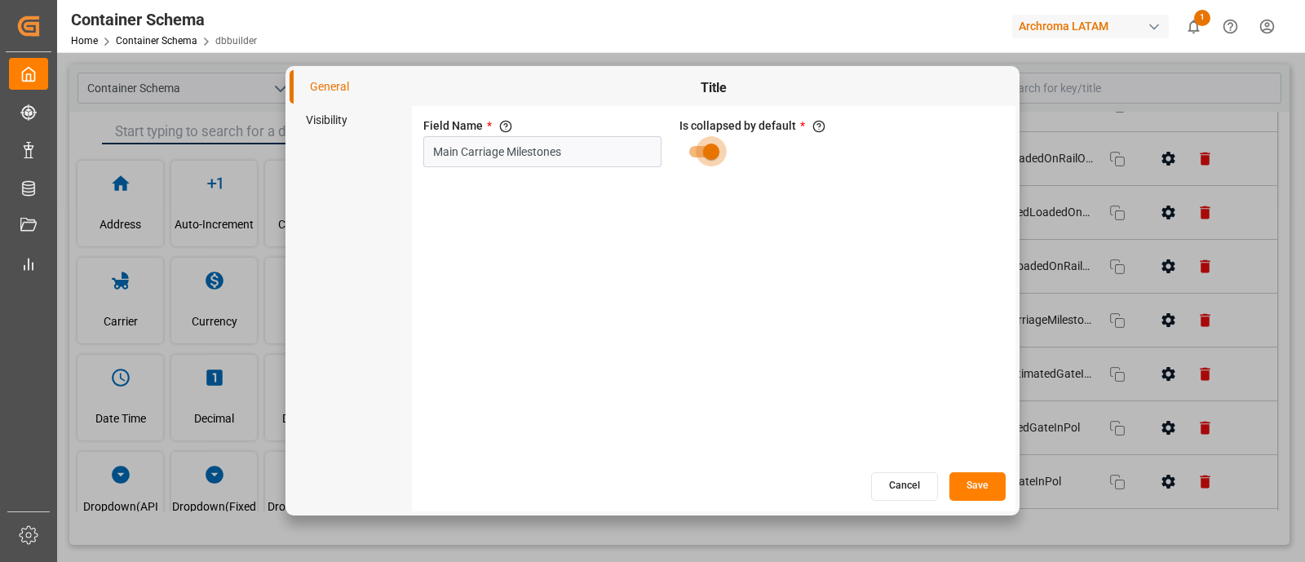
click at [714, 149] on input "primary checkbox" at bounding box center [711, 151] width 93 height 31
checkbox input "false"
click at [974, 493] on button "Save" at bounding box center [978, 486] width 56 height 29
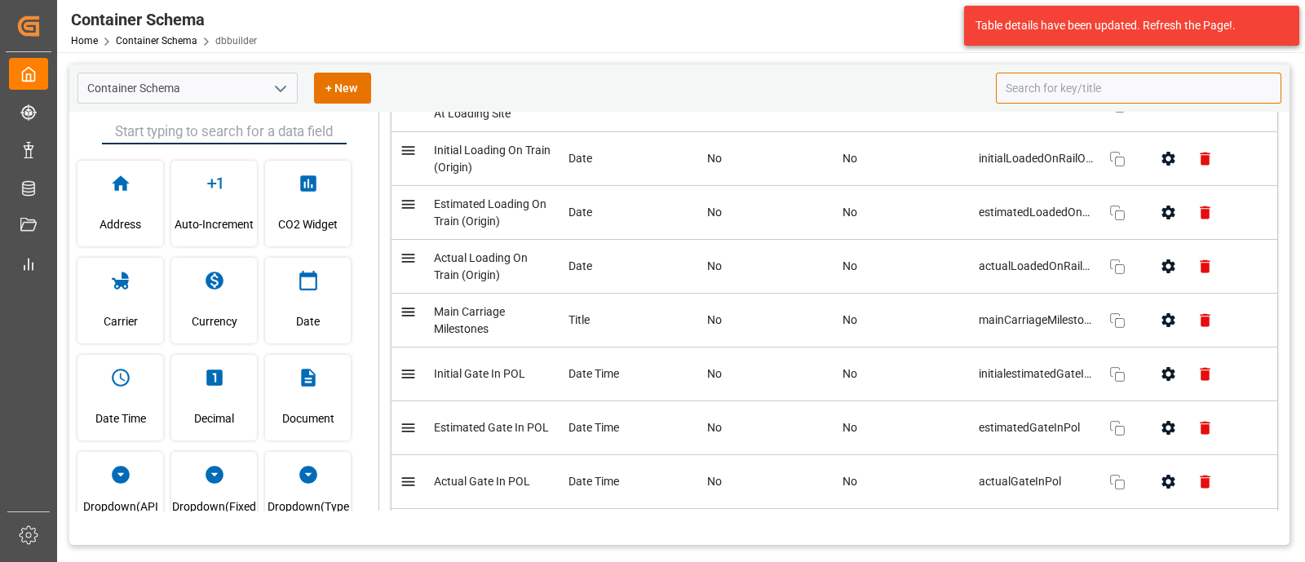
click at [1047, 83] on input at bounding box center [1139, 88] width 286 height 31
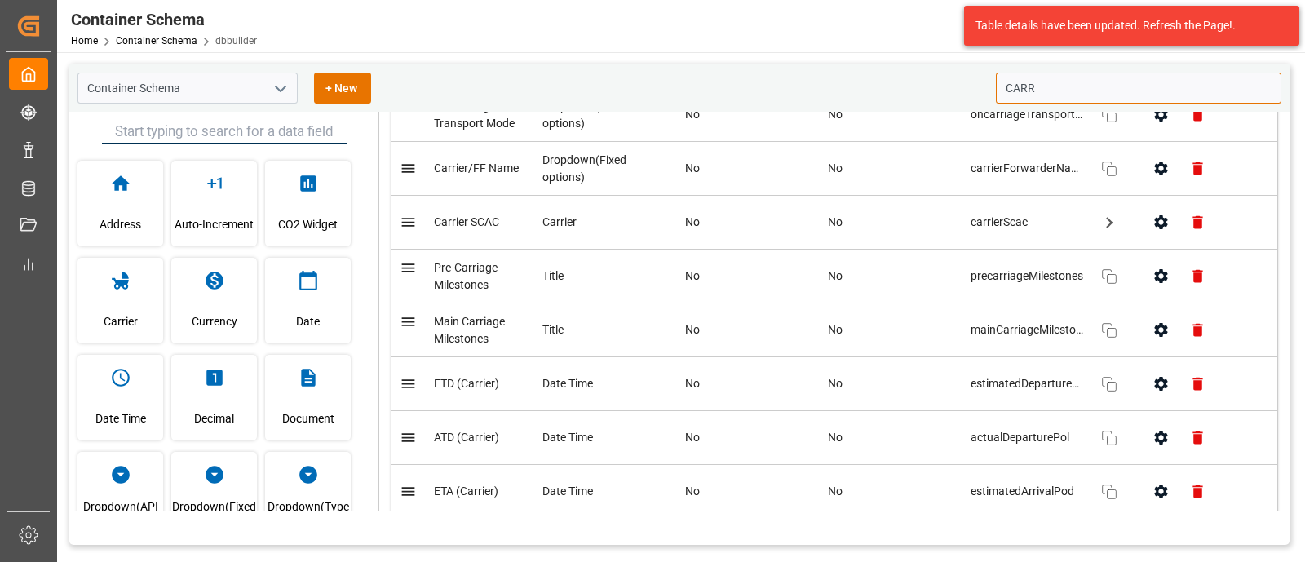
scroll to position [0, 0]
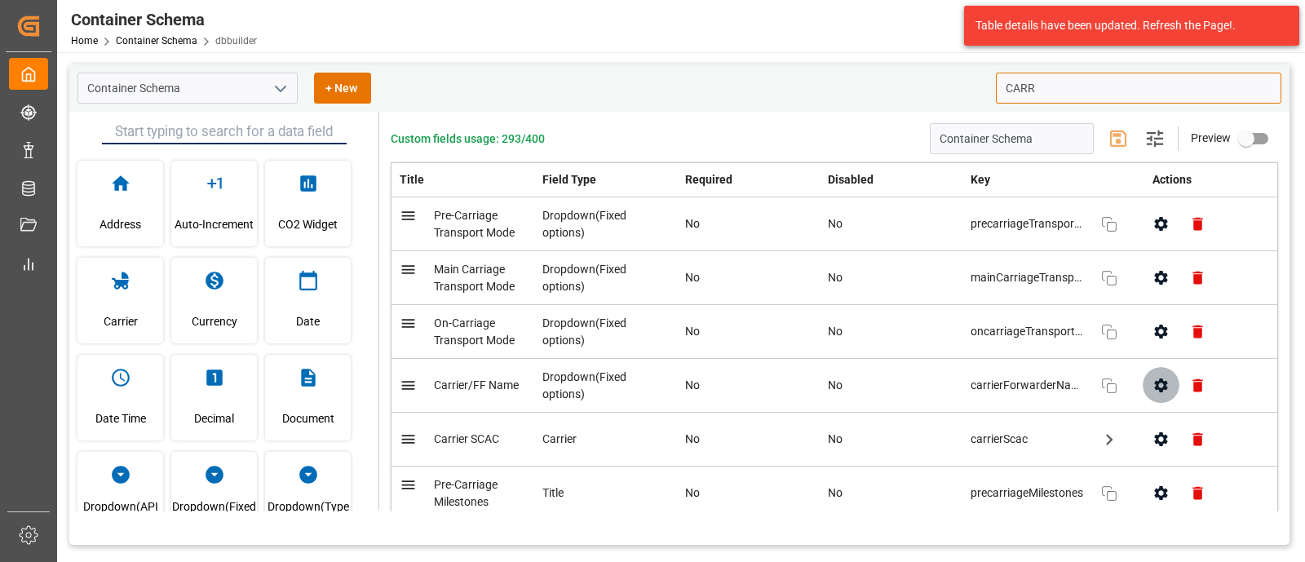
click at [1153, 387] on icon "button" at bounding box center [1161, 385] width 17 height 17
type input "CARR"
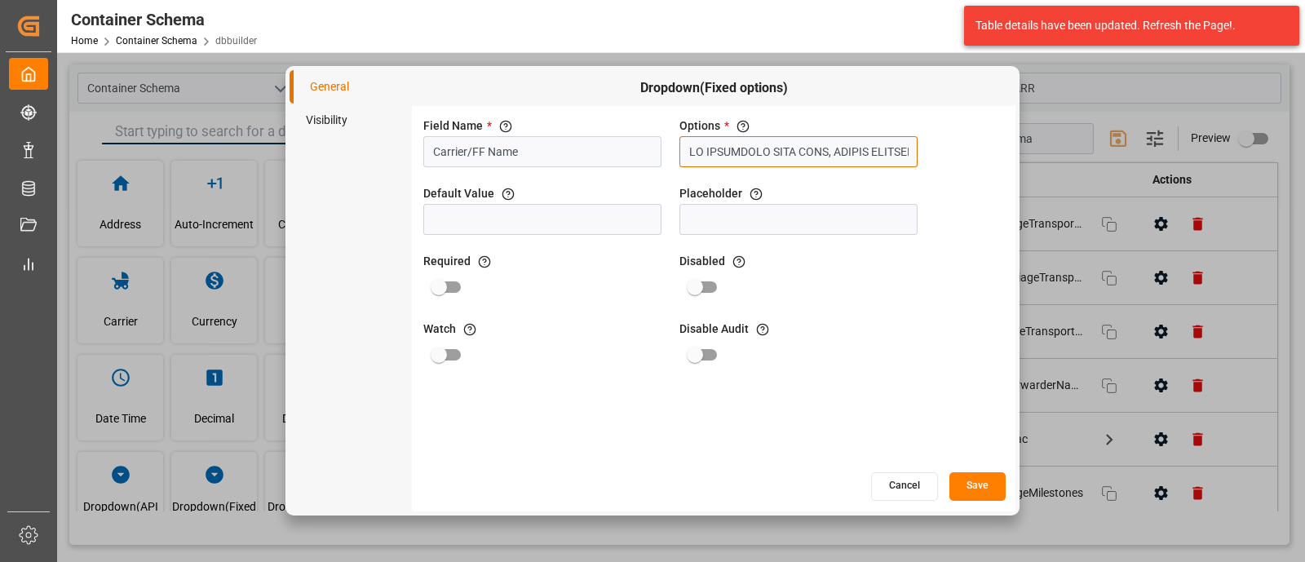
click at [824, 159] on input "text" at bounding box center [799, 151] width 238 height 31
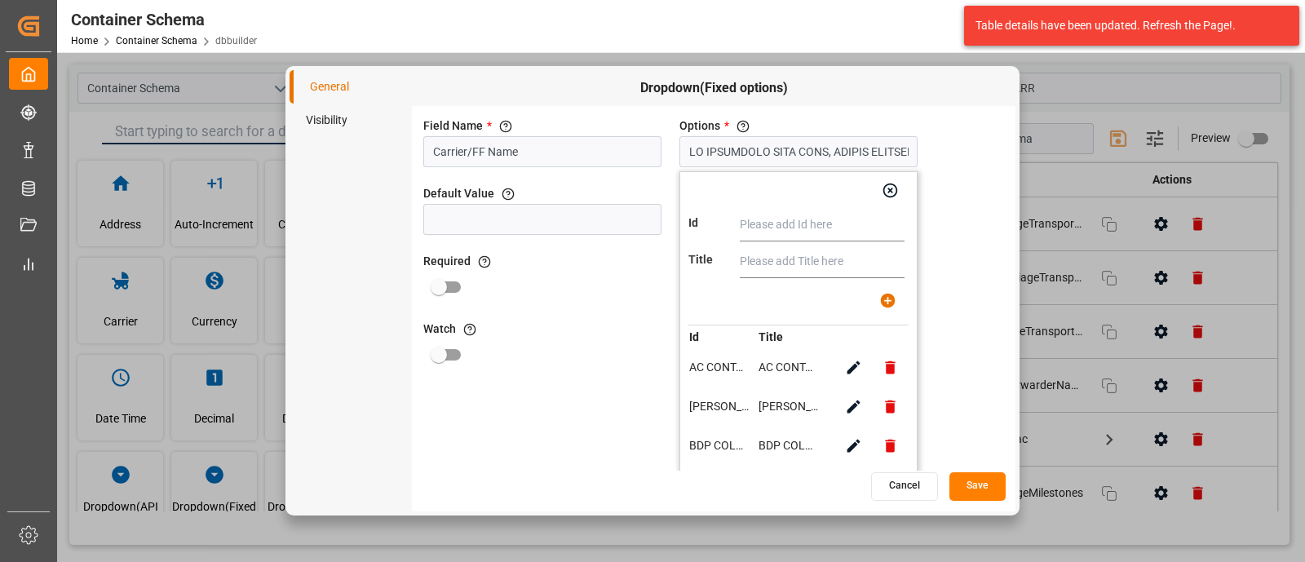
scroll to position [33, 0]
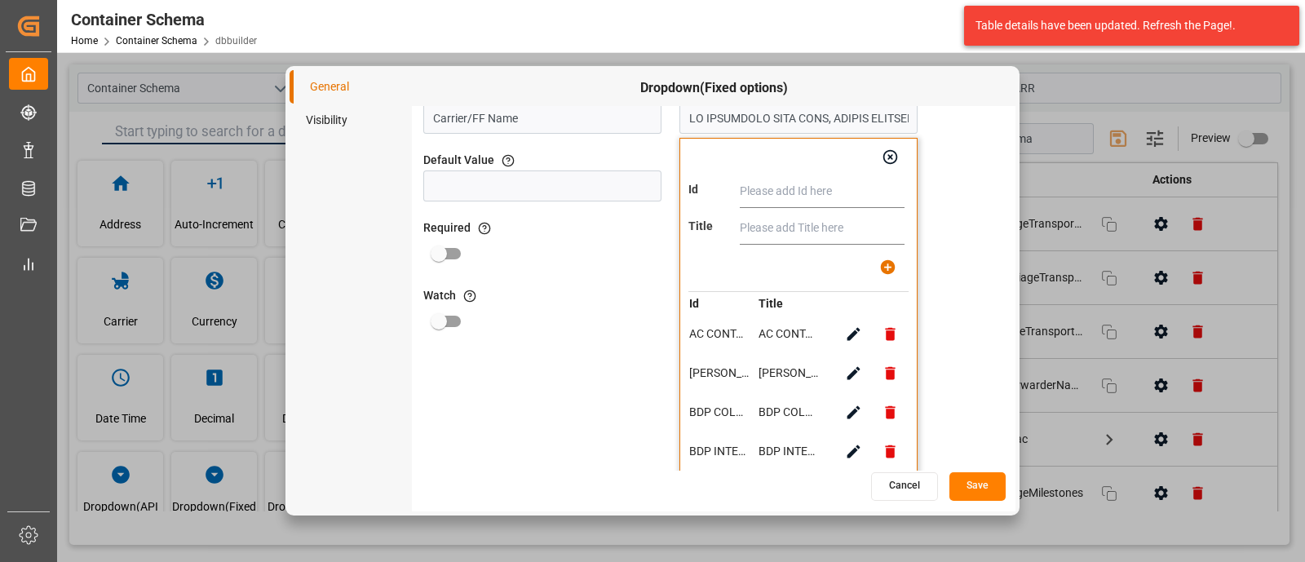
paste input "ASESORIA INTEGRAL DE TRANSPORTE S.A"
type input "ASESORIA INTEGRAL DE TRANSPORTE S.A"
click at [784, 219] on input "text" at bounding box center [822, 228] width 165 height 33
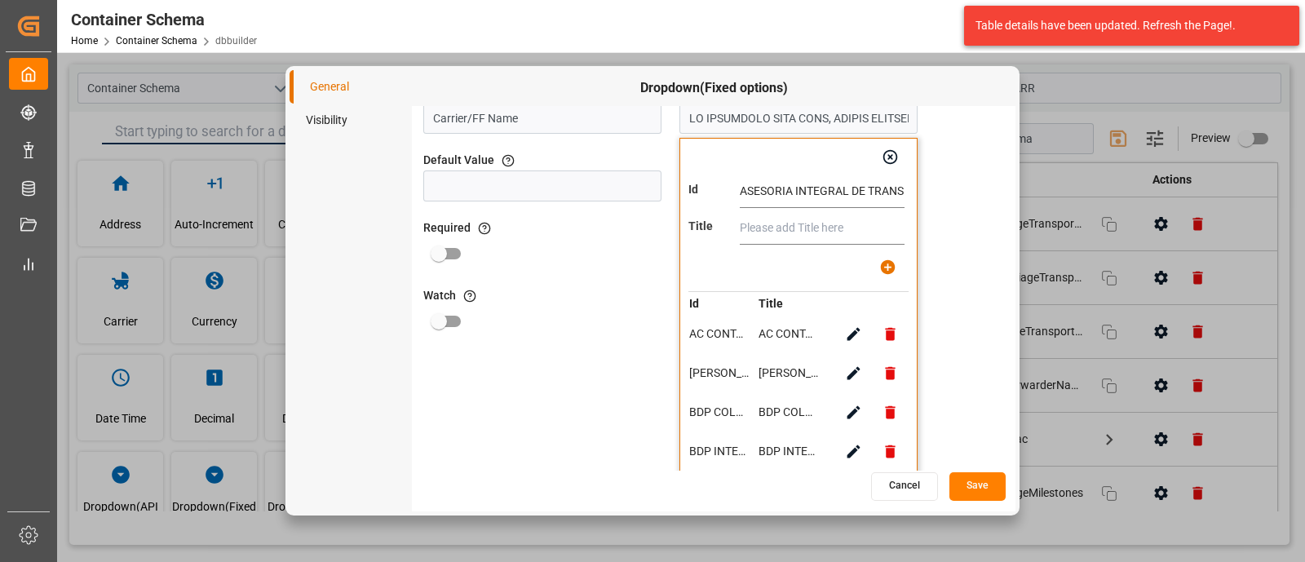
paste input "ASESORIA INTEGRAL DE TRANSPORTE S.A"
type input "ASESORIA INTEGRAL DE TRANSPORTE S.A"
click at [881, 256] on button "button" at bounding box center [888, 267] width 37 height 37
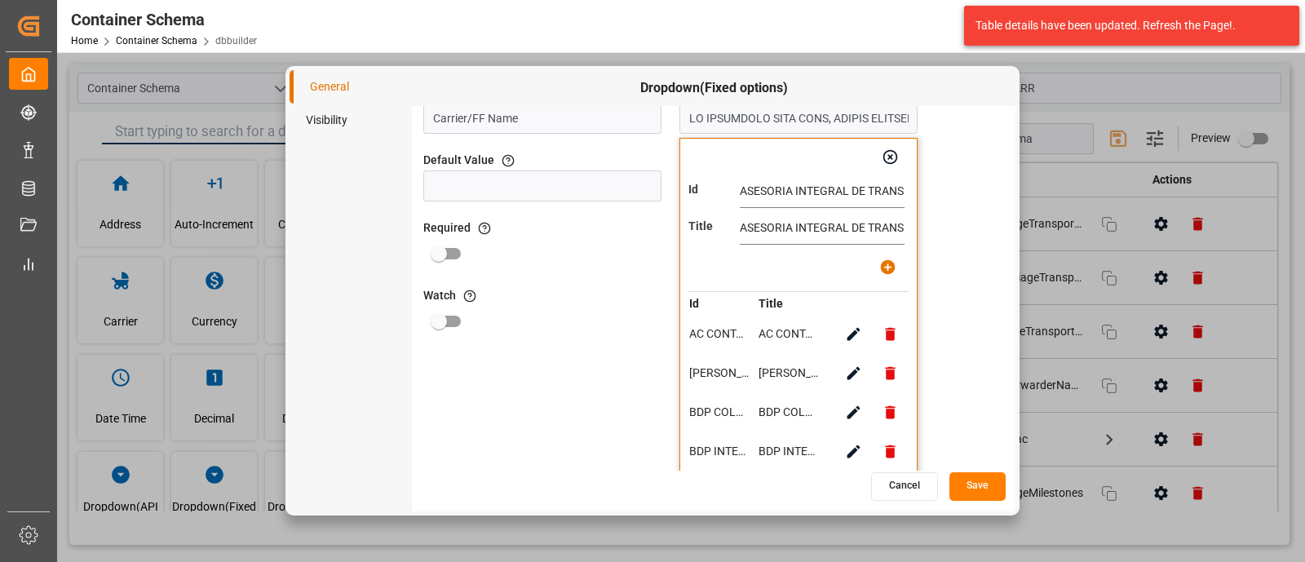
type input "AC CONTAINER LINE GMBH, ALONSO FORWARDING, BDP COLOMBIA S.A.S, BDP INTERNATIONA…"
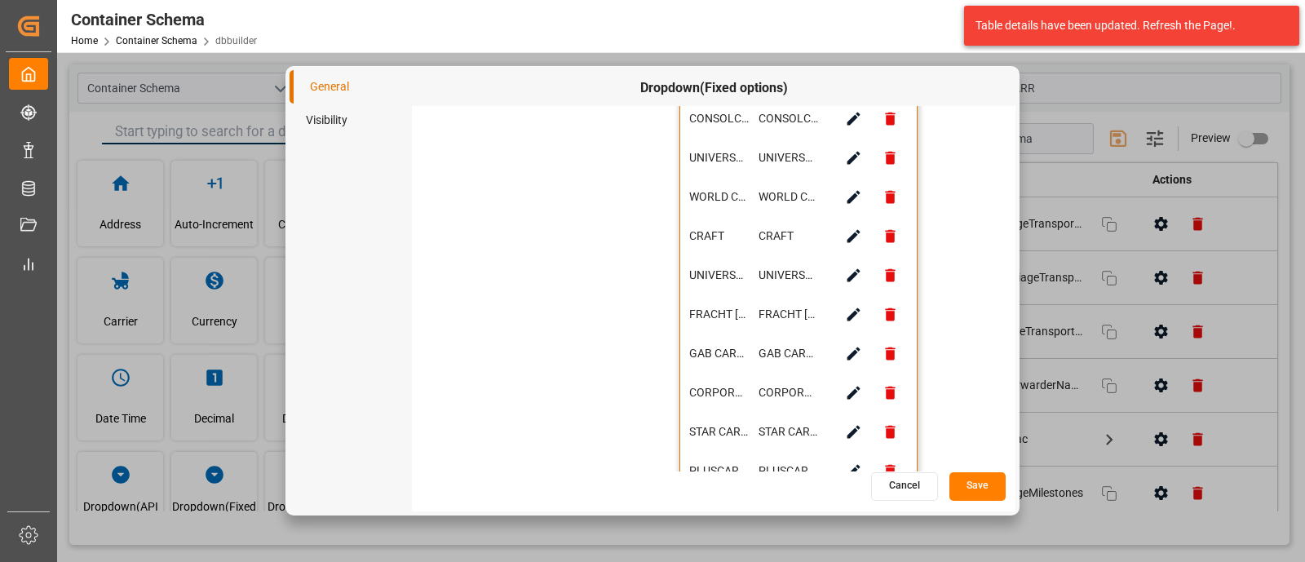
scroll to position [1645, 0]
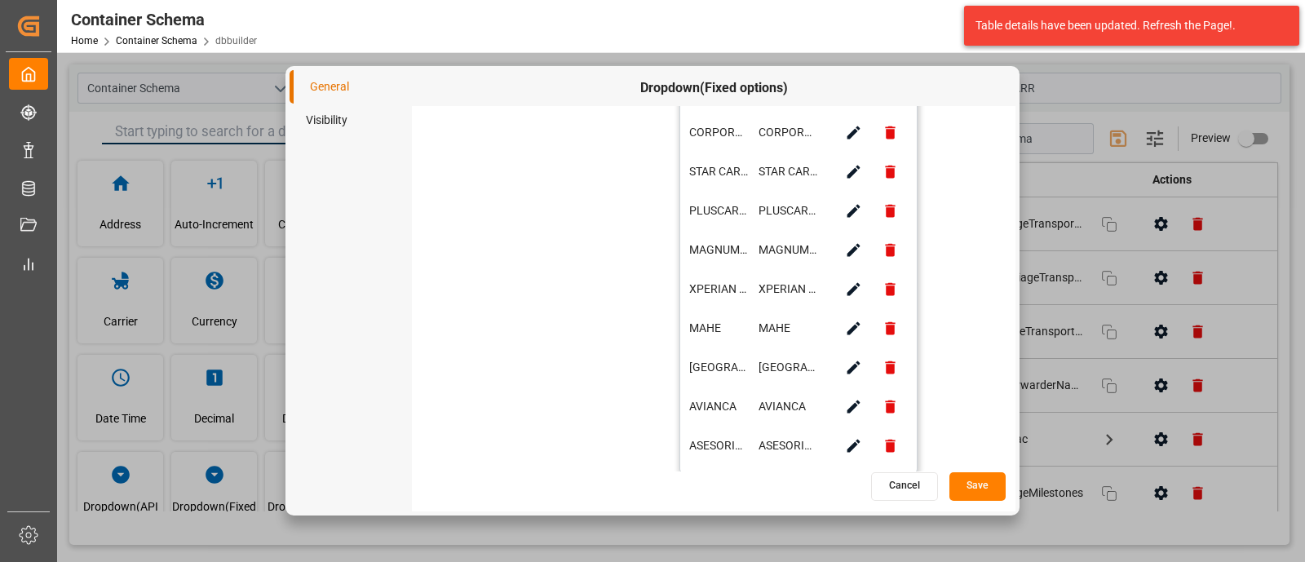
click at [967, 480] on button "Save" at bounding box center [978, 486] width 56 height 29
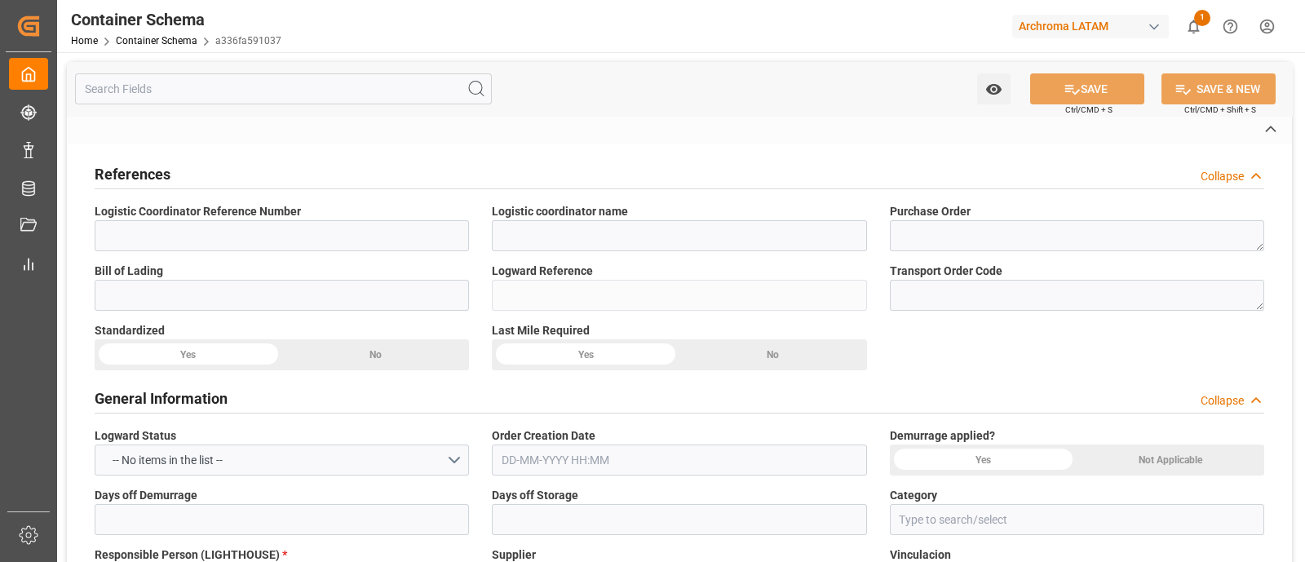
type input "LESCHACO MEXICANA, S.A. DE C.V."
type textarea "4504643855"
type input "JYDSH250720678F"
type input "a336fa591037"
type input "On time"
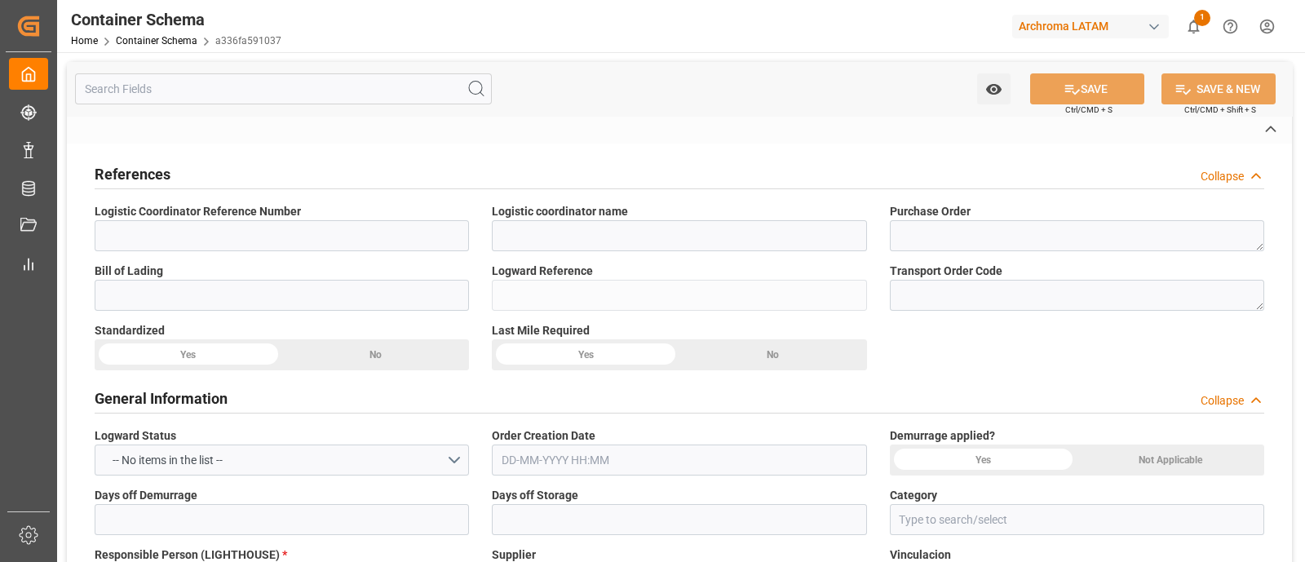
type input "[PERSON_NAME]"
type input "GZ AIMS FINE NEW-TECH CO.,LTD."
type input "Document Sent"
type input "MANZANILLO"
type input "TEXTIL"
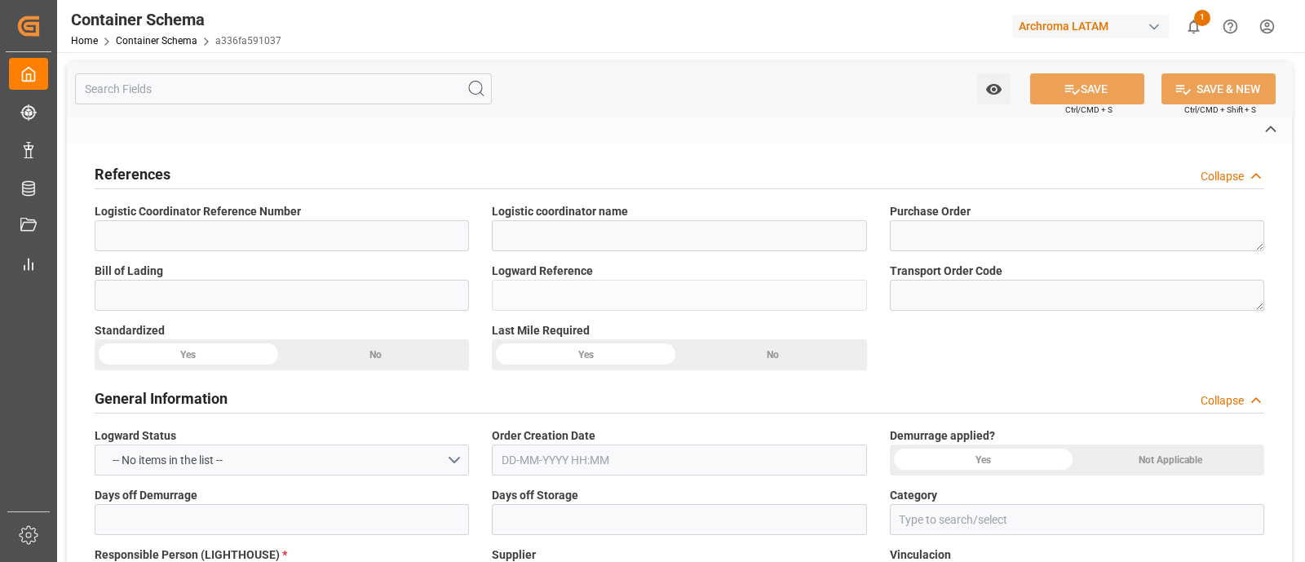
type textarea "DRUMS"
type input "13 DRUMS"
type input "ARCHROMA S.A. DE C.V. ([PERSON_NAME])"
type textarea "[PERSON_NAME], [GEOGRAPHIC_DATA], [GEOGRAPHIC_DATA],[GEOGRAPHIC_DATA], 38900 , …"
type input "HOUSE"
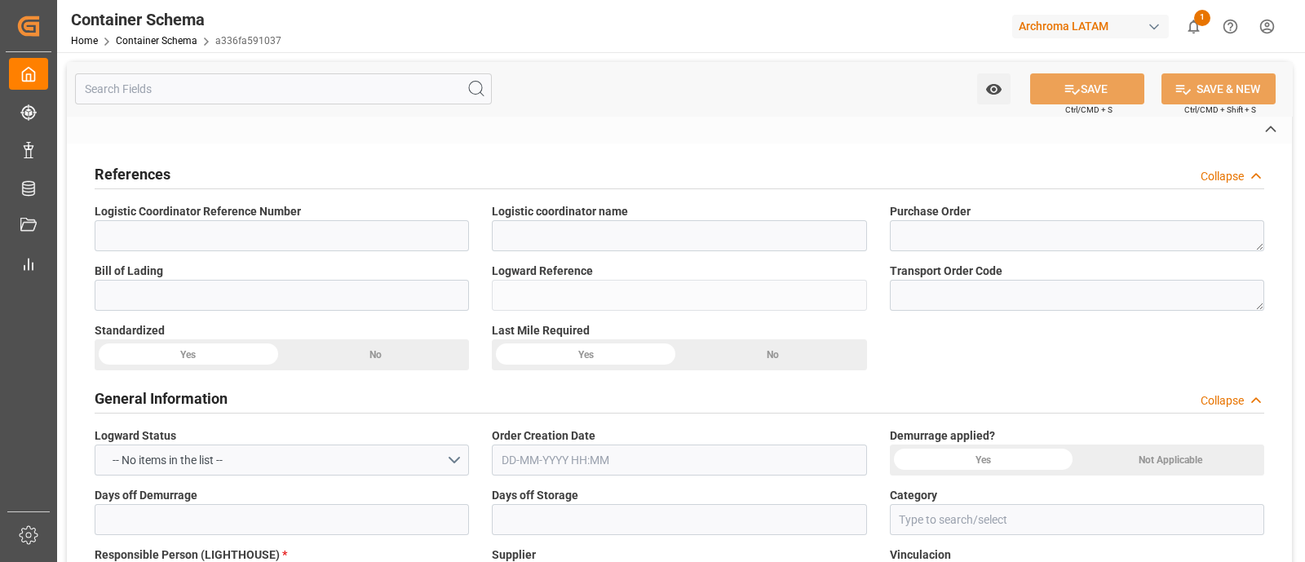
type input "CIF"
type input "Truck"
type input "Sea Ship"
type input "Truck"
type input "LCL"
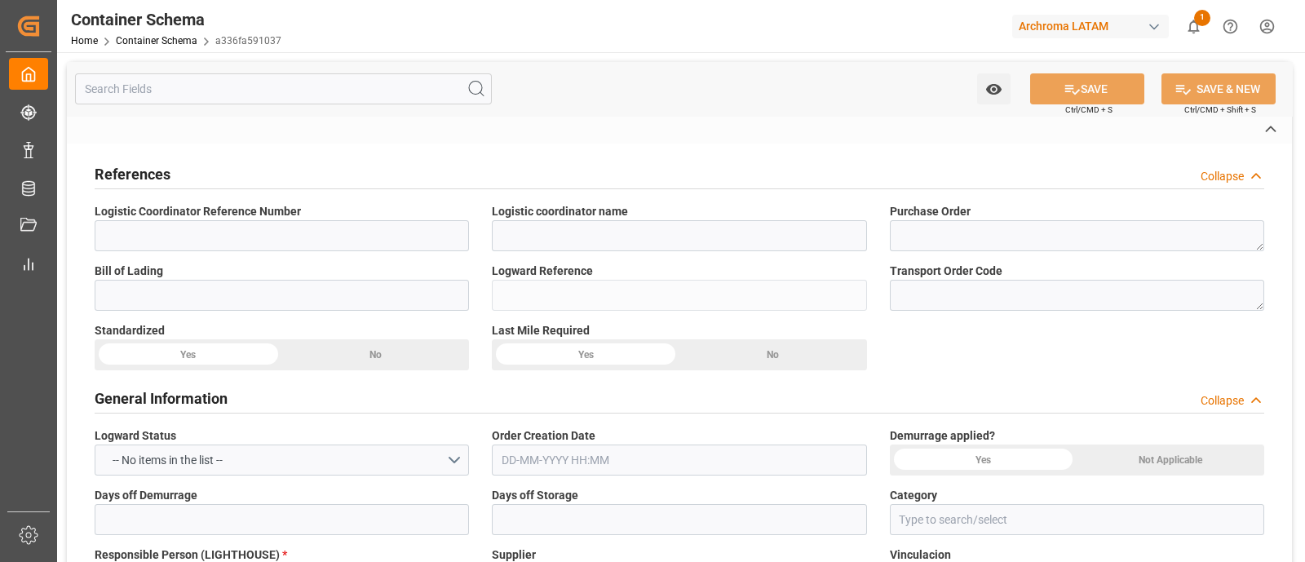
type input "MRSU6054654"
type input "CTL LOGISTICS MÉXICO S.A. DE C.V."
type input "MAEU"
type input "[GEOGRAPHIC_DATA]"
type input "Shanghai Pt"
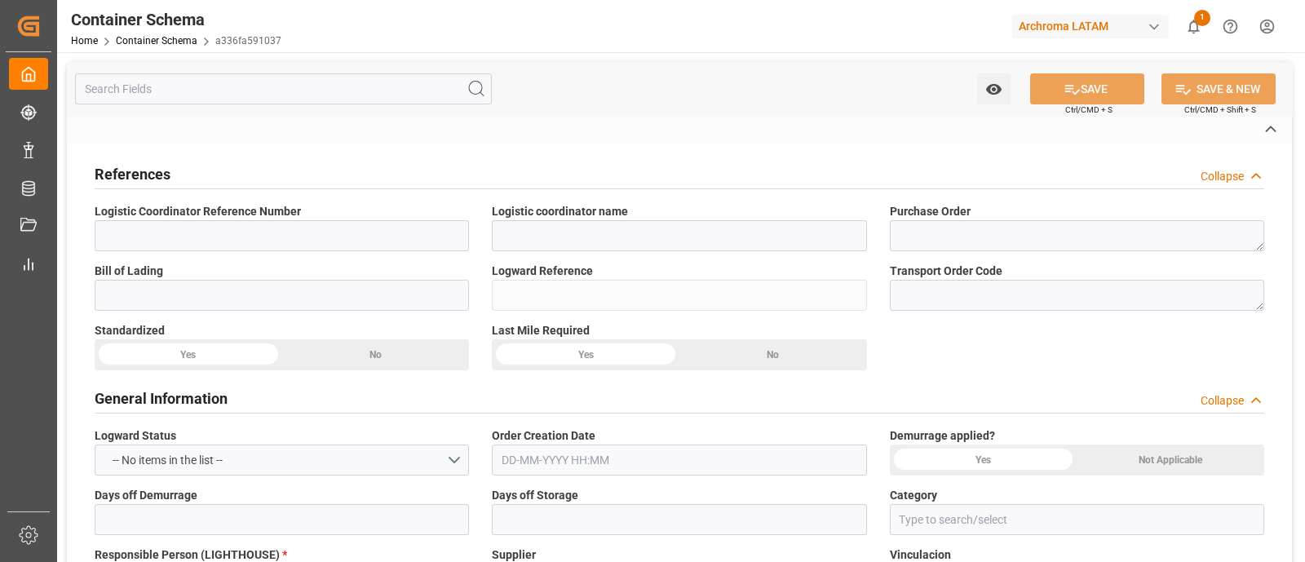
type input "Manzanillo"
type input "MAERSK EL ALTO"
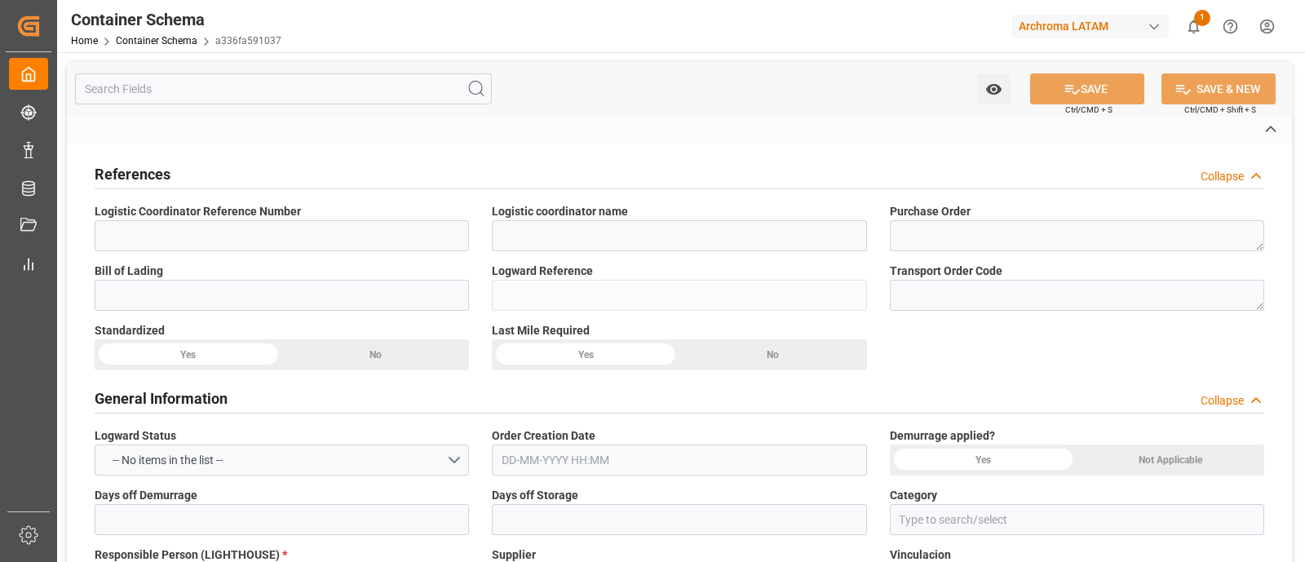
type input "MAERSK EL ALTO"
type input "531E"
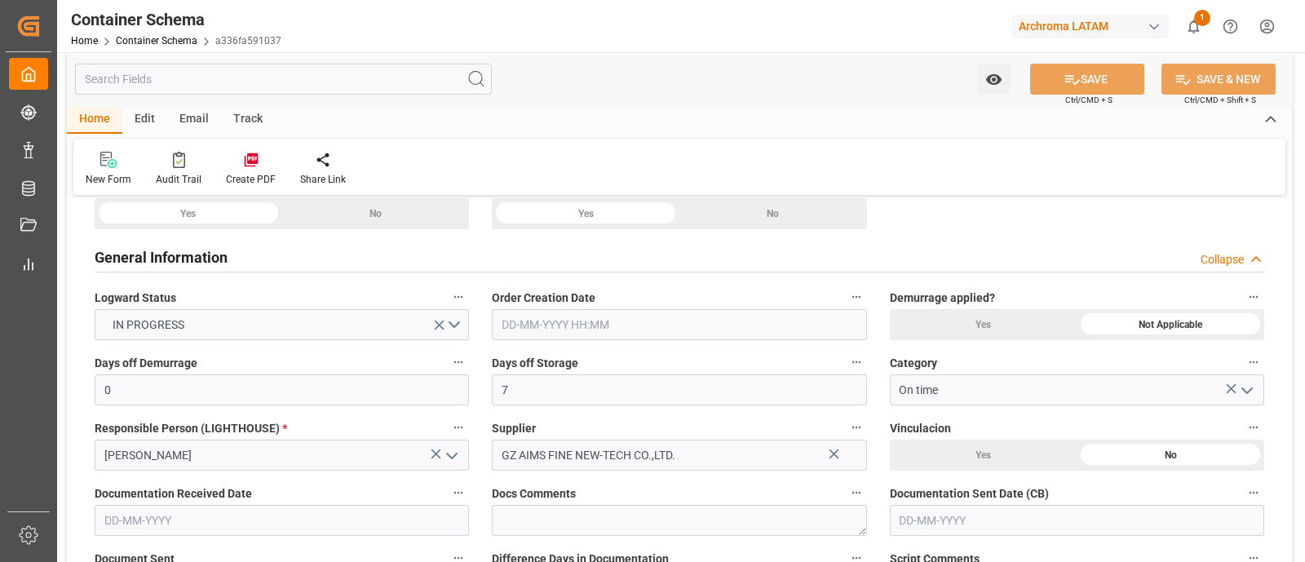
type input "0"
type input "7"
type input "1"
type input "13"
type input "2340"
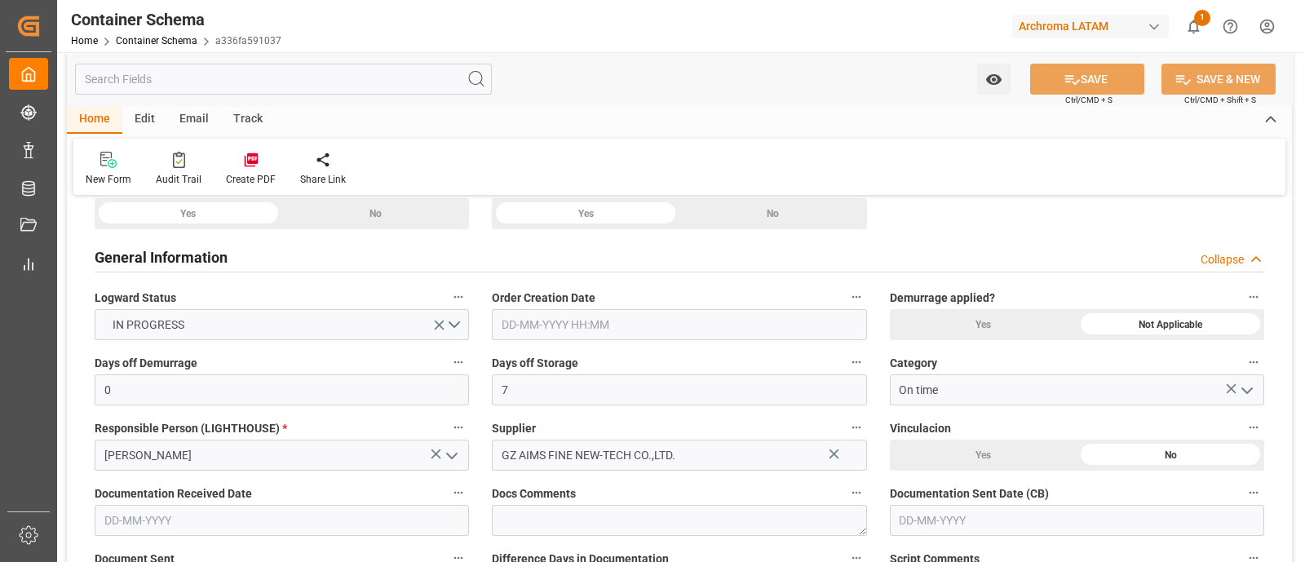
type input "2568.8"
type input "Maersk"
type input "Maersk Line AS"
type input "CNSGH"
type input "CNSHG"
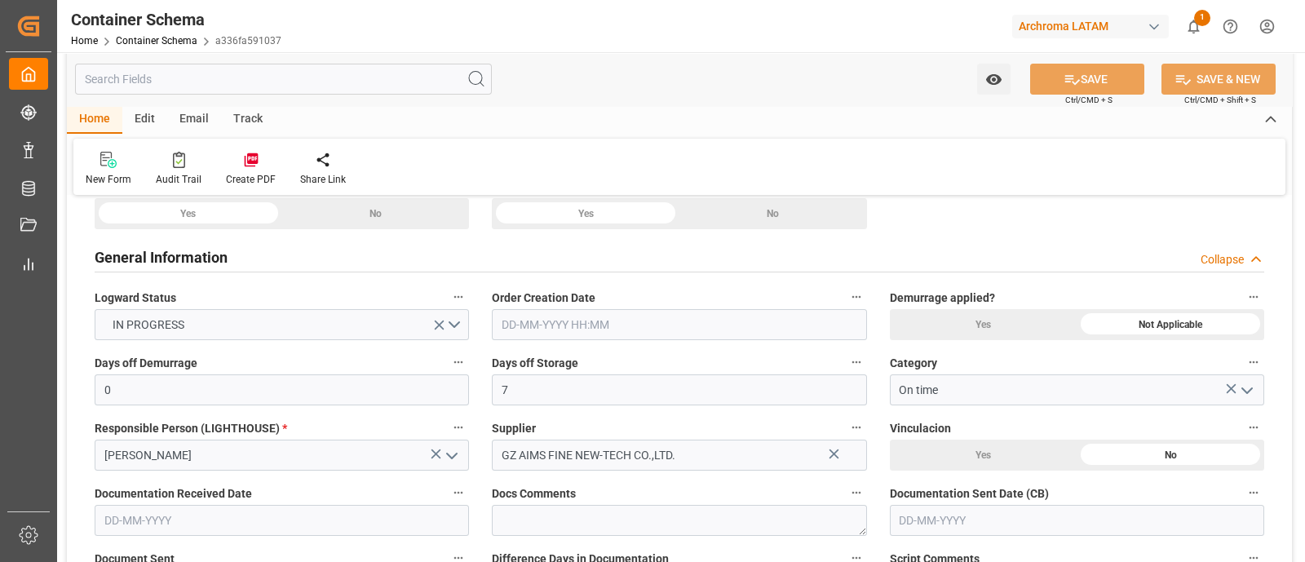
type input "MXZLO"
type input "9964508"
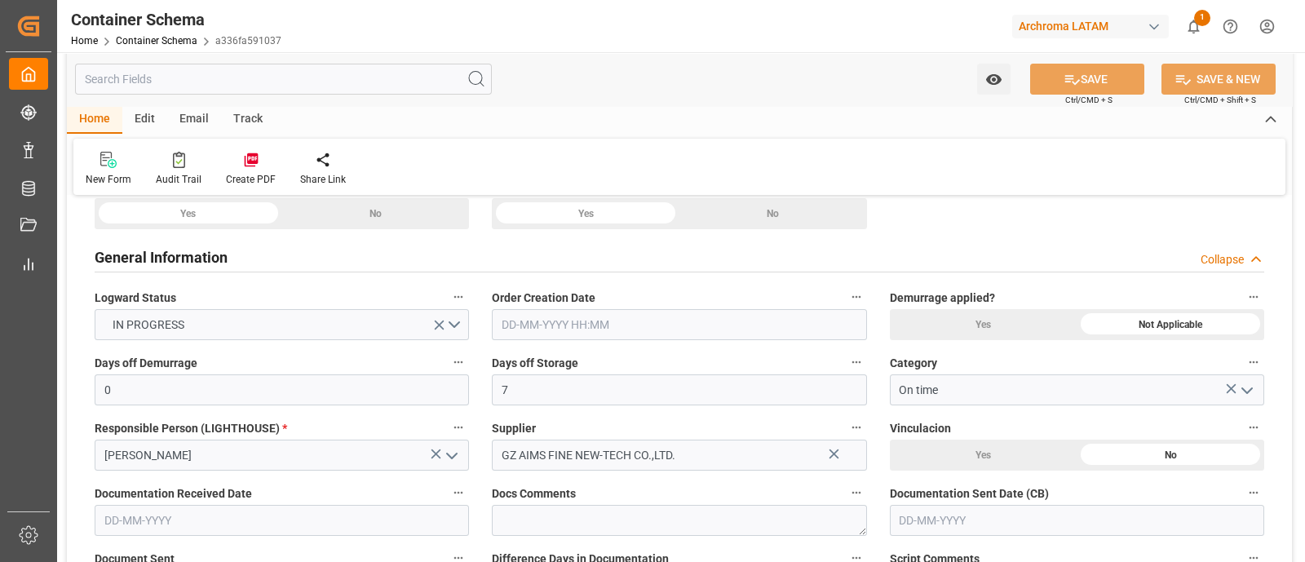
type input "9964508"
type input "[DATE] 20:45"
type input "[DATE]"
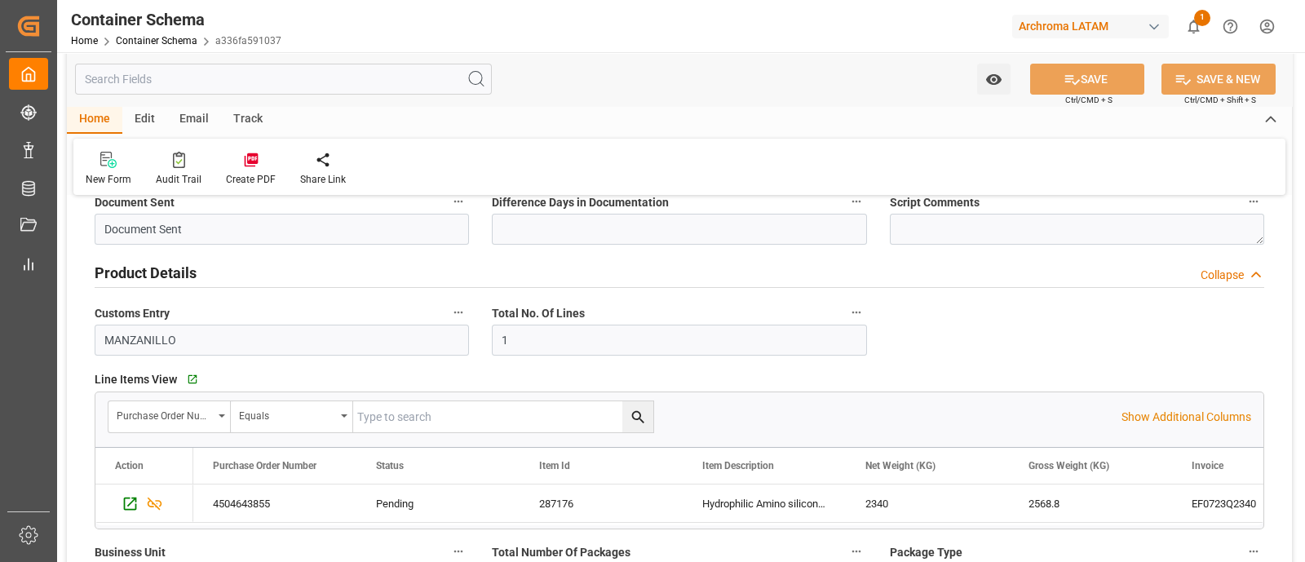
scroll to position [580, 0]
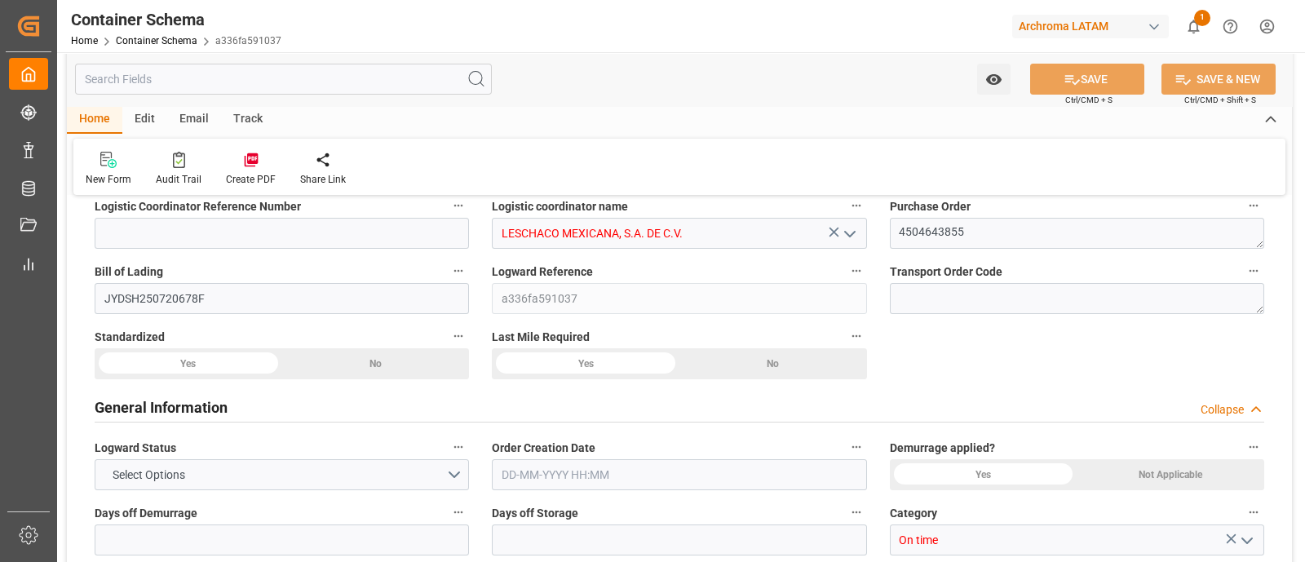
type input "0"
type input "7"
type input "1"
type input "13"
type input "2340"
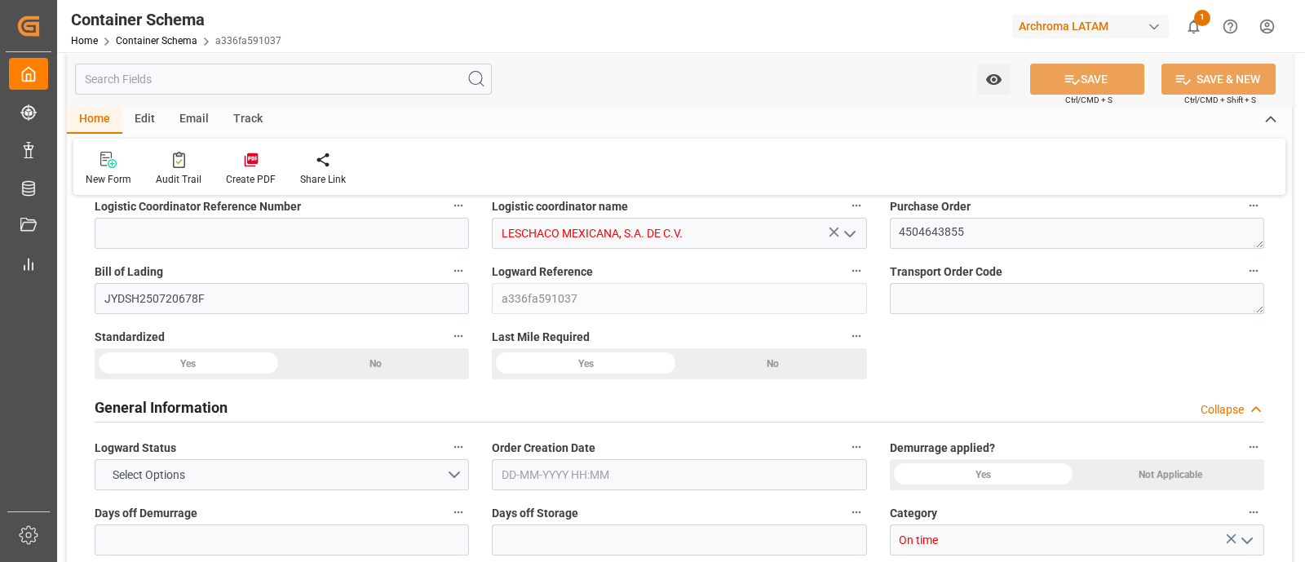
type input "2568.8"
type input "Maersk"
type input "Maersk Line AS"
type input "CNSGH"
type input "CNSHG"
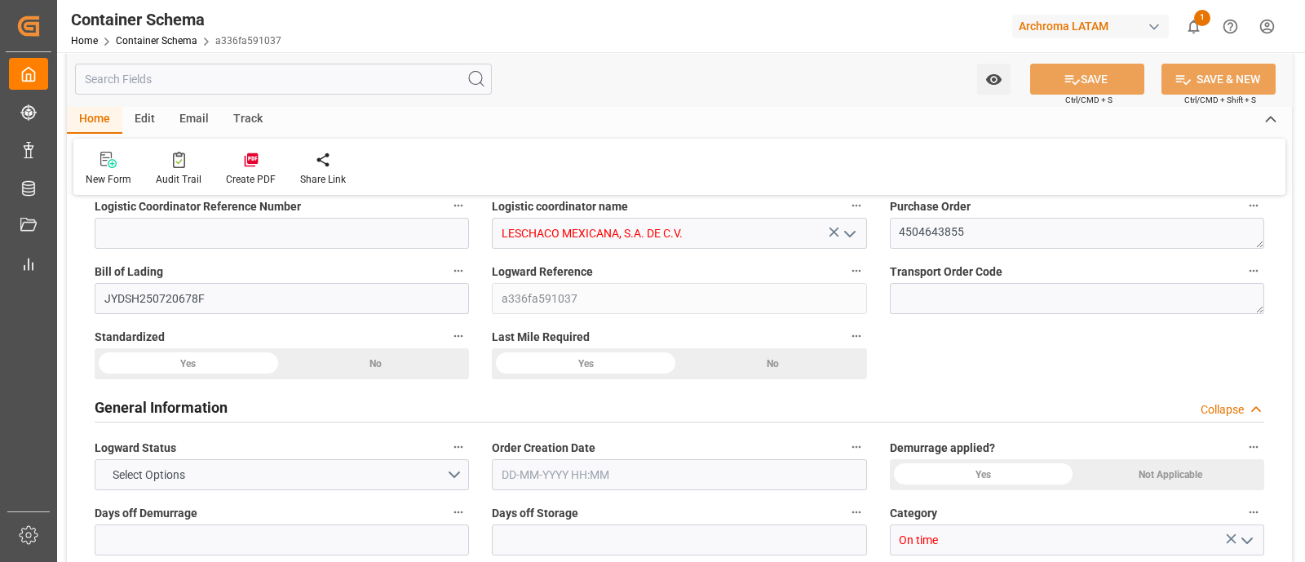
type input "MXZLO"
type input "9964508"
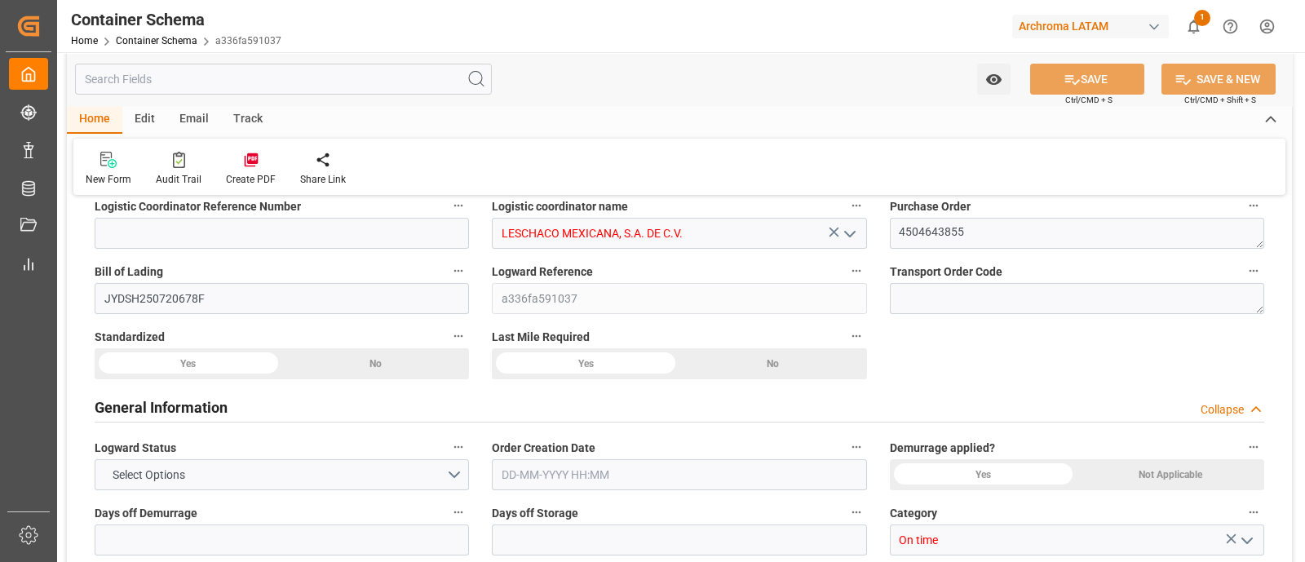
type input "9964508"
type input "[DATE] 20:45"
type input "[DATE]"
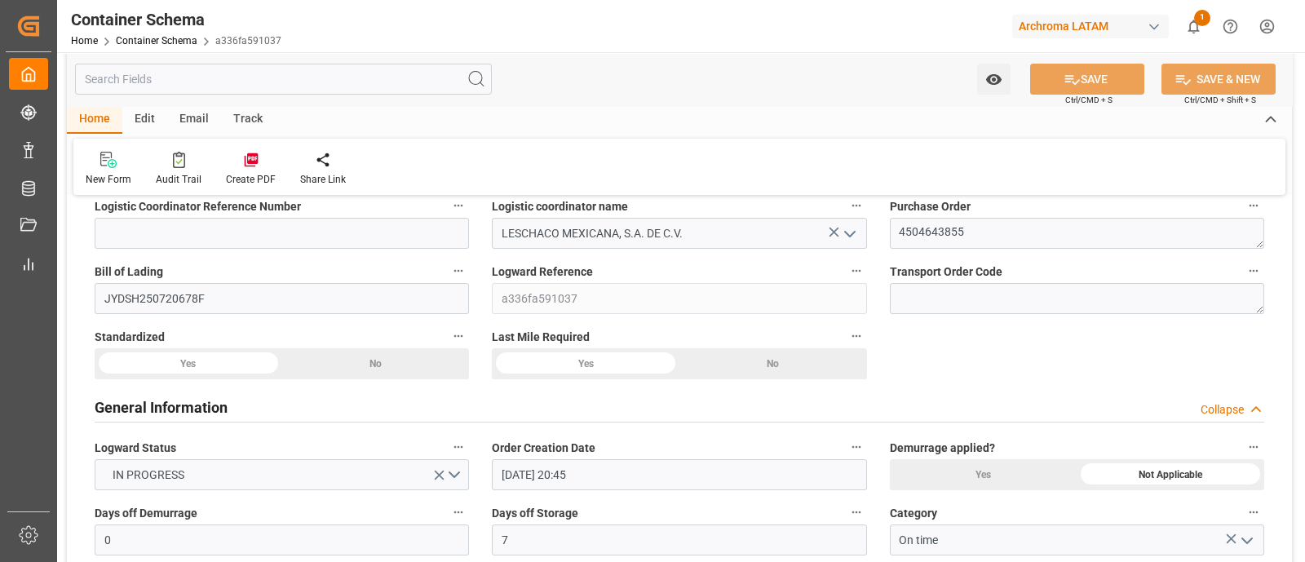
type input "[DATE] 00:00"
type input "[DATE] 21:30"
type input "[DATE] 00:00"
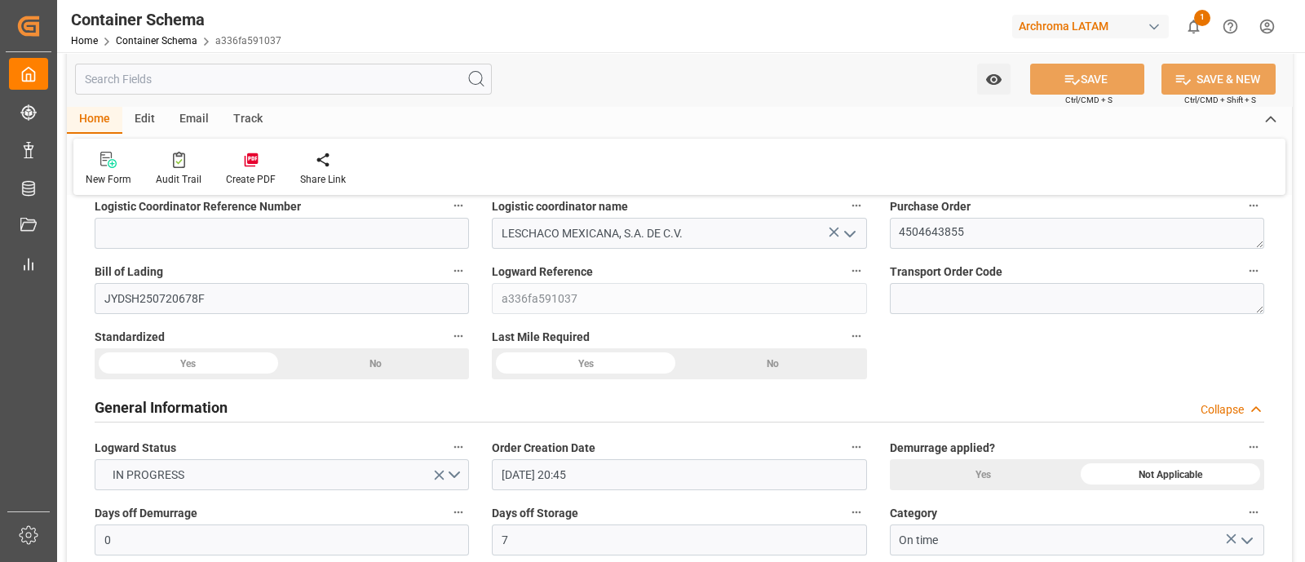
type input "[DATE] 00:00"
type input "[DATE] 21:30"
type input "[DATE] 00:00"
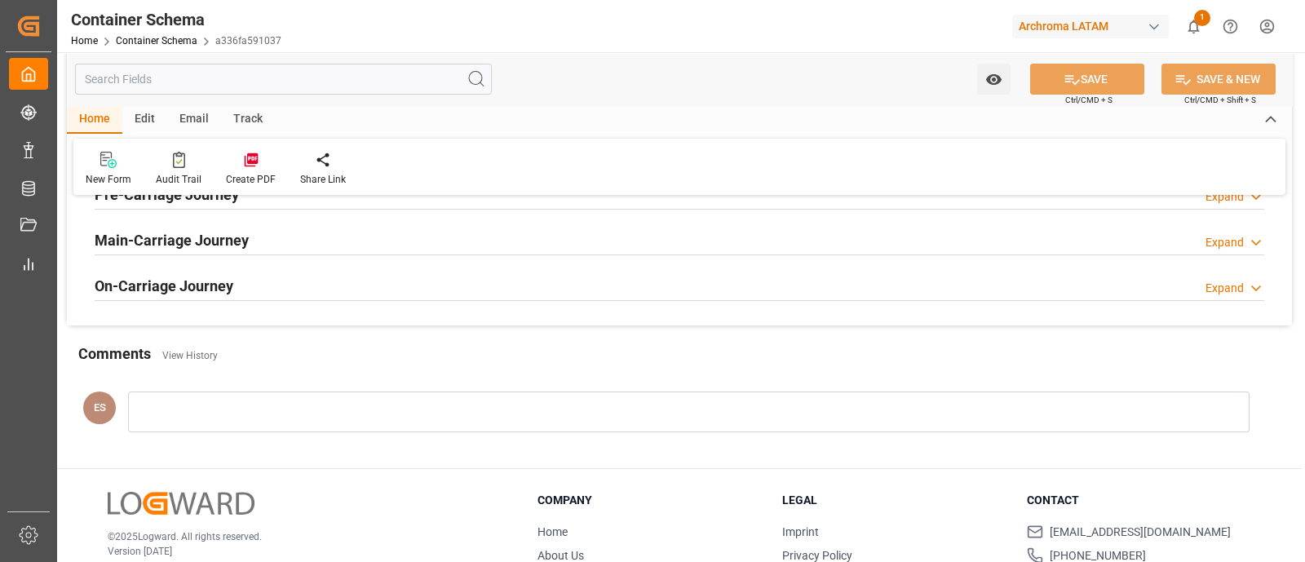
scroll to position [2902, 0]
